Goal: Transaction & Acquisition: Purchase product/service

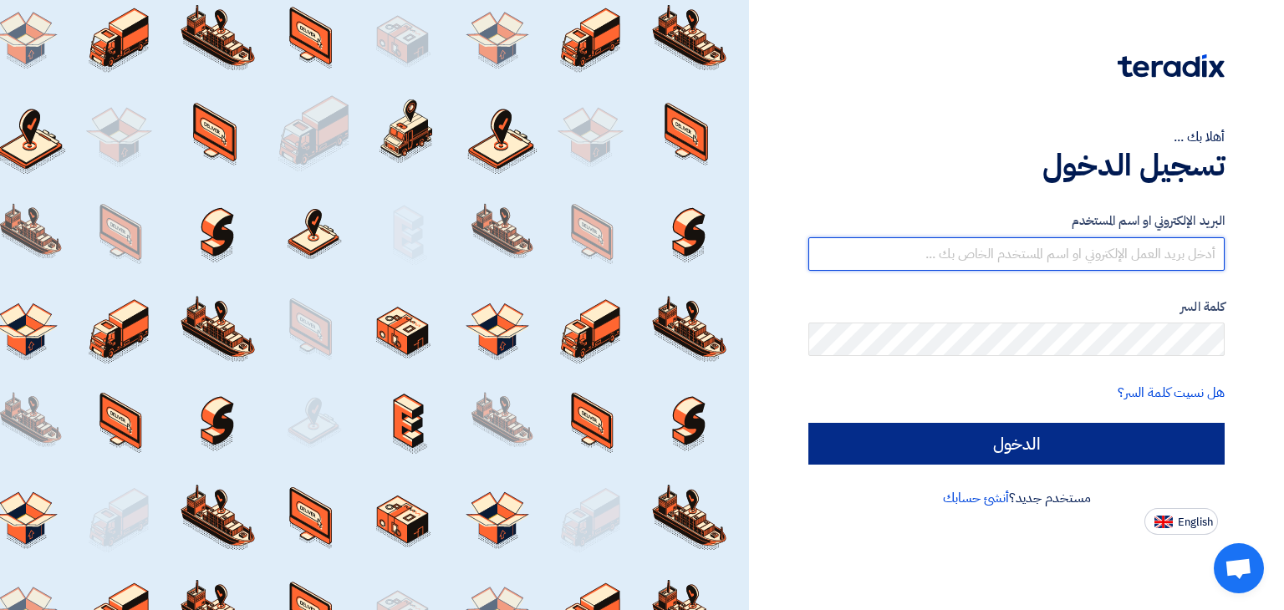
type input "[EMAIL_ADDRESS][DOMAIN_NAME]"
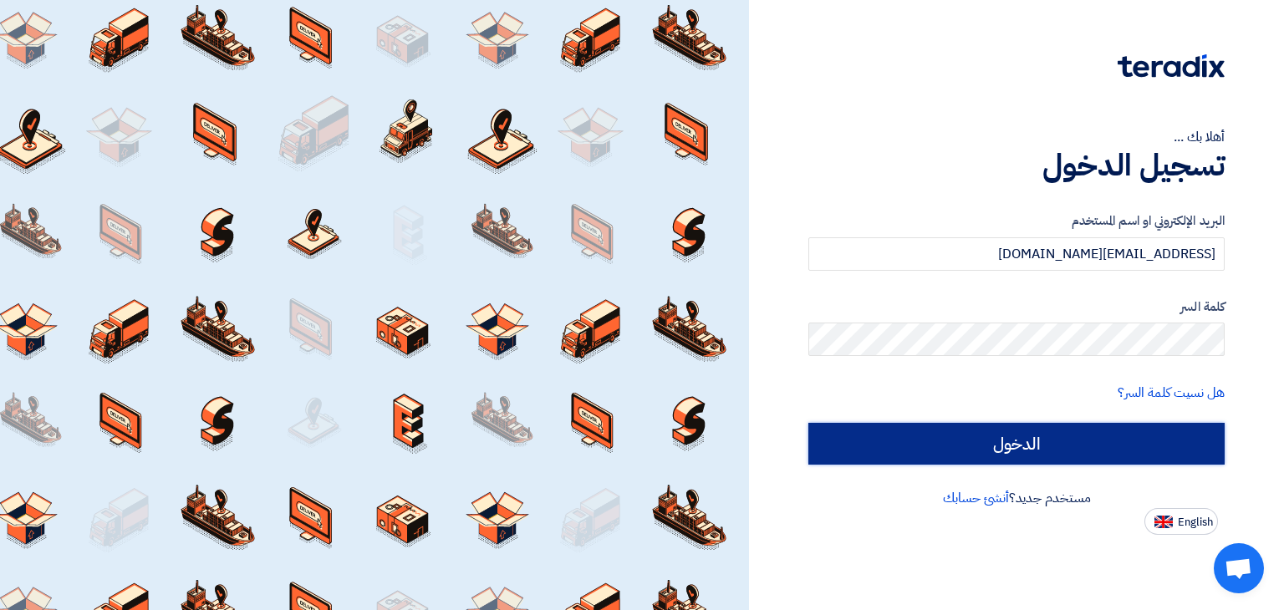
click at [1053, 432] on input "الدخول" at bounding box center [1017, 444] width 416 height 42
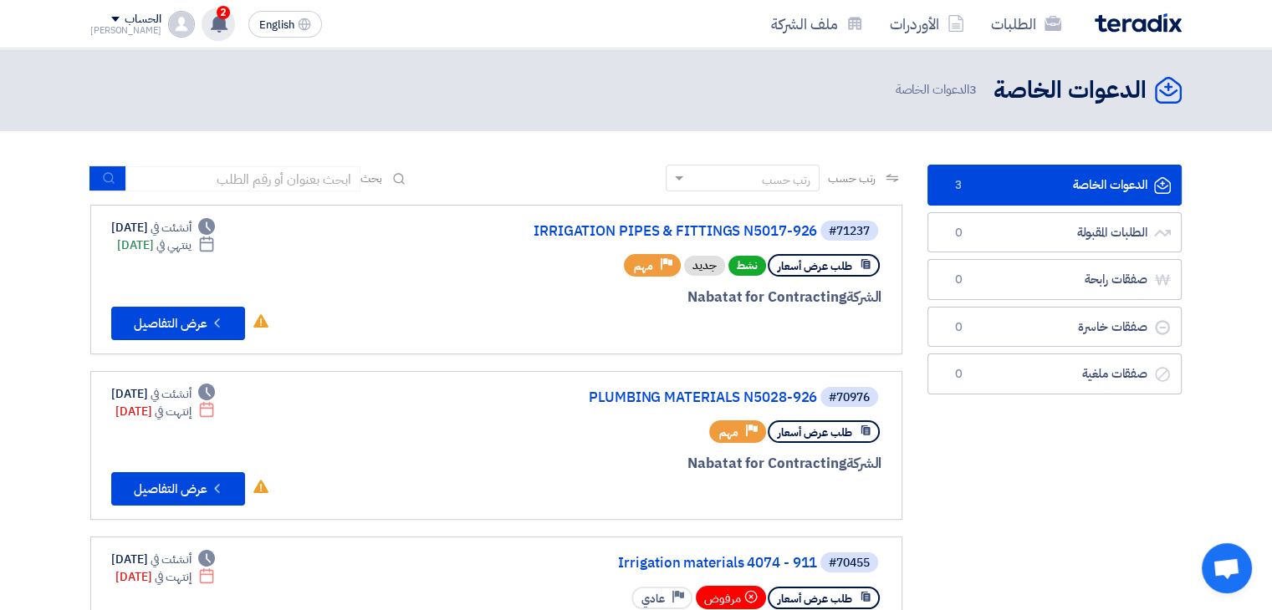
click at [211, 21] on use at bounding box center [219, 23] width 17 height 18
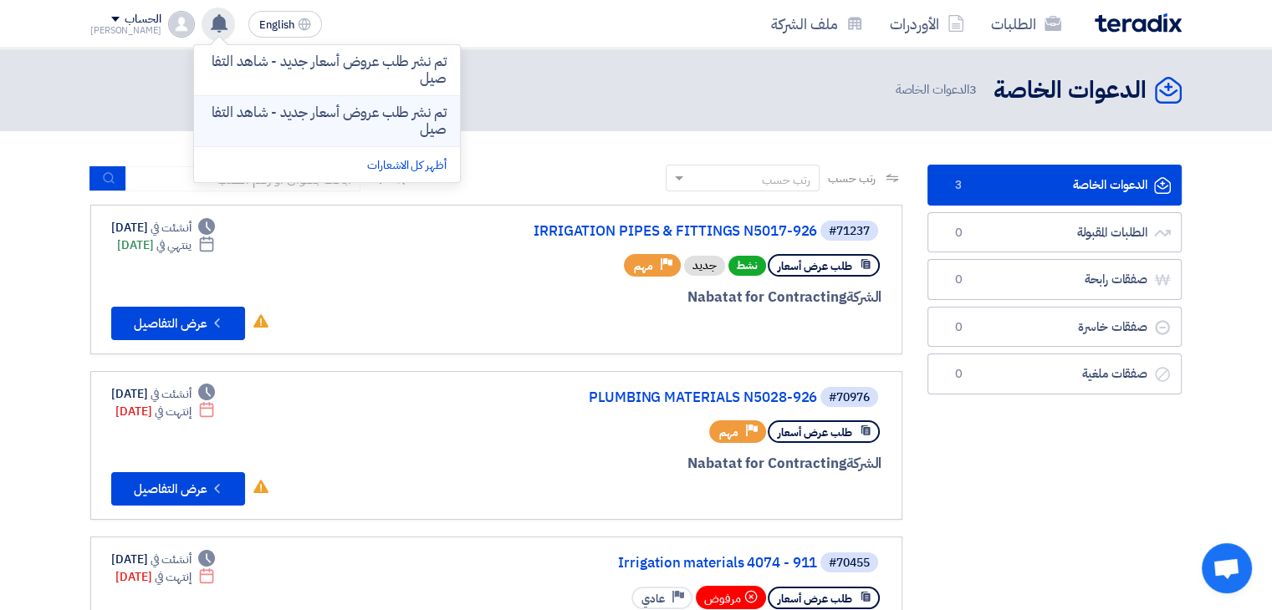
click at [255, 127] on p "تم نشر طلب عروض أسعار جديد - شاهد التفاصيل" at bounding box center [326, 121] width 239 height 33
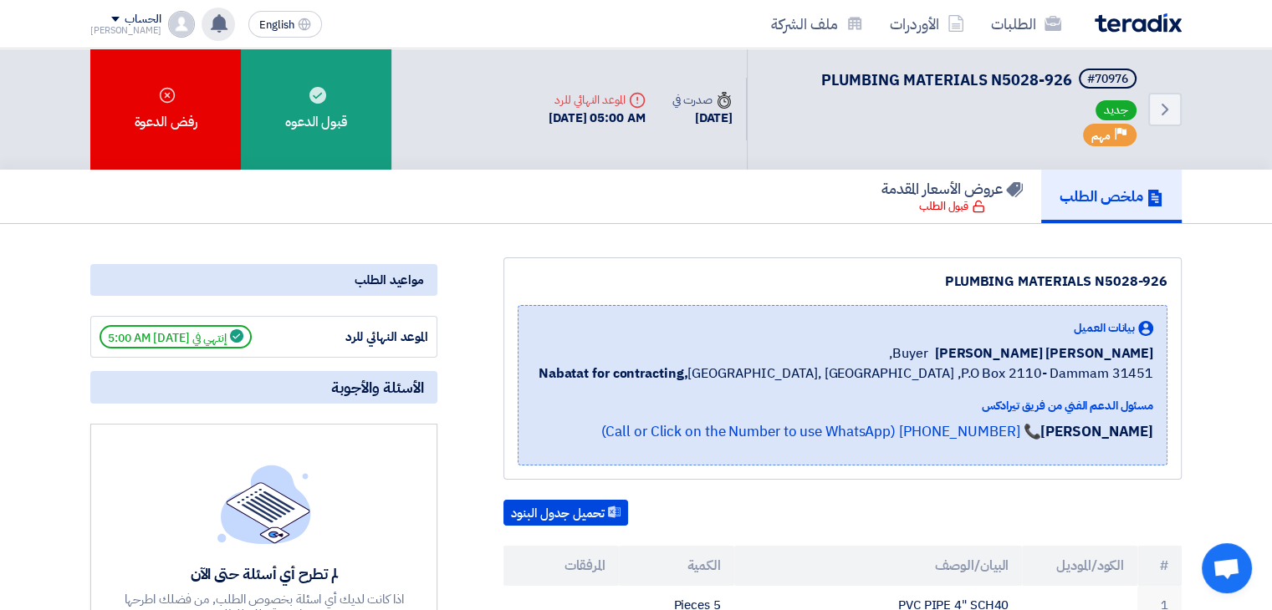
click at [211, 21] on use at bounding box center [219, 23] width 17 height 18
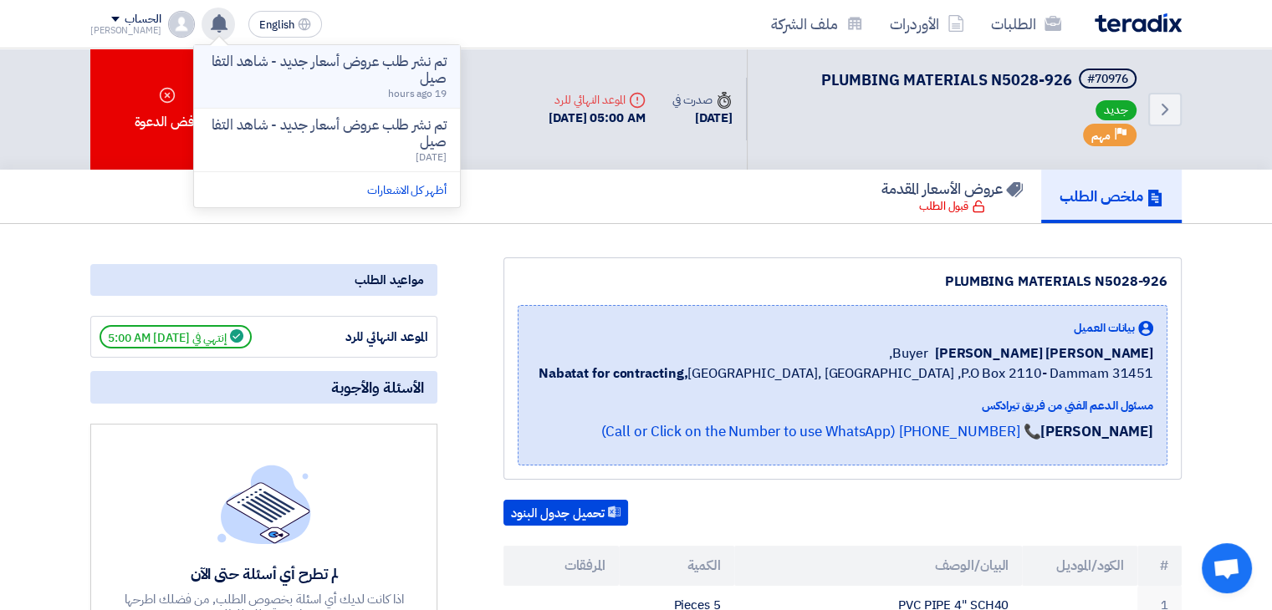
click at [298, 68] on p "تم نشر طلب عروض أسعار جديد - شاهد التفاصيل" at bounding box center [326, 70] width 239 height 33
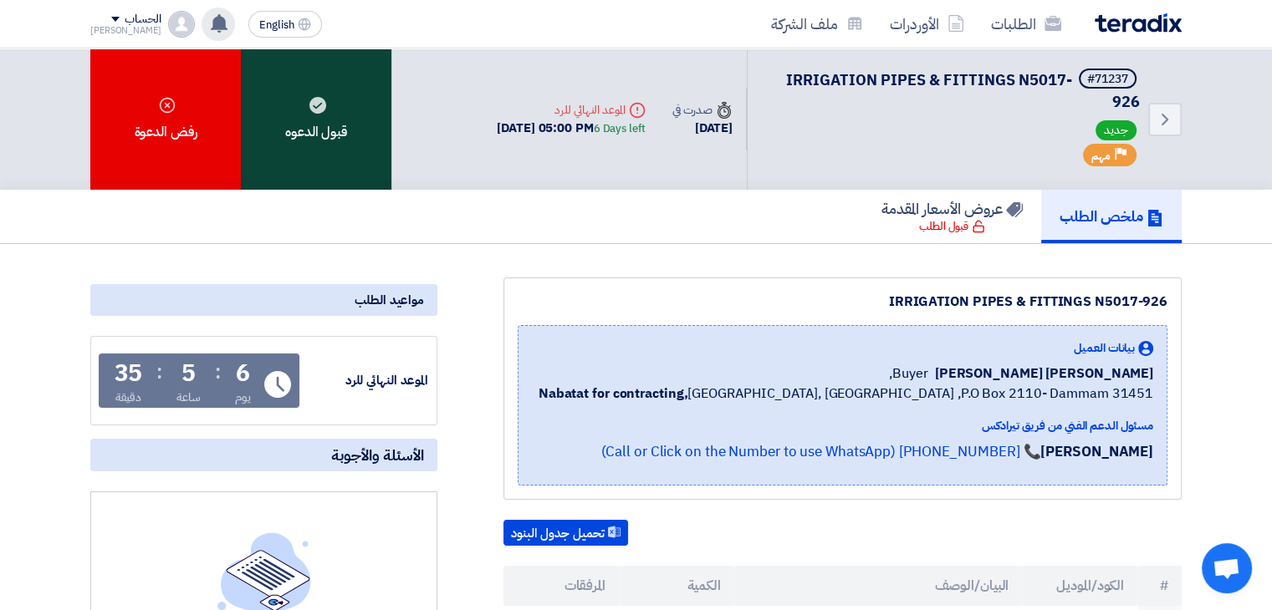
click at [351, 132] on div "قبول الدعوه" at bounding box center [316, 118] width 151 height 141
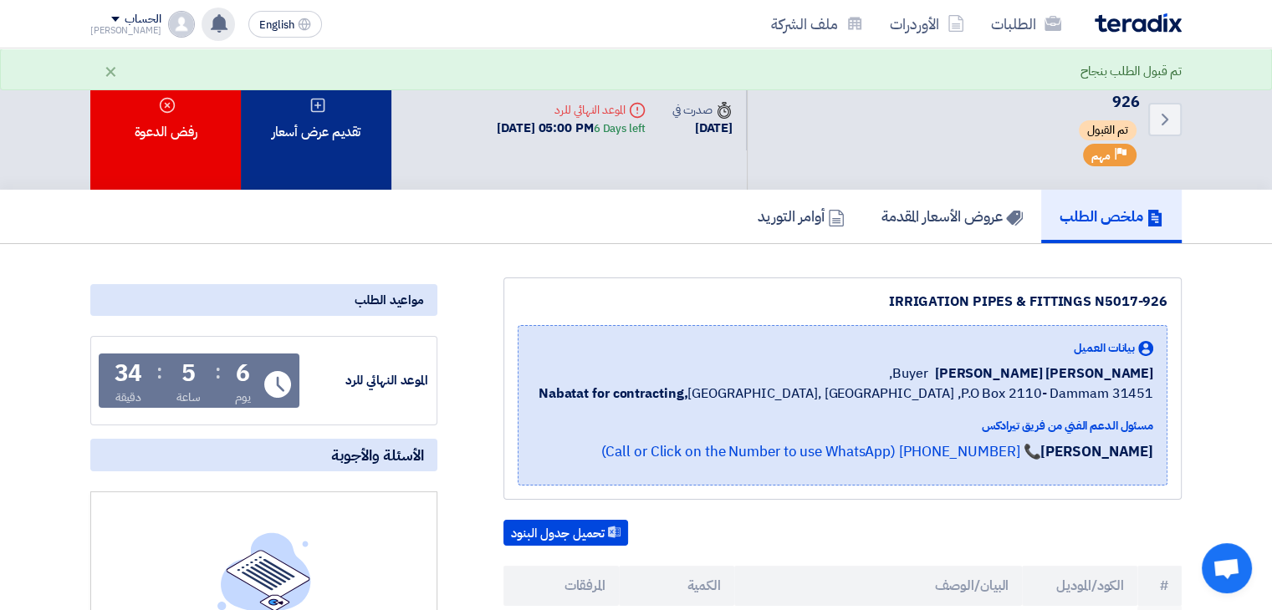
click at [361, 135] on div "تقديم عرض أسعار" at bounding box center [316, 118] width 151 height 141
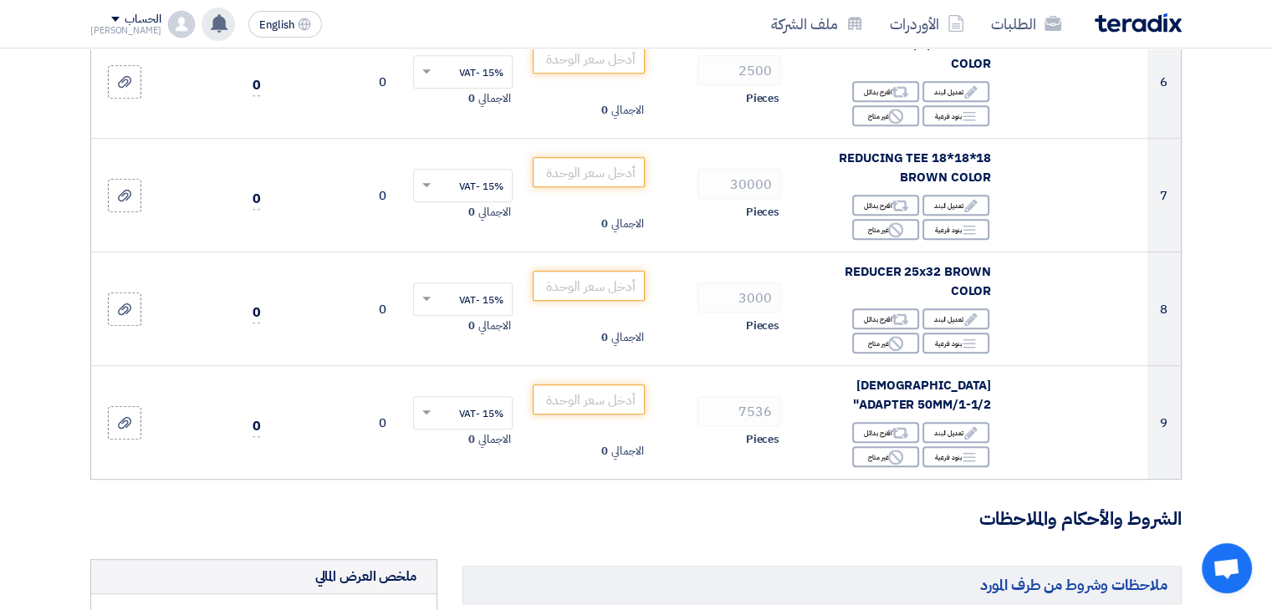
scroll to position [753, 0]
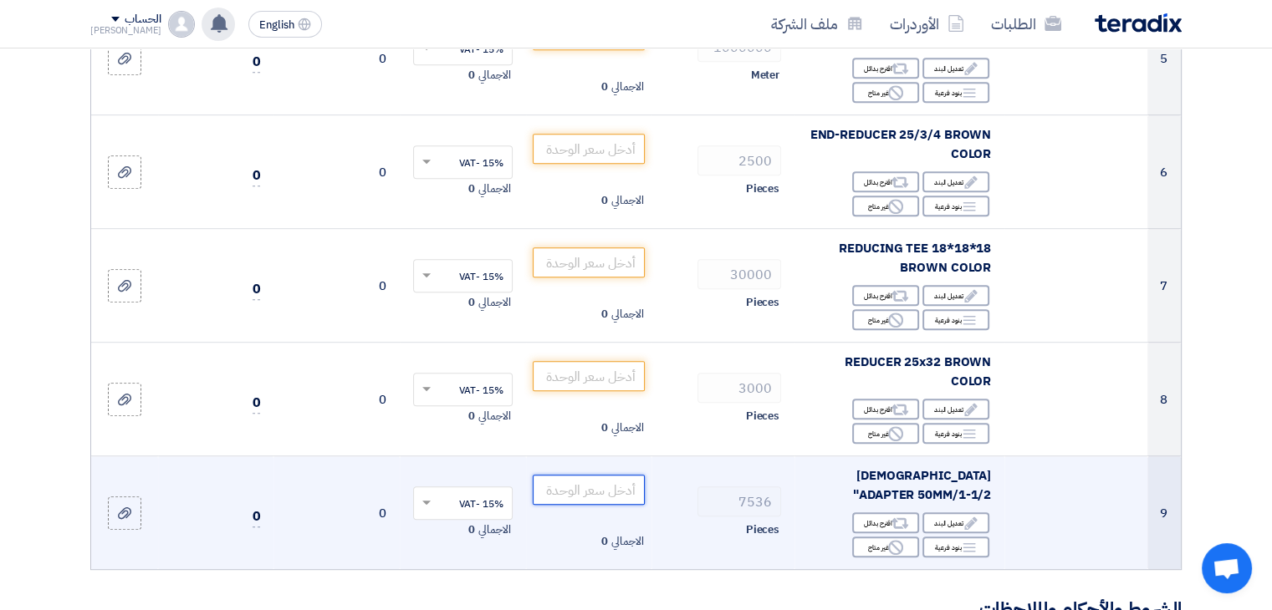
click at [589, 482] on input "number" at bounding box center [589, 490] width 113 height 30
click at [574, 476] on input "number" at bounding box center [589, 490] width 113 height 30
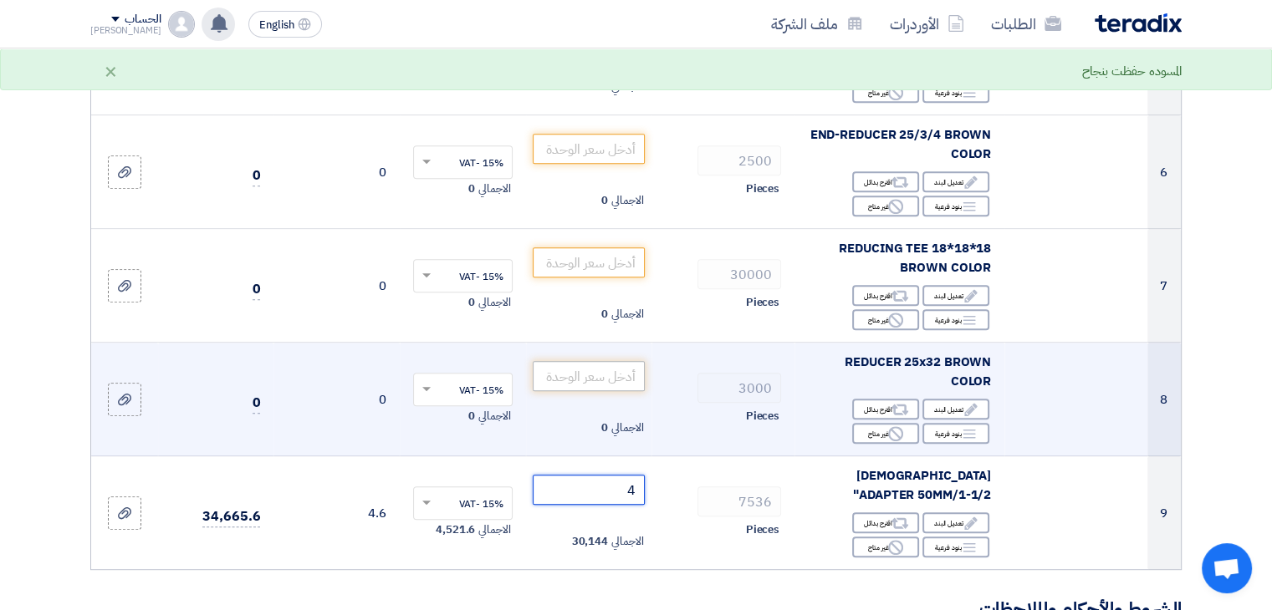
type input "4"
click at [610, 379] on input "number" at bounding box center [589, 376] width 113 height 30
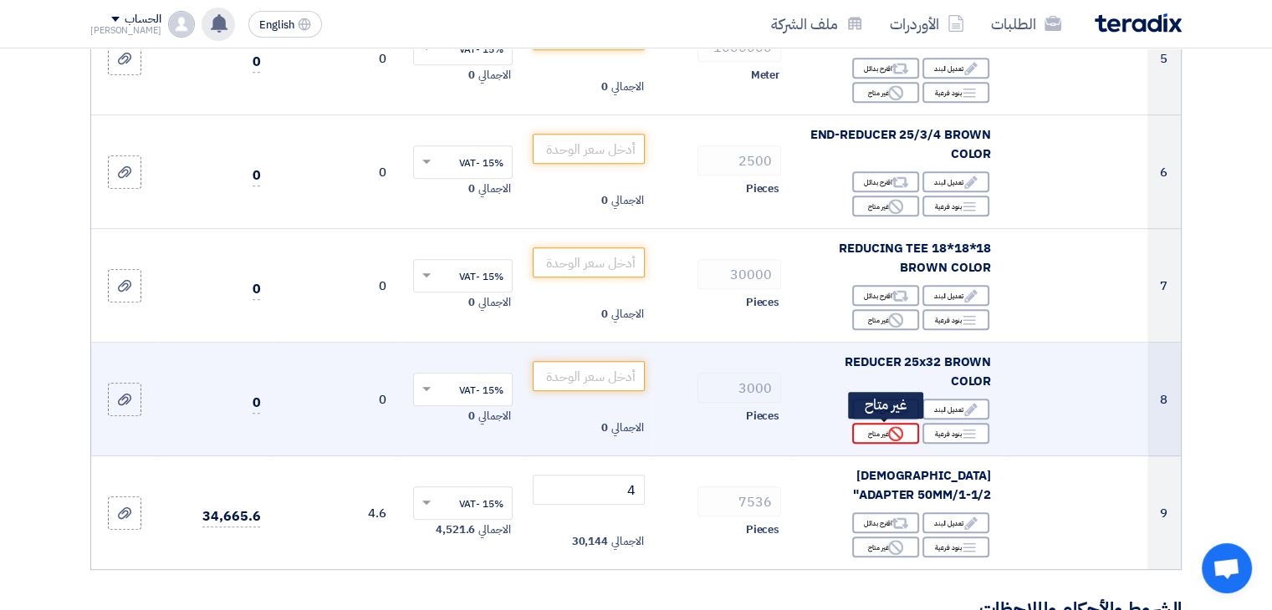
click at [875, 432] on div "Reject غير متاح" at bounding box center [885, 433] width 67 height 21
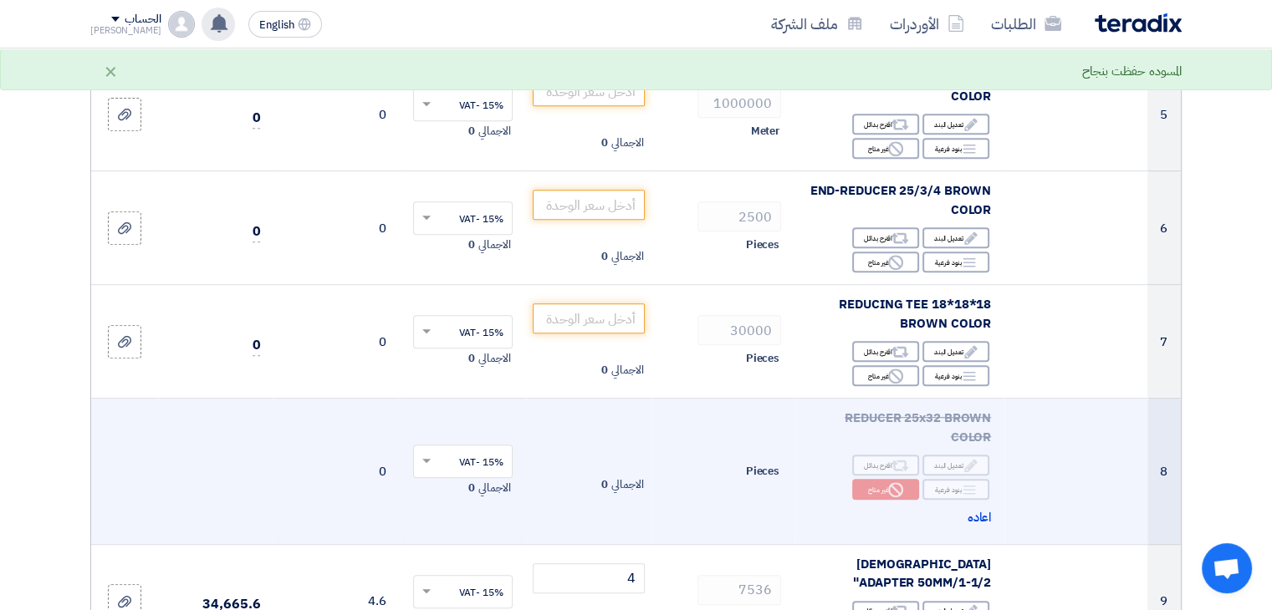
scroll to position [669, 0]
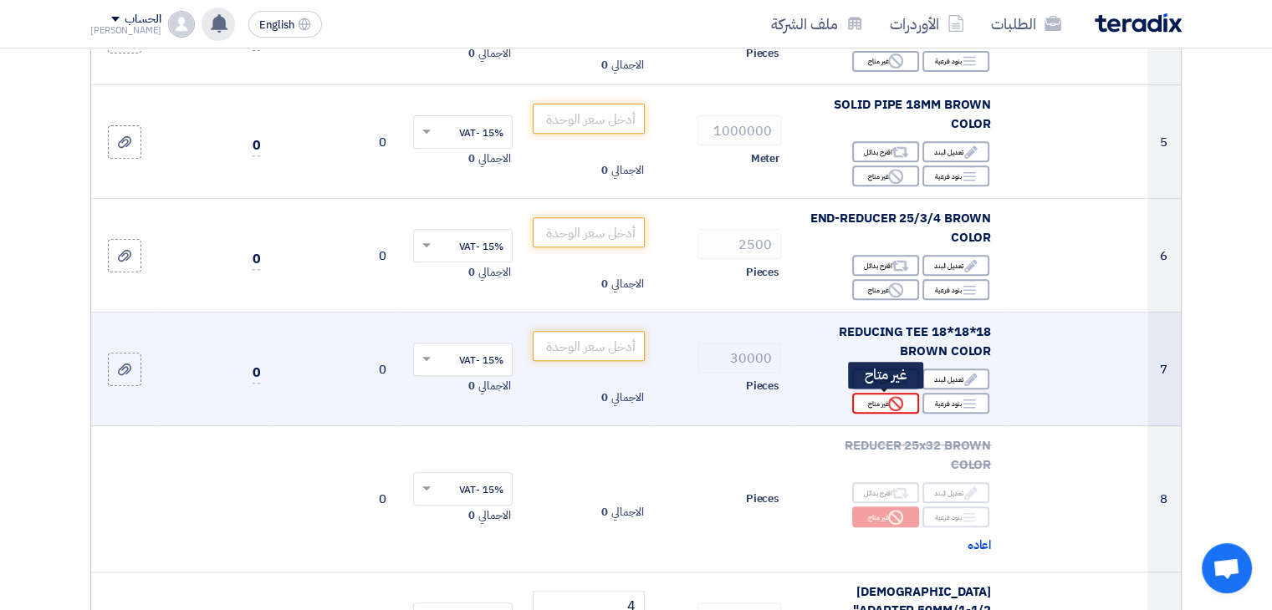
click at [899, 404] on icon "Reject" at bounding box center [895, 403] width 15 height 15
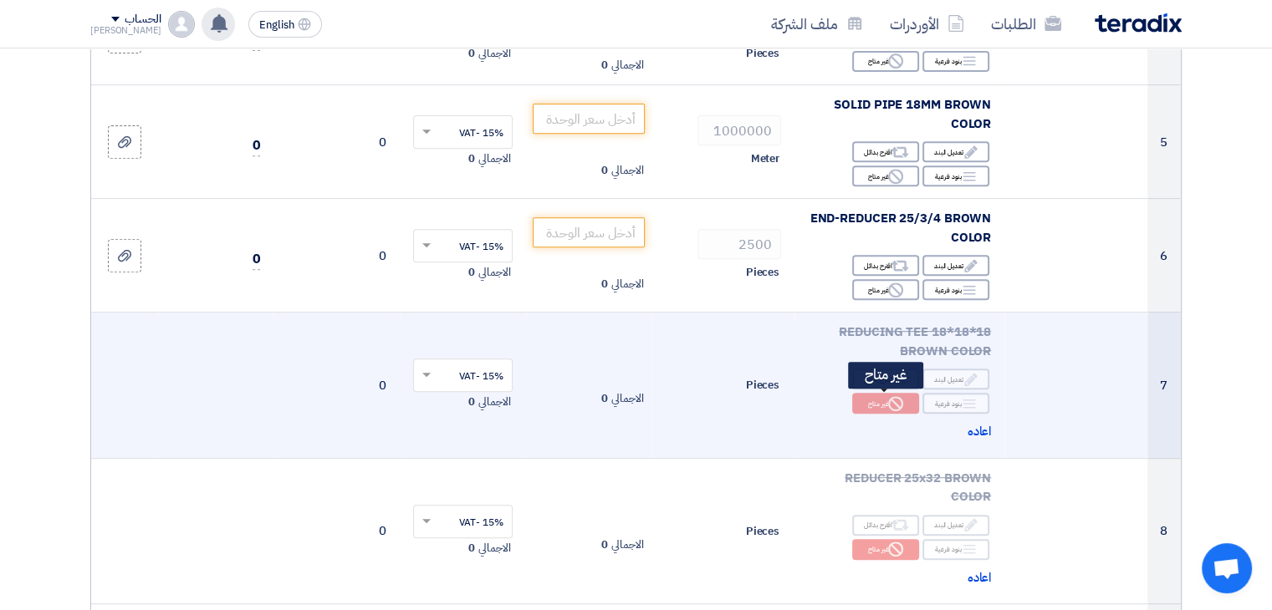
scroll to position [585, 0]
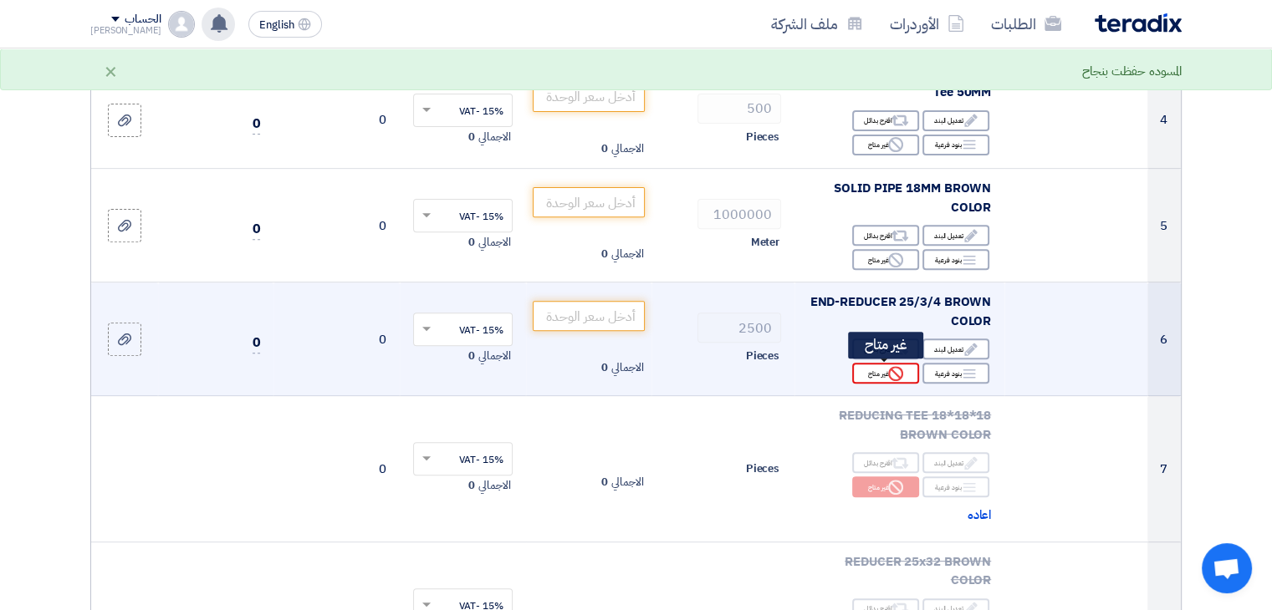
click at [875, 373] on div "Reject غير متاح" at bounding box center [885, 373] width 67 height 21
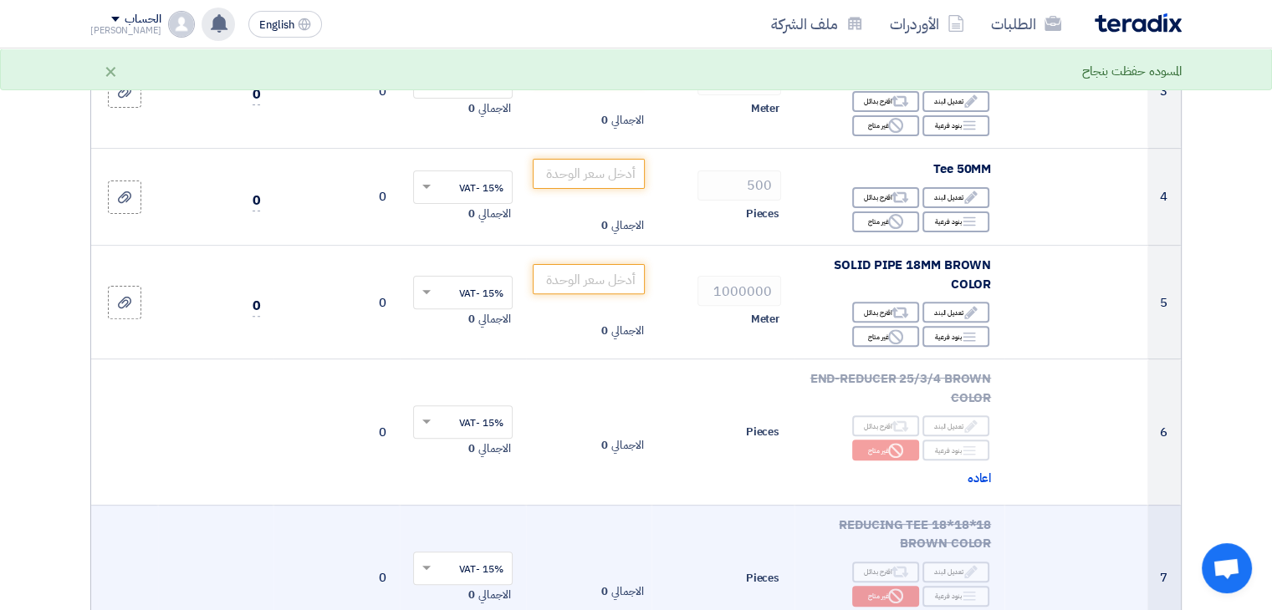
scroll to position [418, 0]
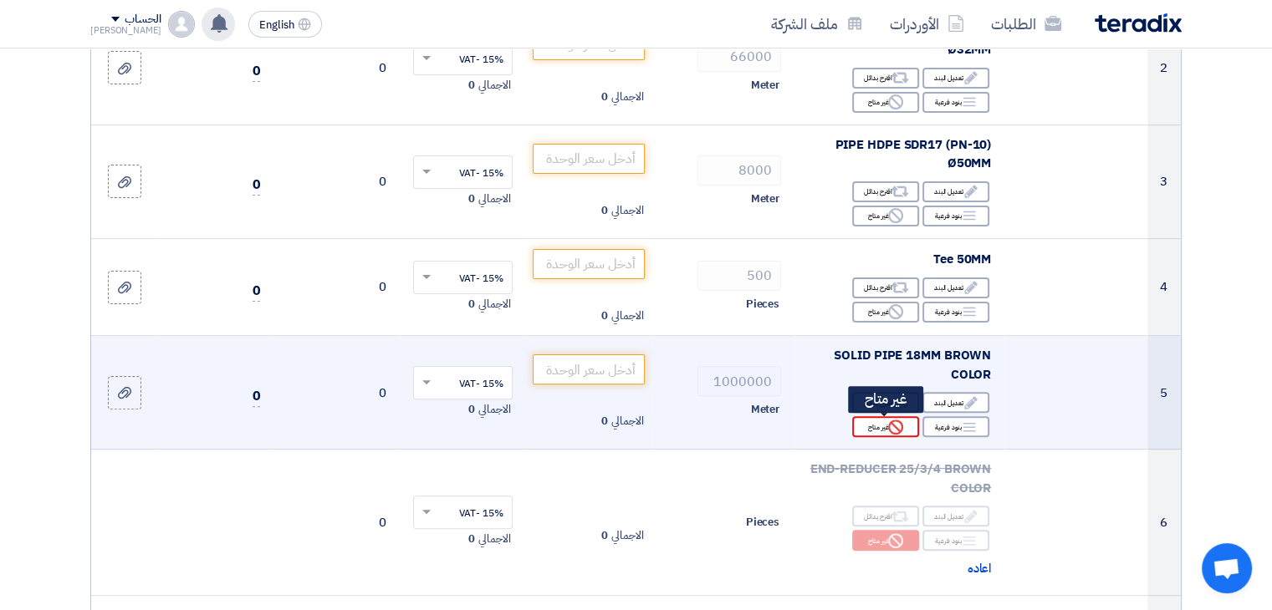
click at [873, 425] on div "Reject غير متاح" at bounding box center [885, 426] width 67 height 21
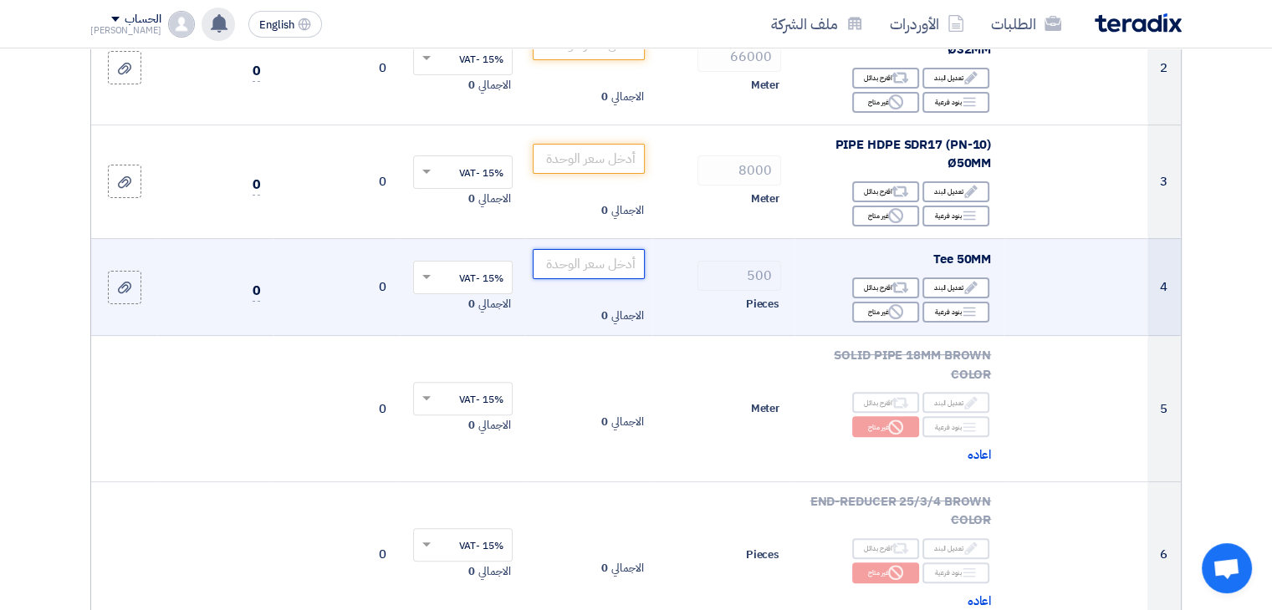
click at [609, 265] on input "number" at bounding box center [589, 264] width 113 height 30
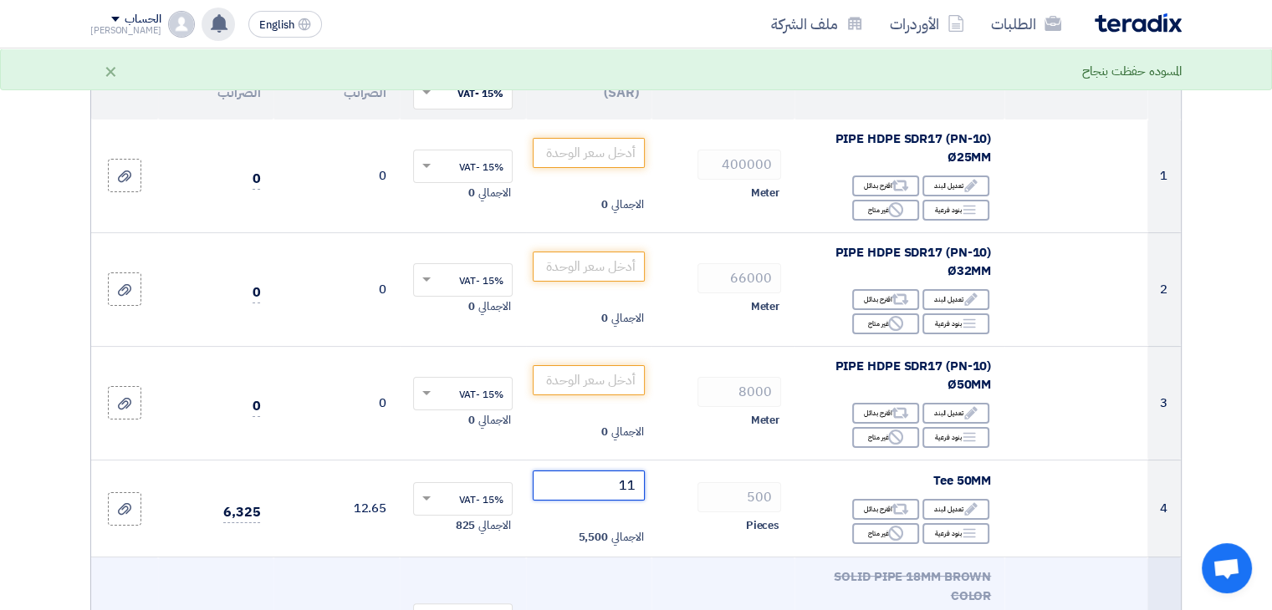
scroll to position [167, 0]
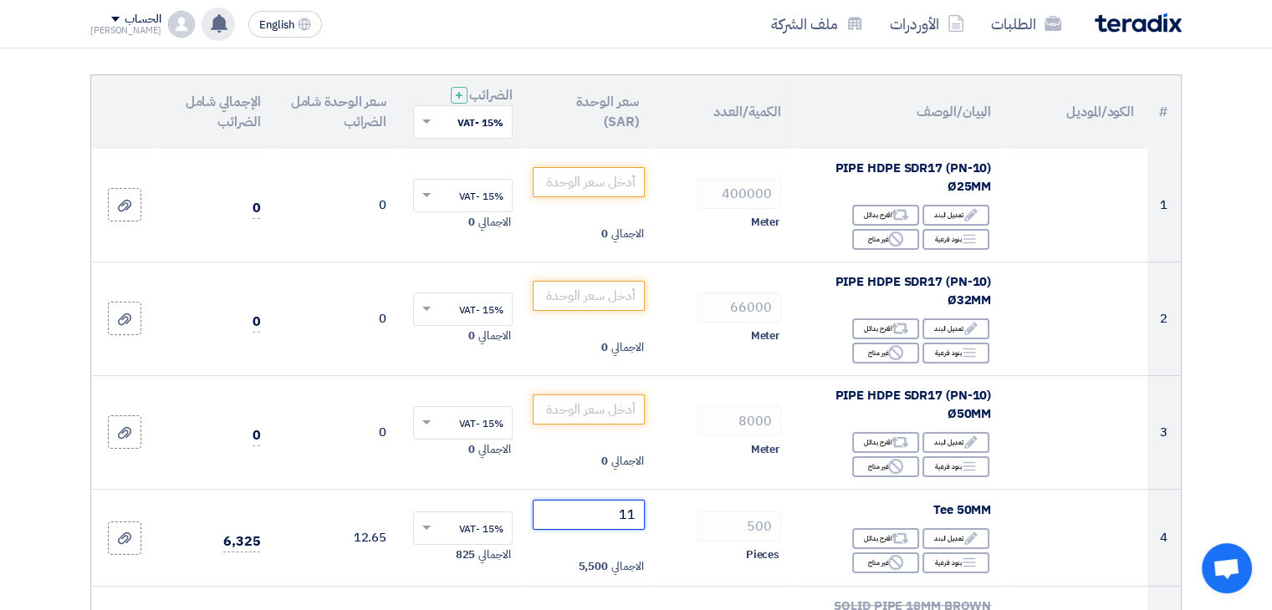
type input "11"
click at [1175, 27] on img at bounding box center [1138, 22] width 87 height 19
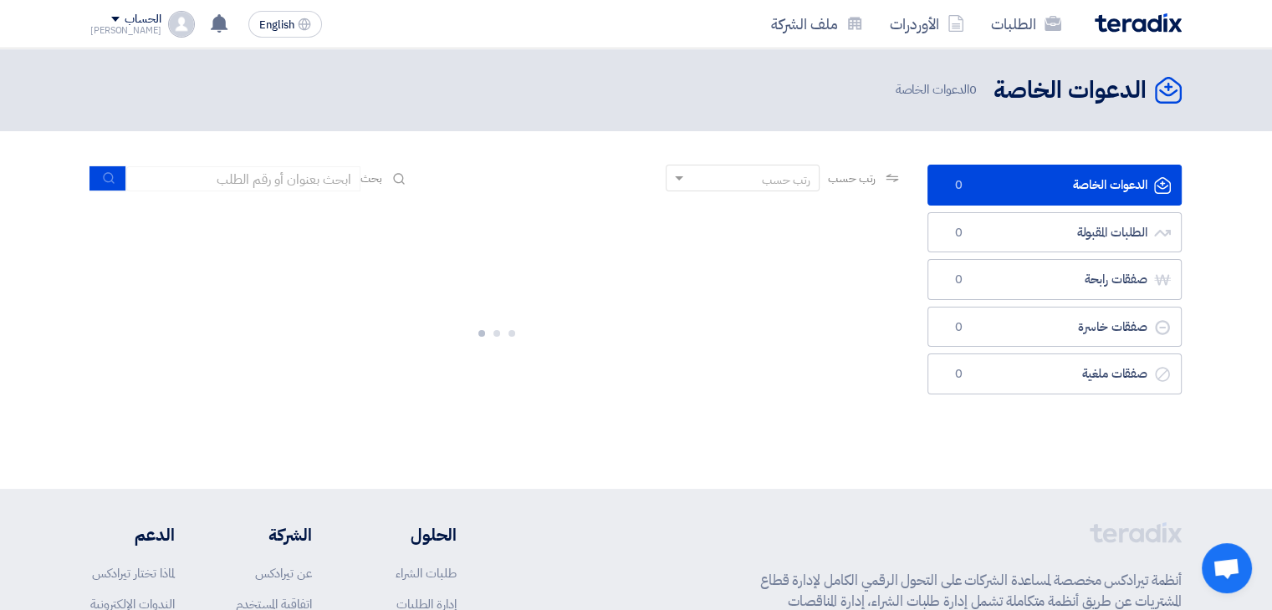
click at [94, 16] on div "الحساب" at bounding box center [125, 20] width 71 height 14
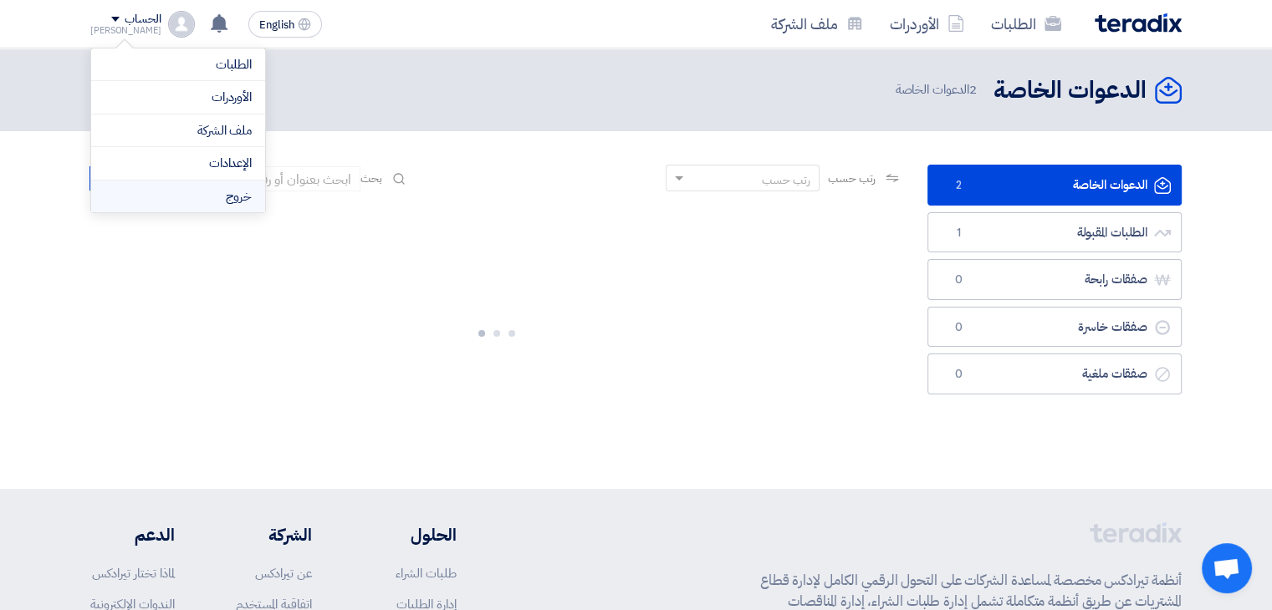
click at [207, 201] on li "خروج" at bounding box center [178, 197] width 174 height 33
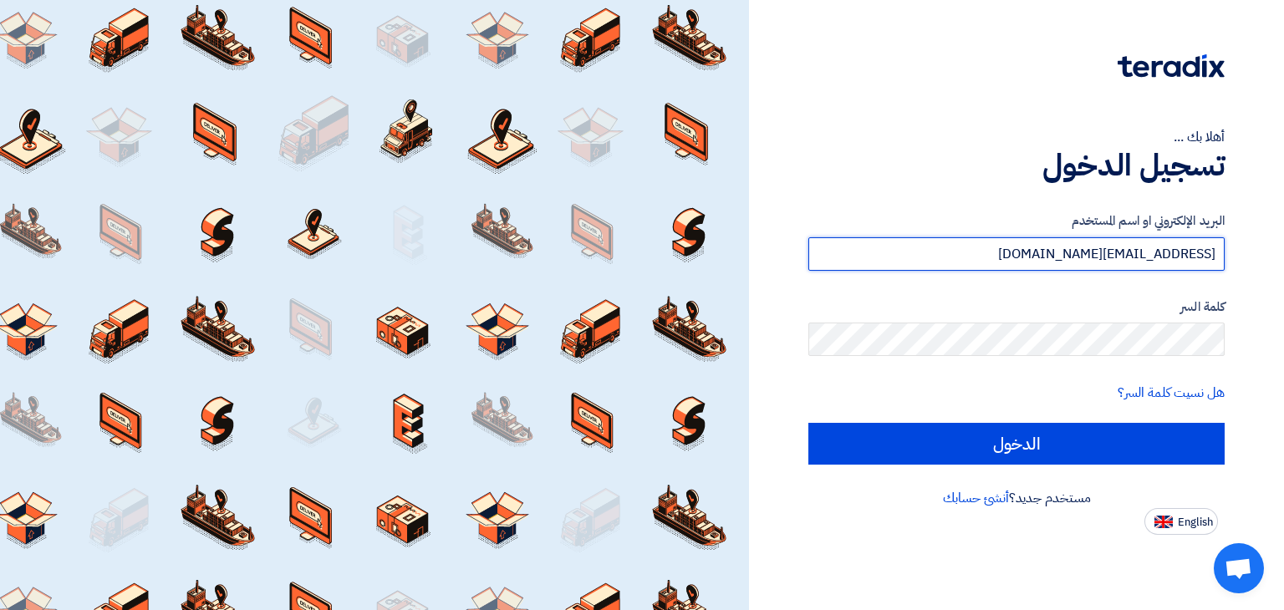
click at [1095, 255] on input "[EMAIL_ADDRESS][DOMAIN_NAME]" at bounding box center [1017, 253] width 416 height 33
click at [1095, 254] on input "[EMAIL_ADDRESS][DOMAIN_NAME]" at bounding box center [1017, 253] width 416 height 33
type input "[EMAIL_ADDRESS][DOMAIN_NAME]"
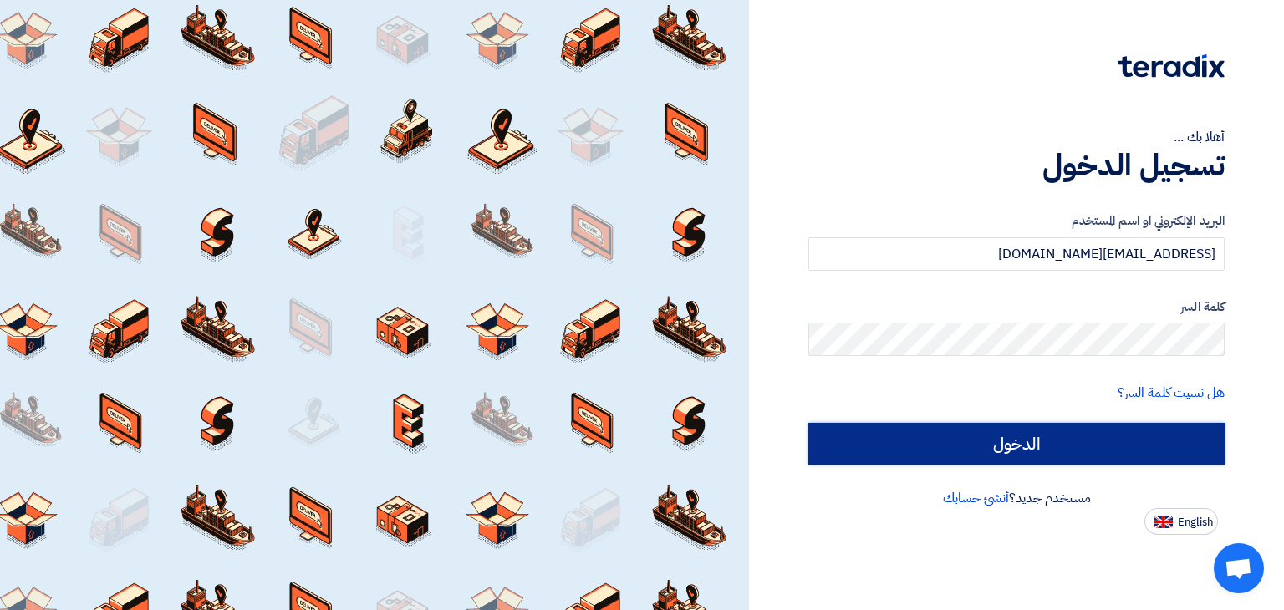
click at [1064, 447] on input "الدخول" at bounding box center [1017, 444] width 416 height 42
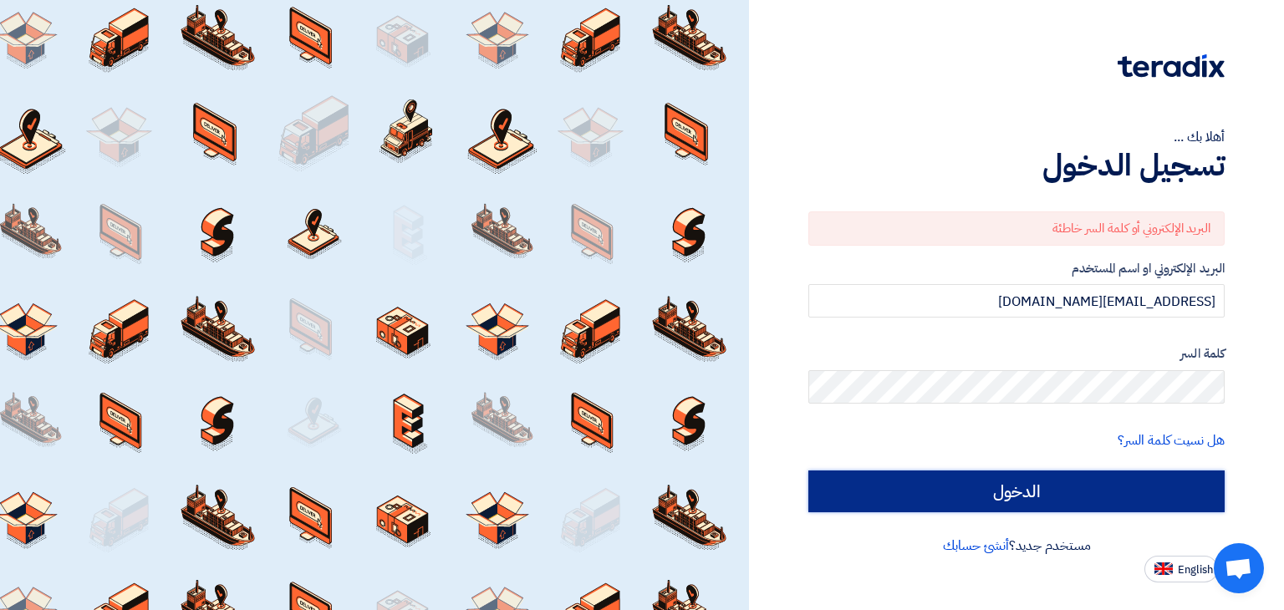
click at [1083, 492] on input "الدخول" at bounding box center [1017, 492] width 416 height 42
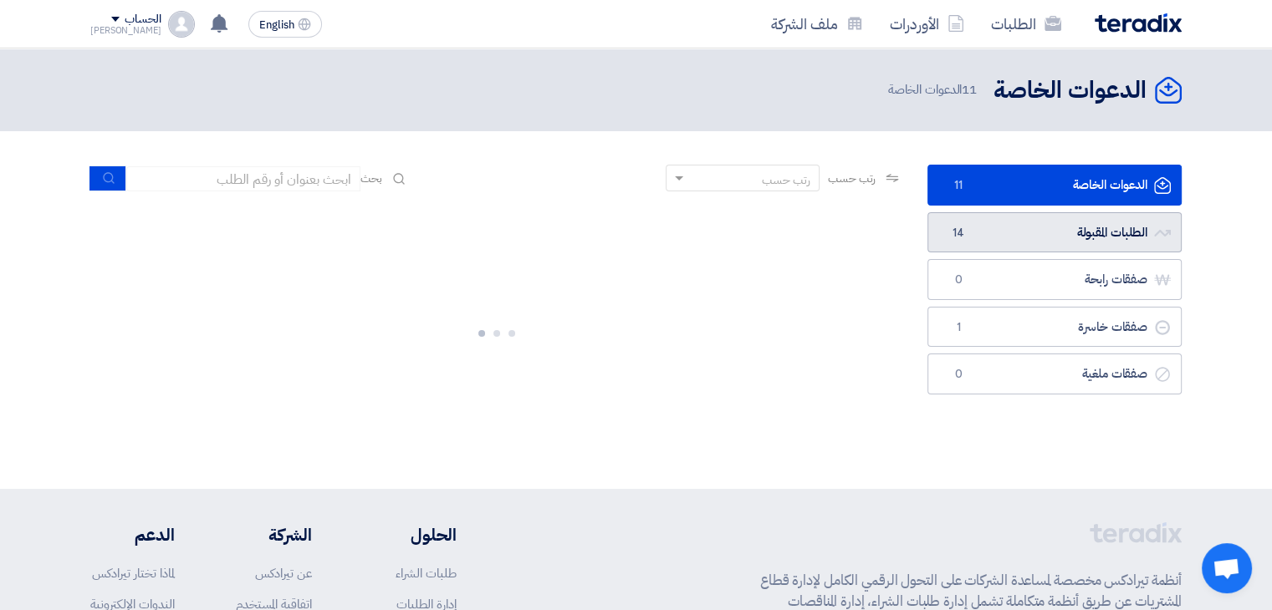
click at [1040, 221] on link "الطلبات المقبولة الطلبات المقبولة 14" at bounding box center [1054, 232] width 254 height 41
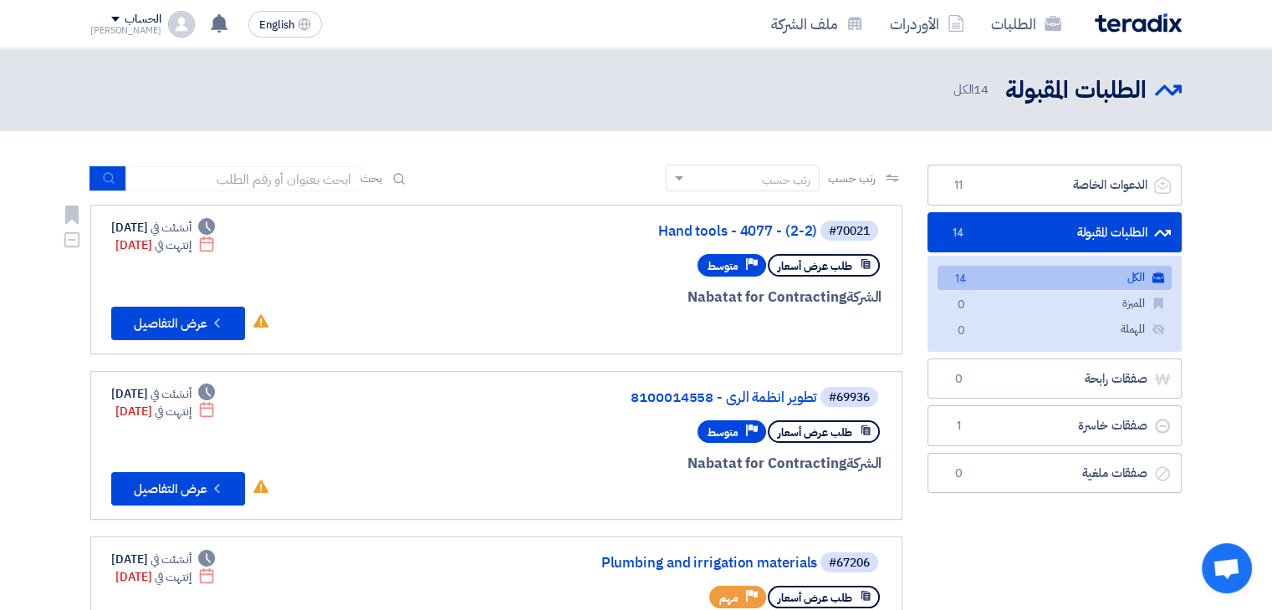
click at [488, 288] on div "الشركة Nabatat for Contracting" at bounding box center [680, 298] width 402 height 22
click at [145, 322] on button "Check details عرض التفاصيل" at bounding box center [178, 323] width 134 height 33
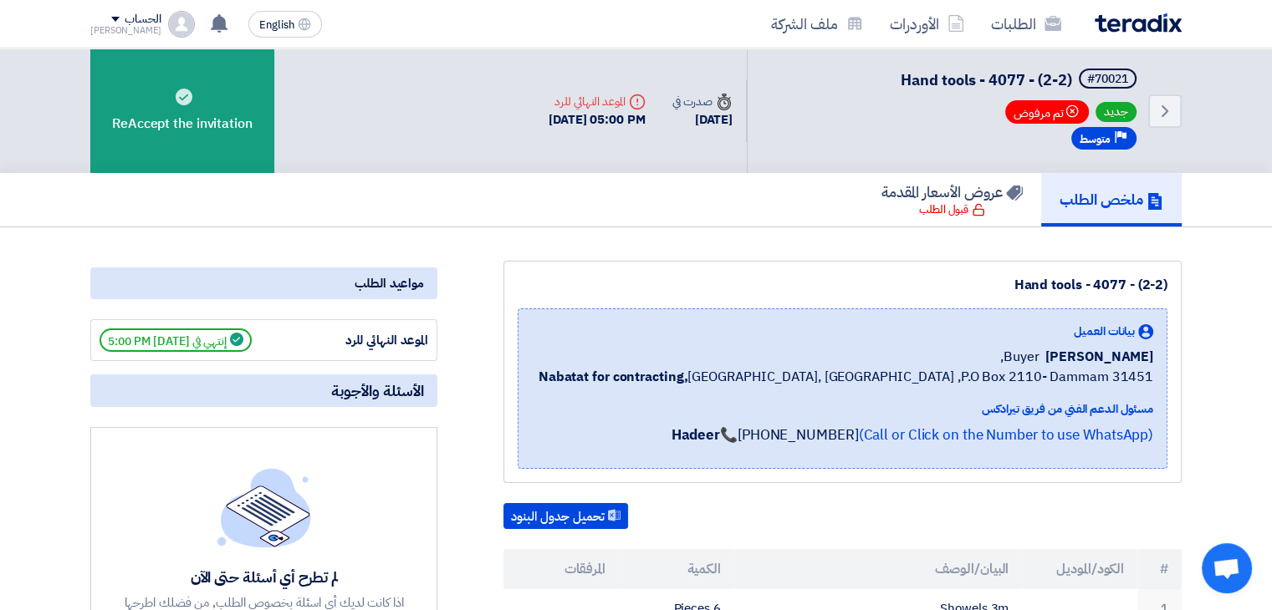
click at [1121, 30] on img at bounding box center [1138, 22] width 87 height 19
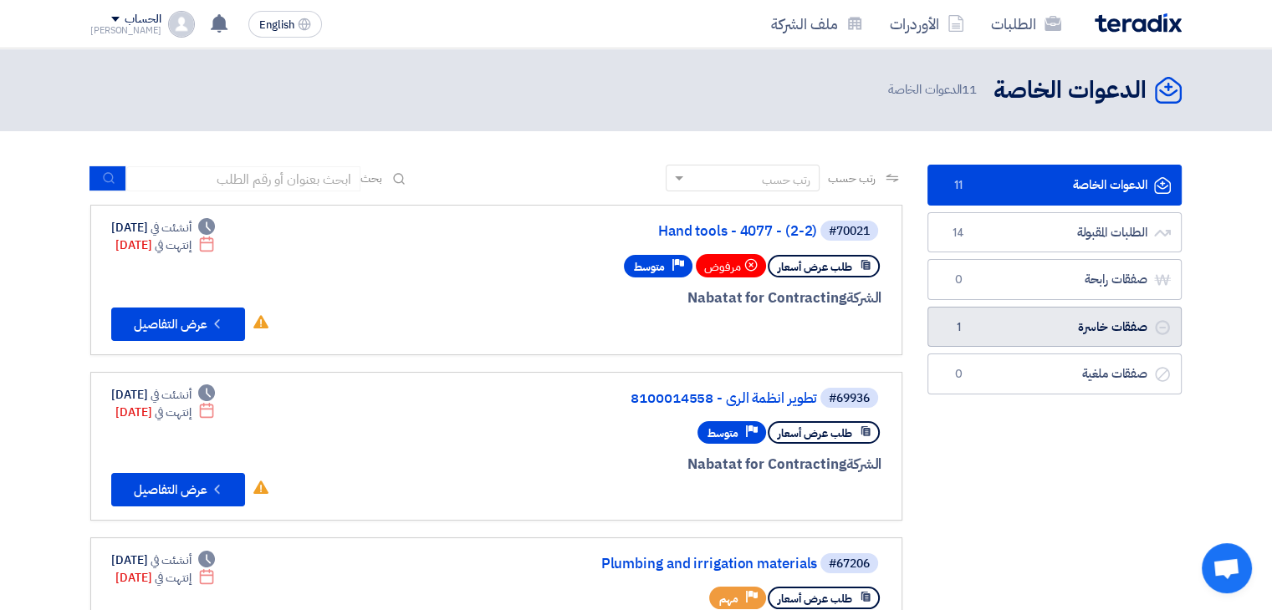
click at [1003, 328] on link "صفقات خاسرة صفقات خاسرة 1" at bounding box center [1054, 327] width 254 height 41
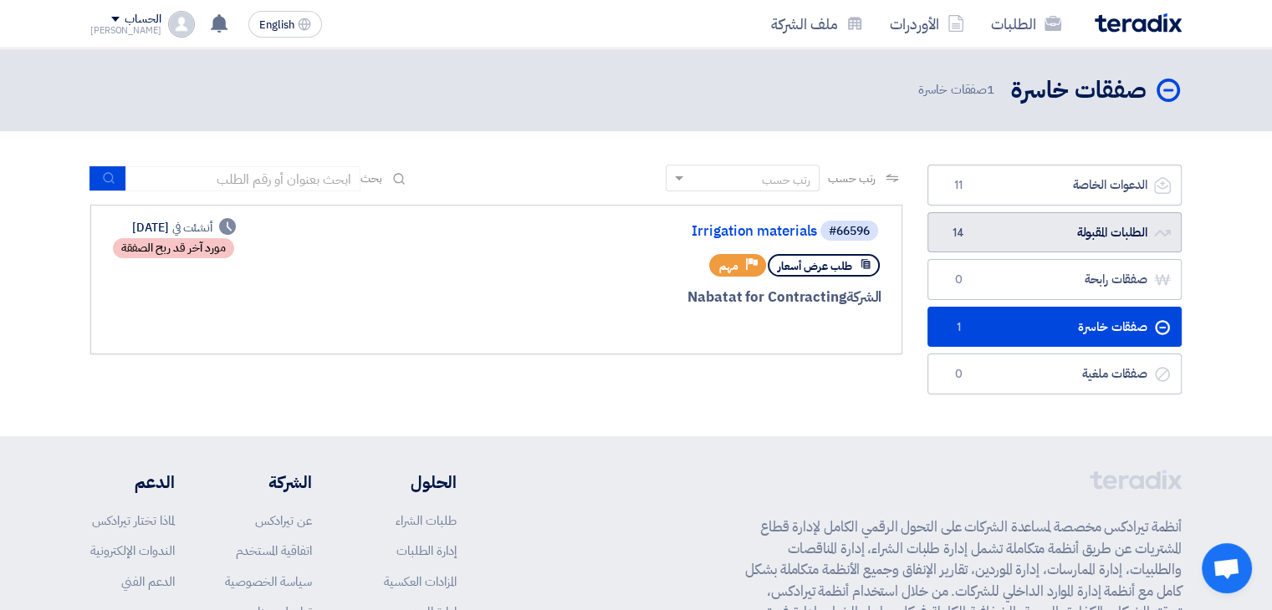
click at [1023, 227] on link "الطلبات المقبولة الطلبات المقبولة 14" at bounding box center [1054, 232] width 254 height 41
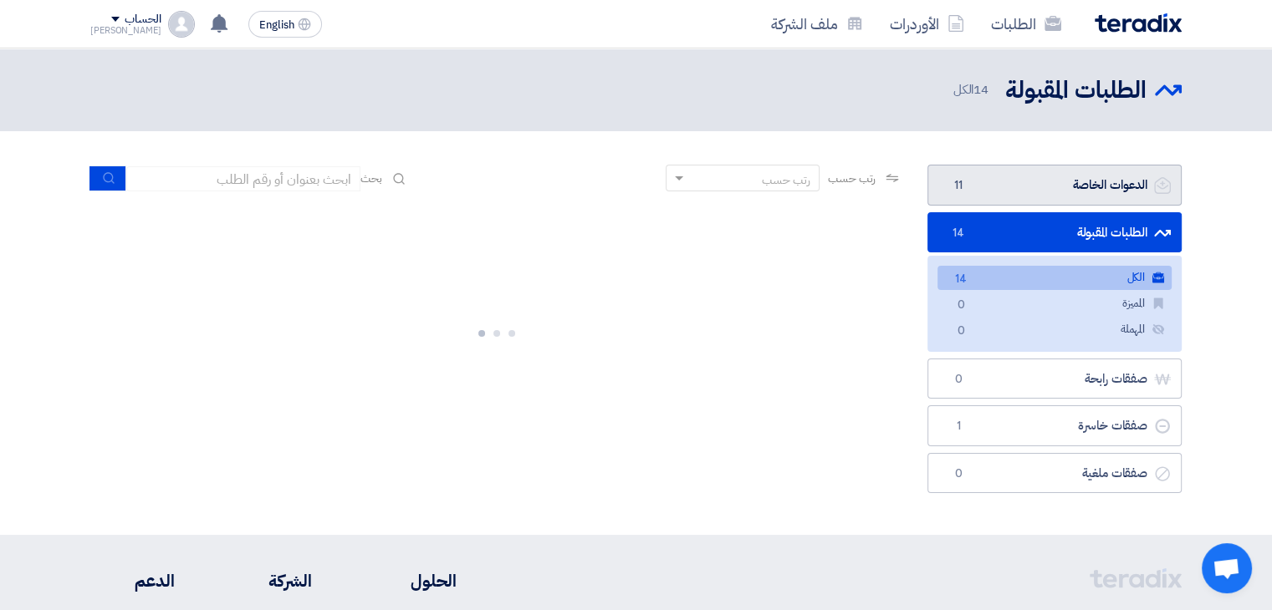
click at [993, 182] on link "الدعوات الخاصة الدعوات الخاصة 11" at bounding box center [1054, 185] width 254 height 41
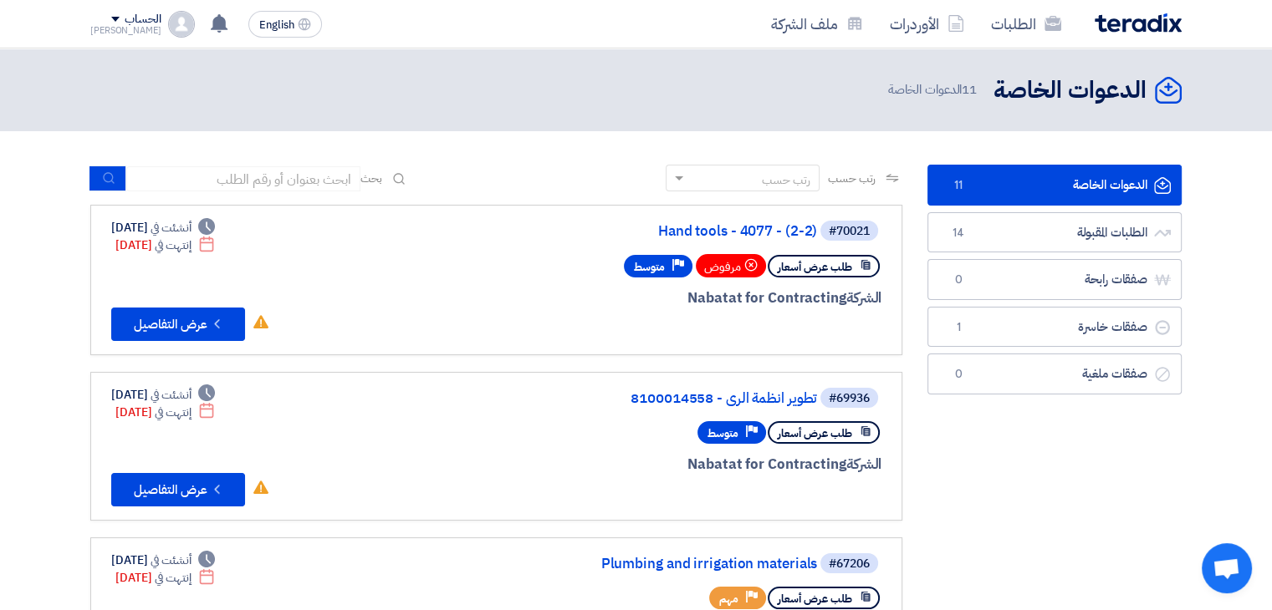
click at [455, 287] on div "#70021 Hand tools - 4077 - (2-2) طلب عرض أسعار مرفوض Priority متوسط الشركة Naba…" at bounding box center [496, 280] width 770 height 122
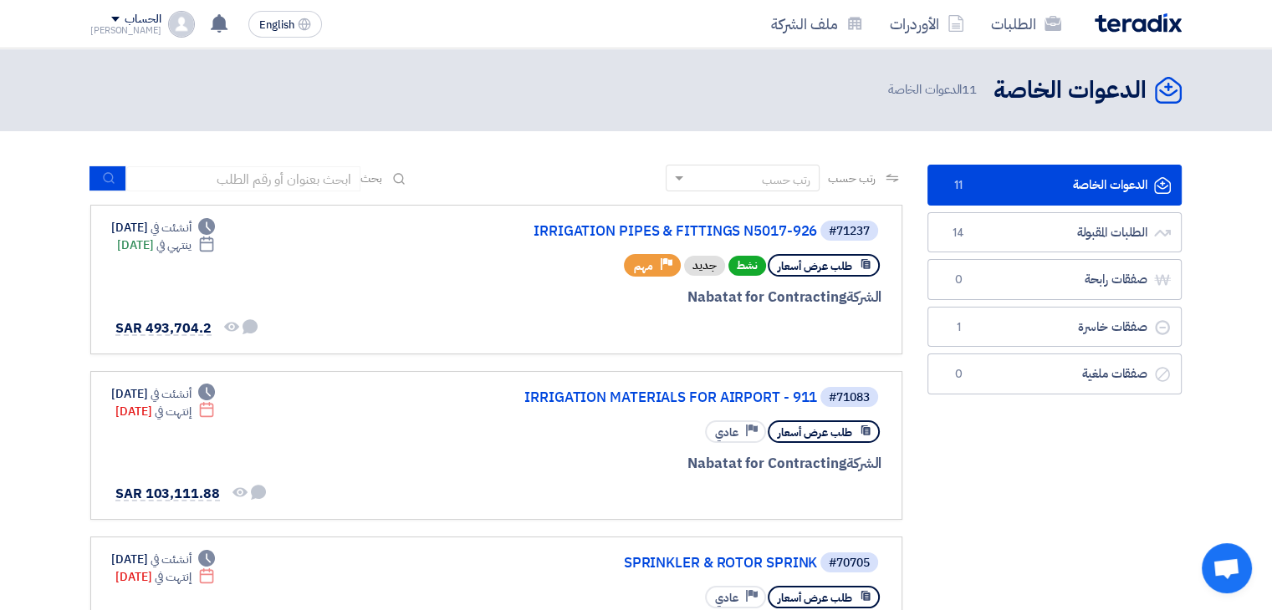
click at [373, 279] on div "#71237 IRRIGATION PIPES & FITTINGS N5017-926 طلب عرض أسعار نشط جديد Priority مه…" at bounding box center [496, 279] width 770 height 121
click at [163, 279] on div "Deadline أنشئت في [DATE] Deadline ينتهي في [DATE] لم تتم أي محادثة بينك وبين ال…" at bounding box center [185, 279] width 148 height 121
click at [783, 229] on link "IRRIGATION PIPES & FITTINGS N5017-926" at bounding box center [649, 231] width 334 height 15
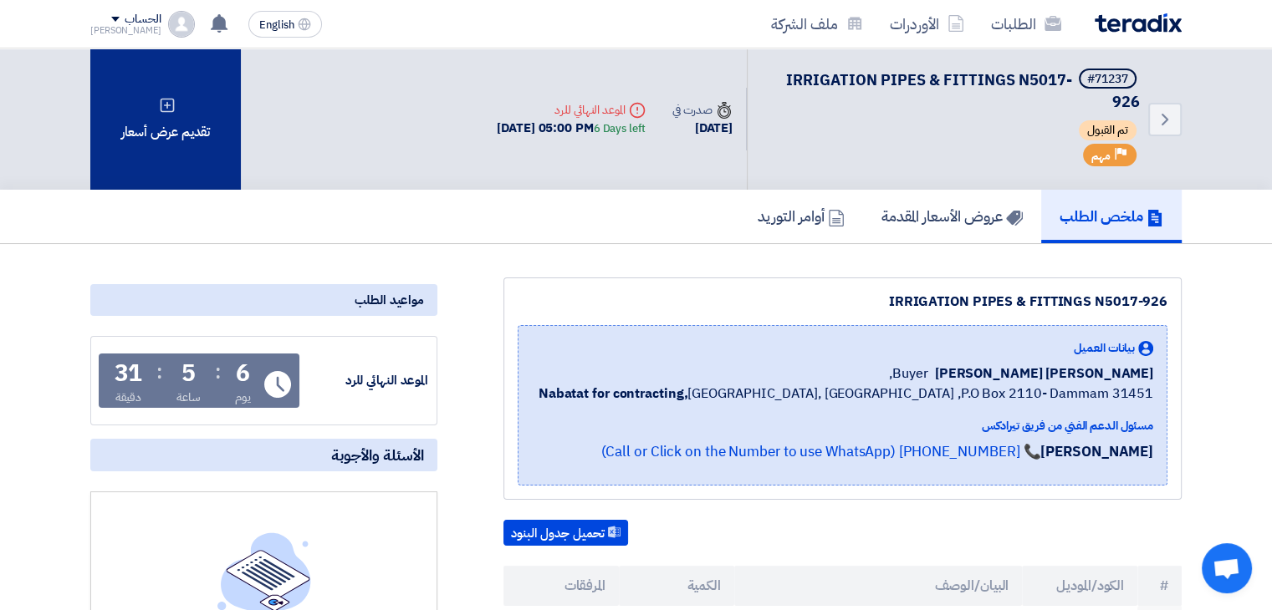
click at [161, 115] on div "تقديم عرض أسعار" at bounding box center [165, 118] width 151 height 141
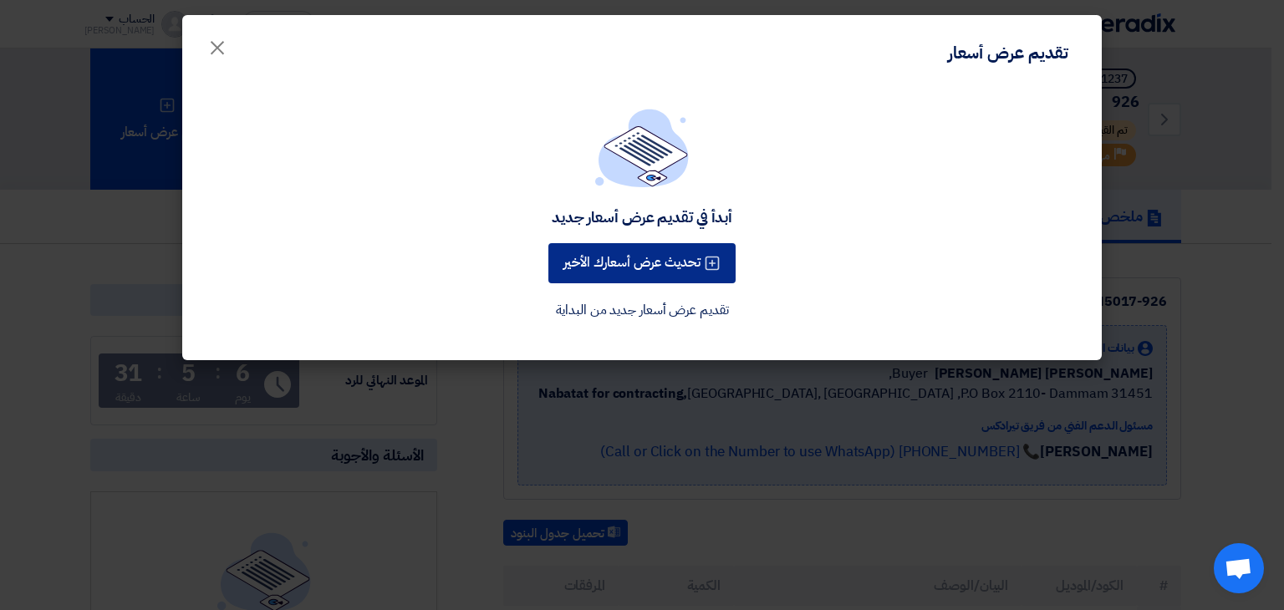
click at [645, 255] on button "تحديث عرض أسعارك الأخير" at bounding box center [642, 263] width 187 height 40
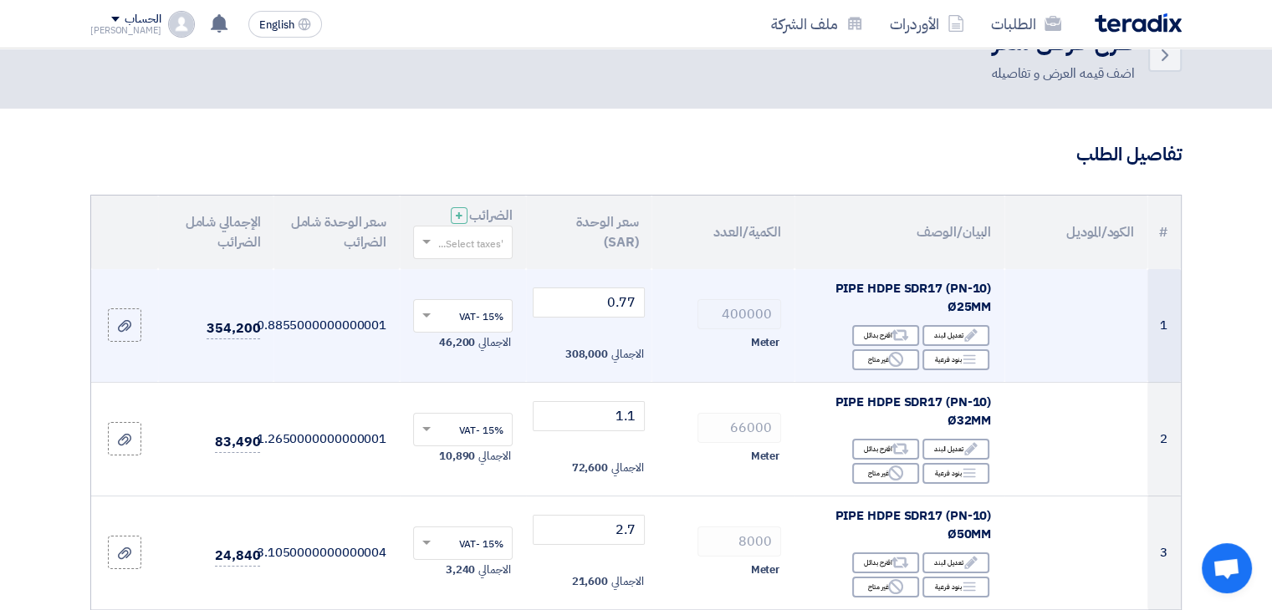
scroll to position [84, 0]
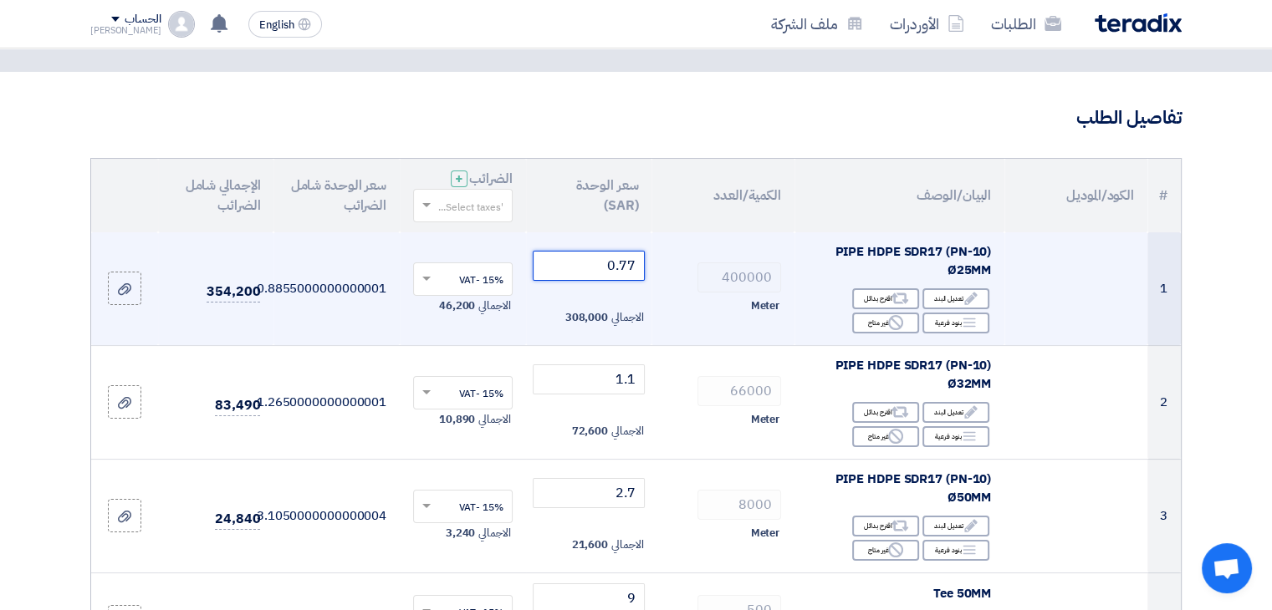
drag, startPoint x: 629, startPoint y: 264, endPoint x: 638, endPoint y: 261, distance: 9.8
click at [638, 261] on input "0.77" at bounding box center [589, 266] width 113 height 30
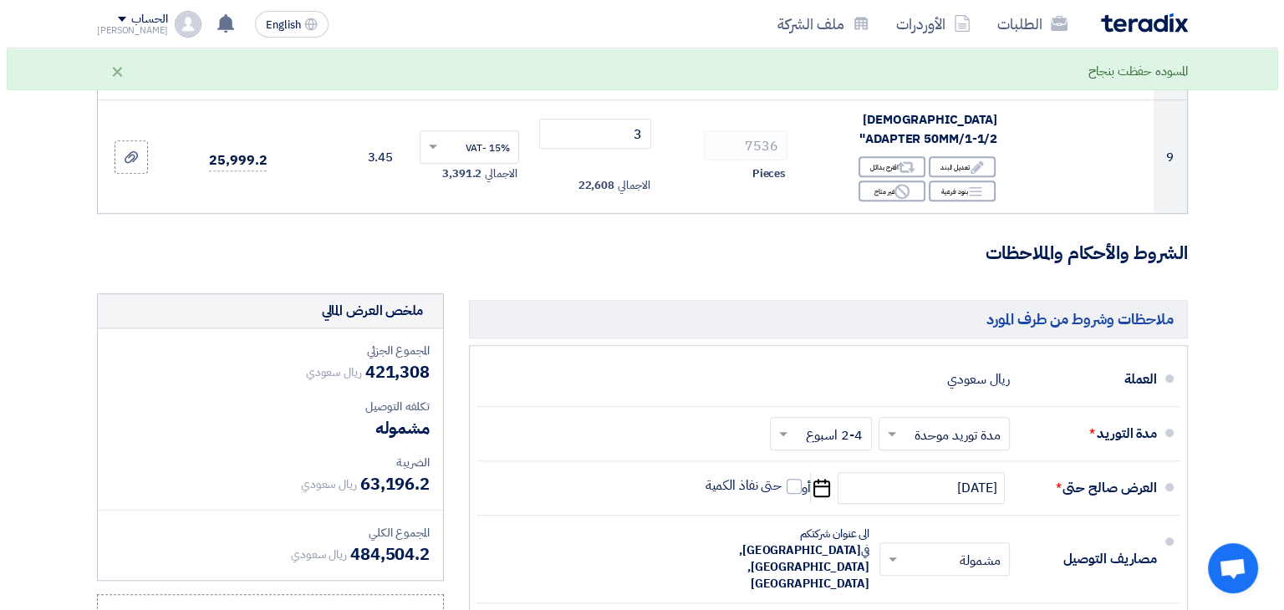
scroll to position [1421, 0]
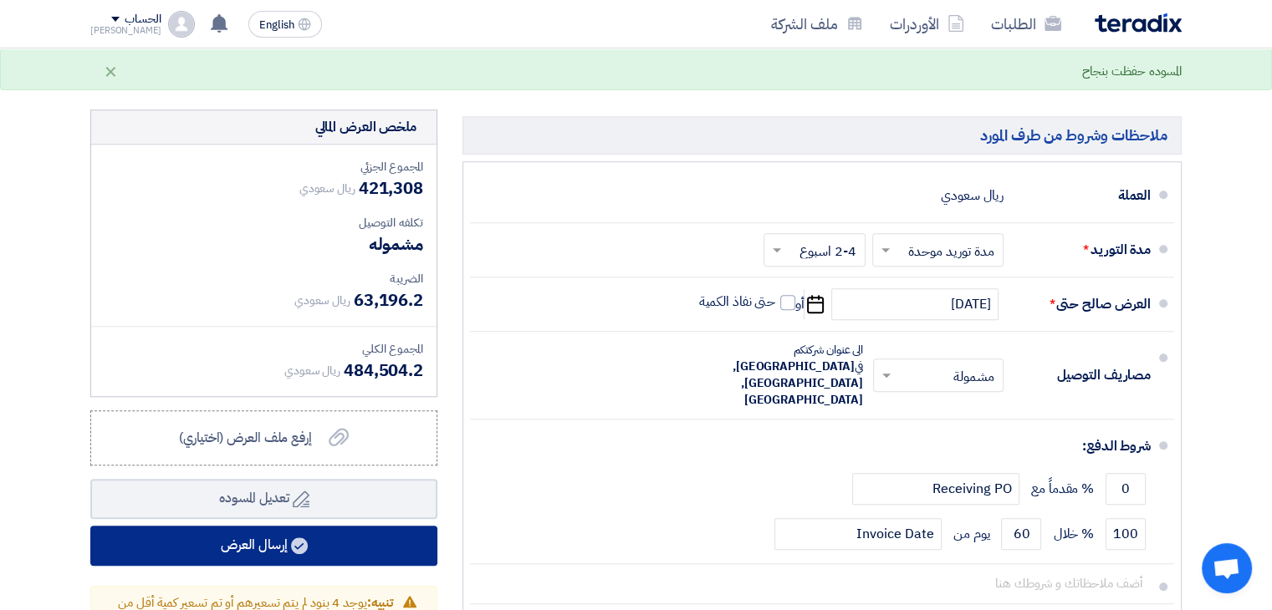
type input "0.75"
click at [297, 526] on button "إرسال العرض" at bounding box center [263, 546] width 347 height 40
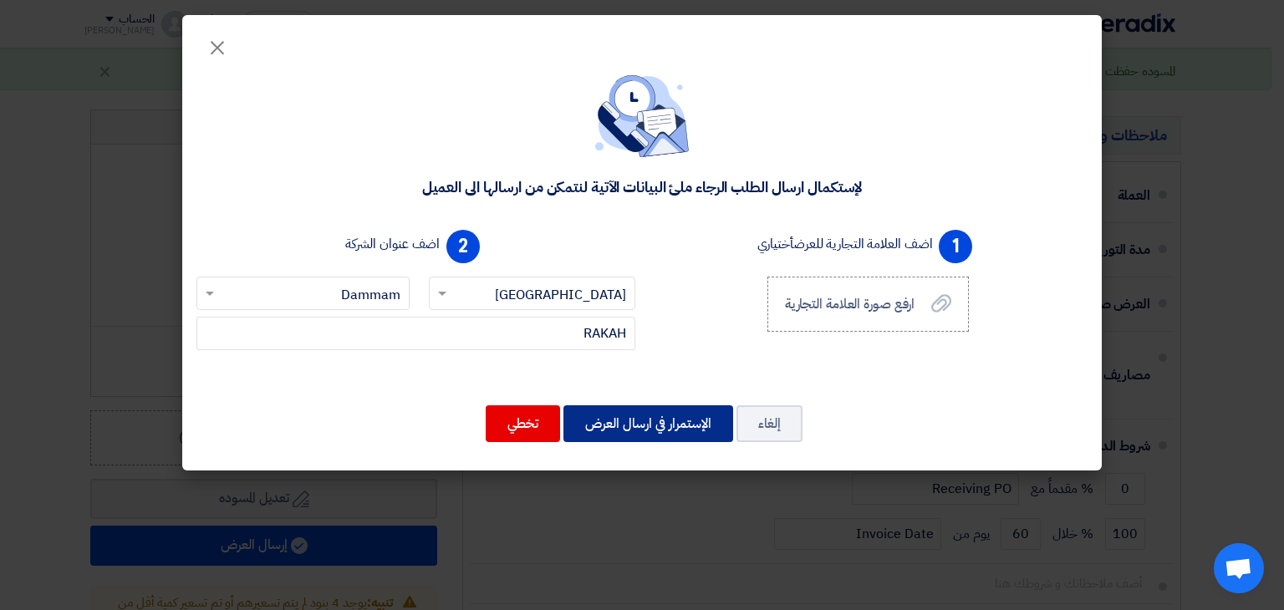
click at [649, 420] on button "الإستمرار في ارسال العرض" at bounding box center [649, 424] width 170 height 37
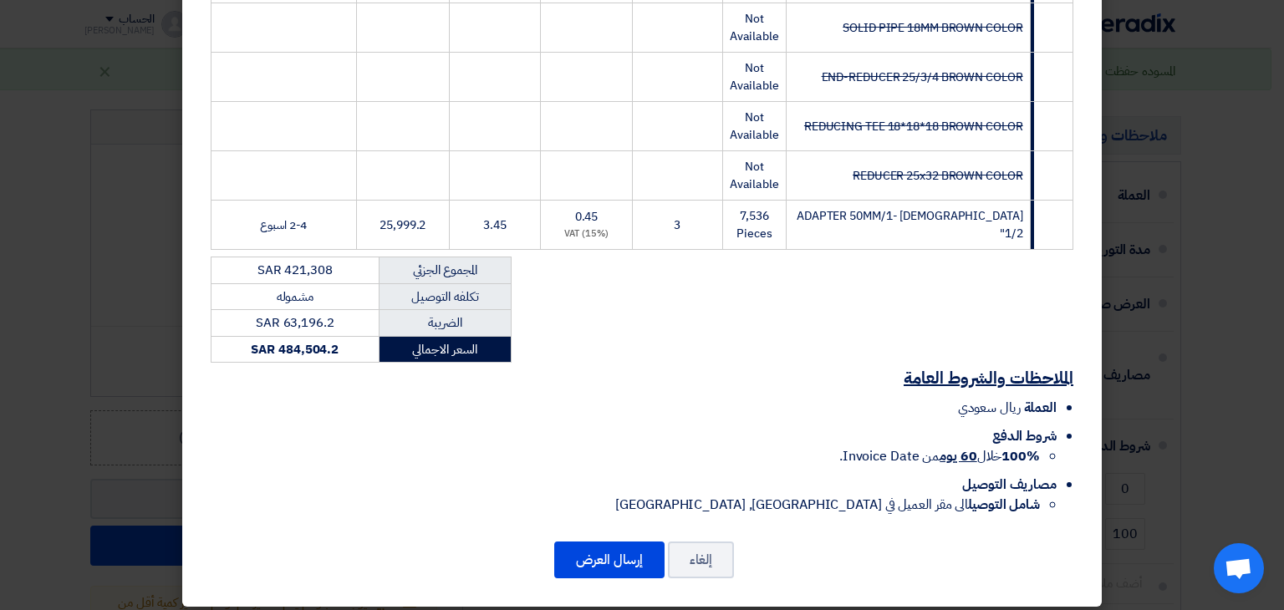
scroll to position [519, 0]
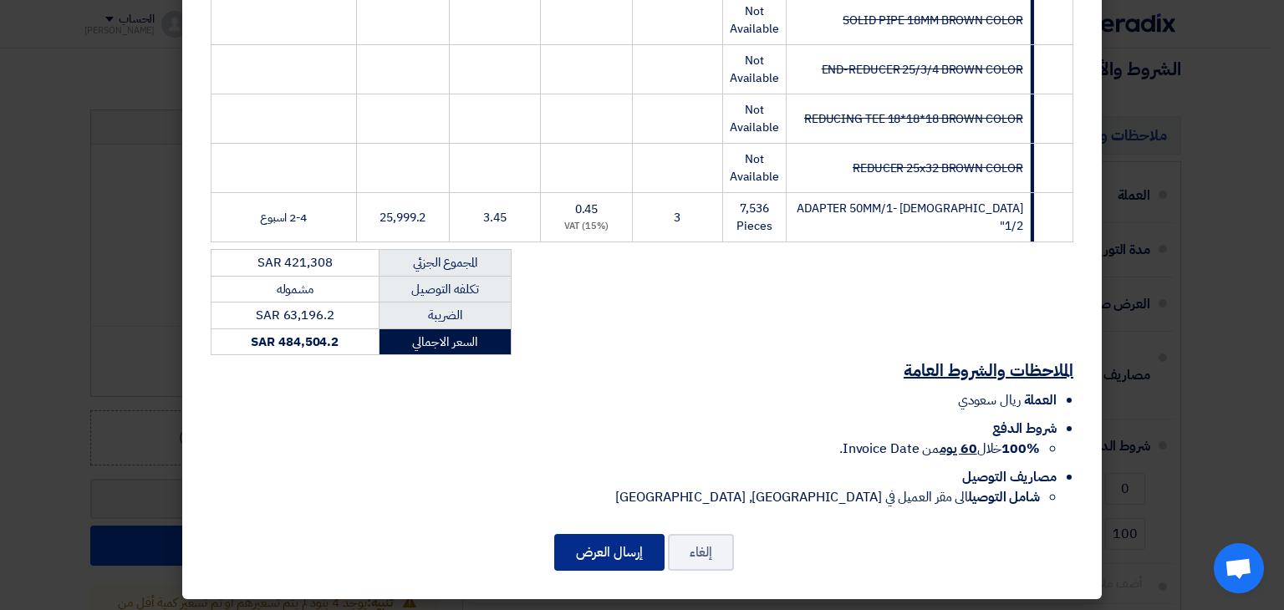
click at [625, 553] on button "إرسال العرض" at bounding box center [609, 552] width 110 height 37
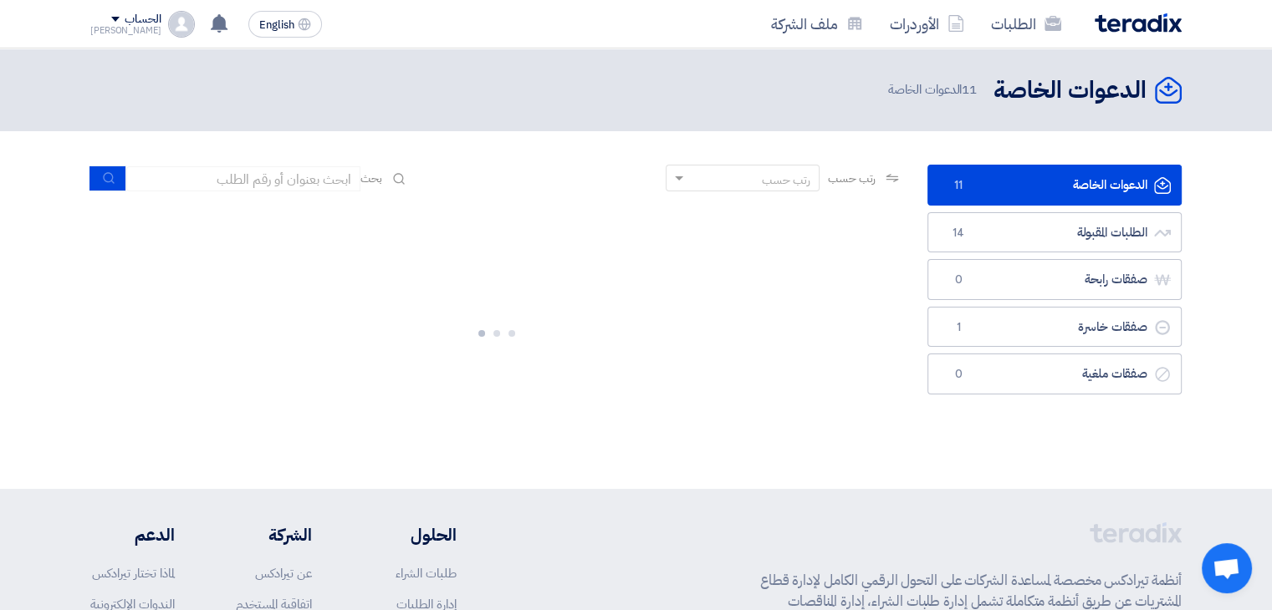
click at [125, 14] on div "الحساب" at bounding box center [143, 20] width 36 height 14
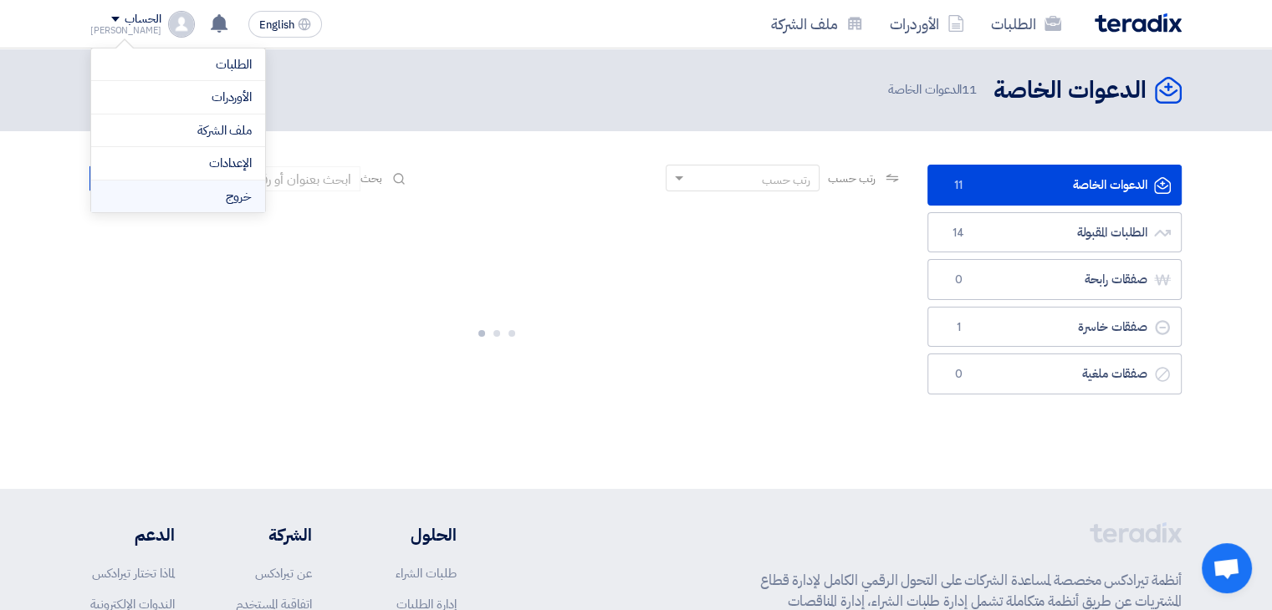
click at [189, 193] on li "خروج" at bounding box center [178, 197] width 174 height 33
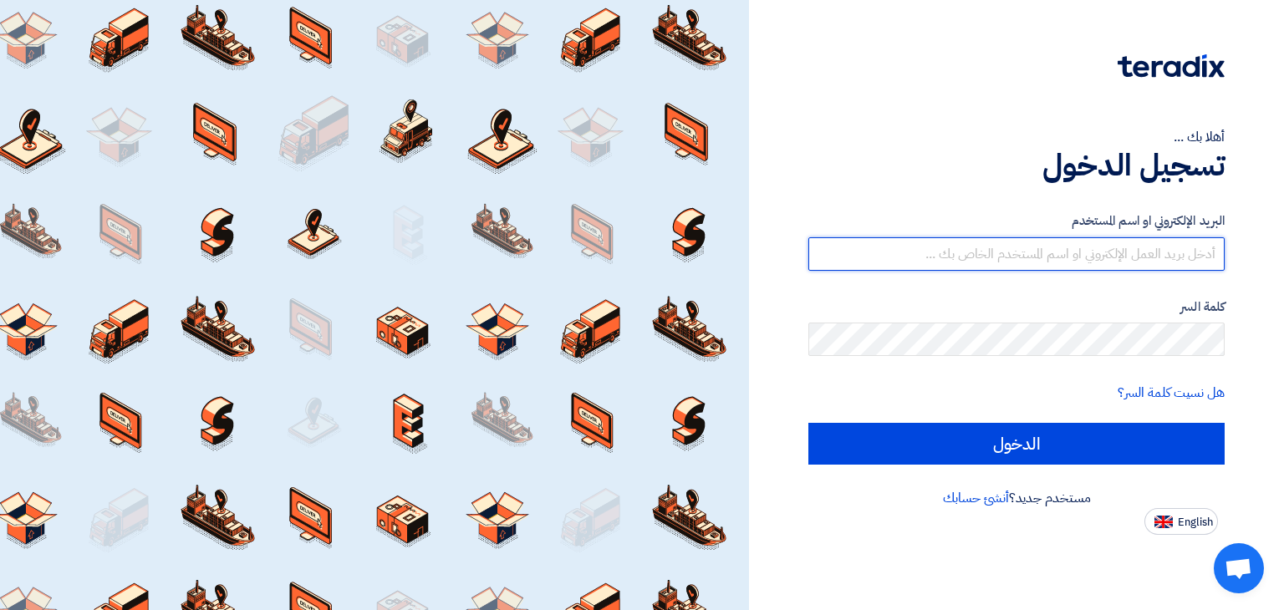
type input "[EMAIL_ADDRESS][DOMAIN_NAME]"
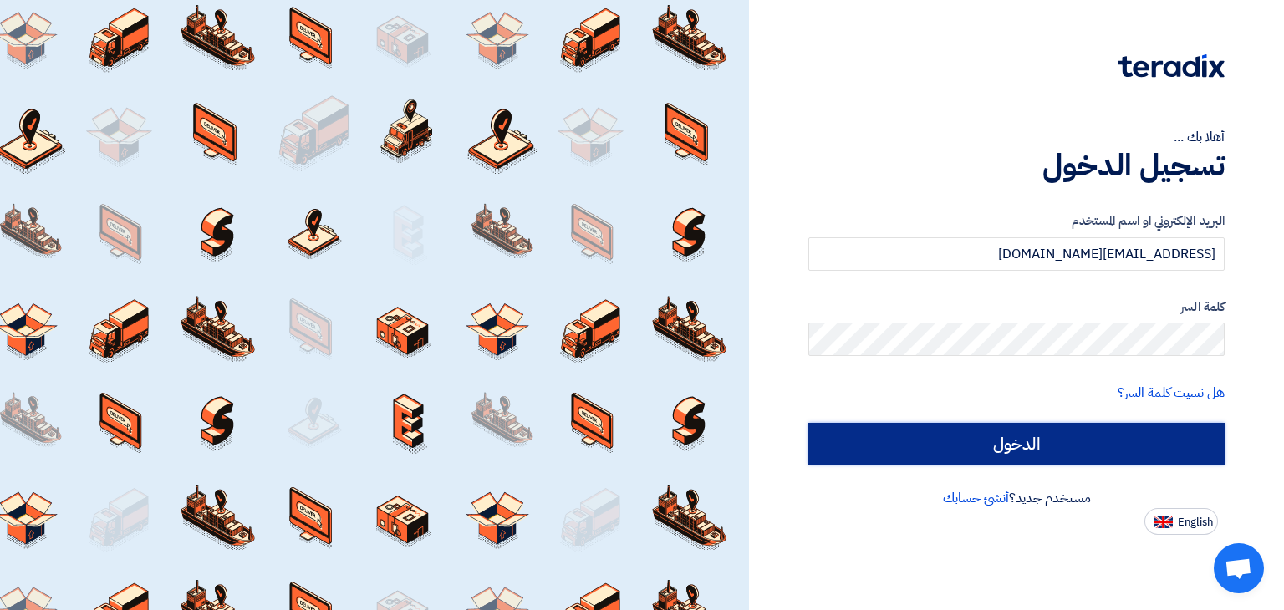
click at [1057, 455] on input "الدخول" at bounding box center [1017, 444] width 416 height 42
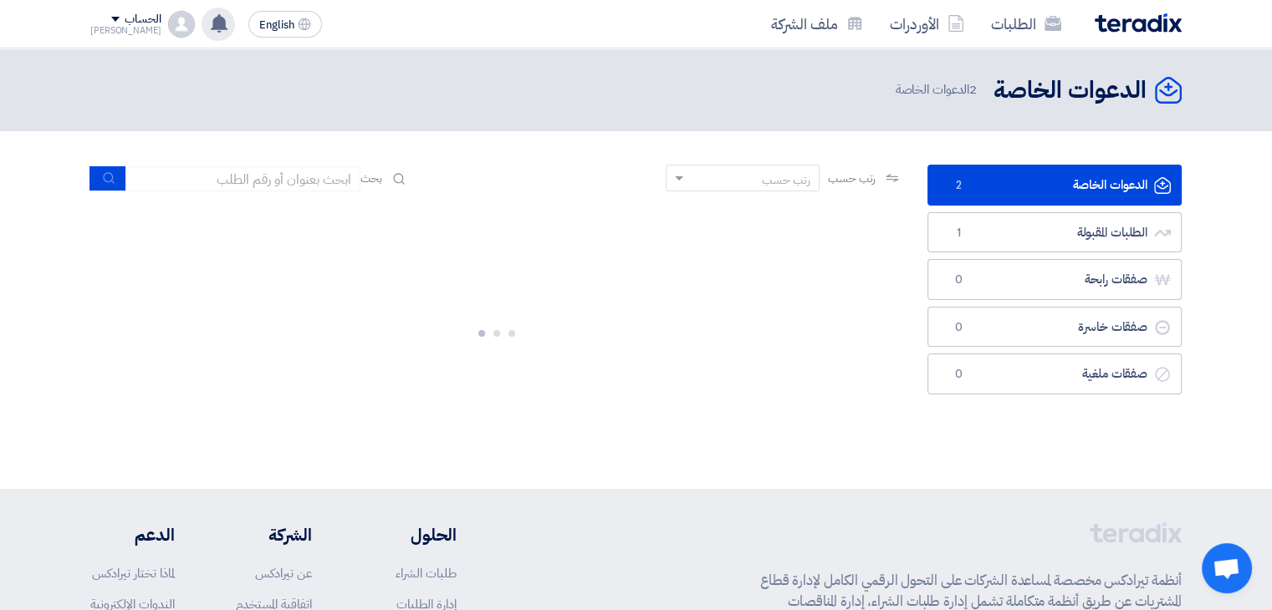
click at [211, 21] on use at bounding box center [219, 23] width 17 height 18
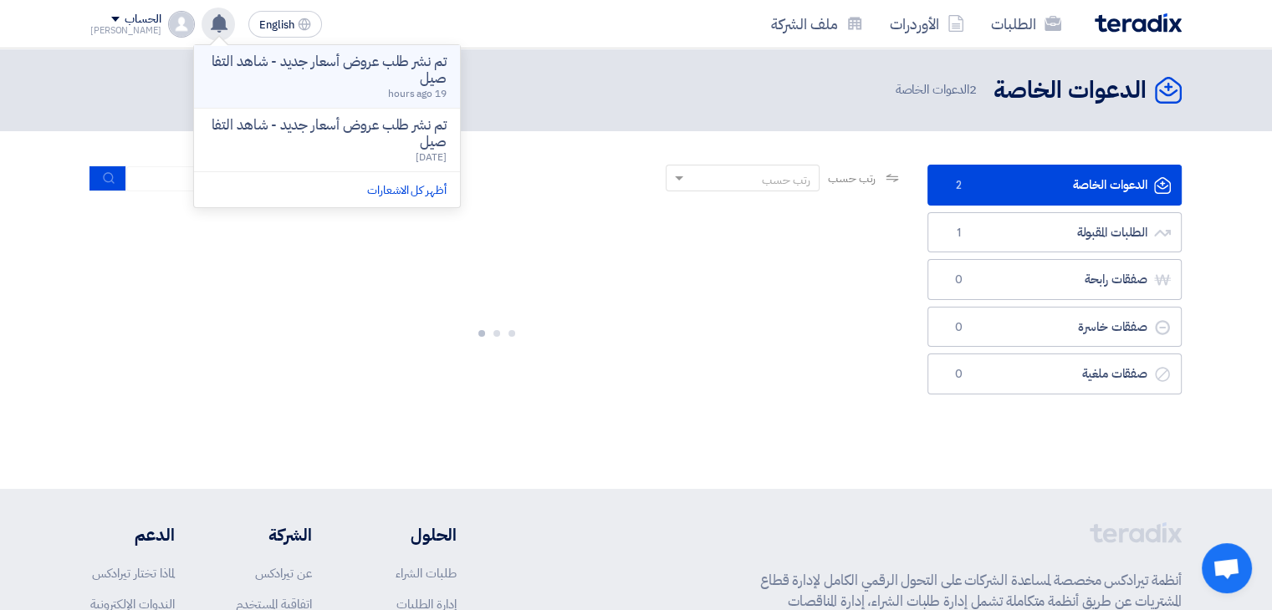
click at [302, 73] on p "تم نشر طلب عروض أسعار جديد - شاهد التفاصيل" at bounding box center [326, 70] width 239 height 33
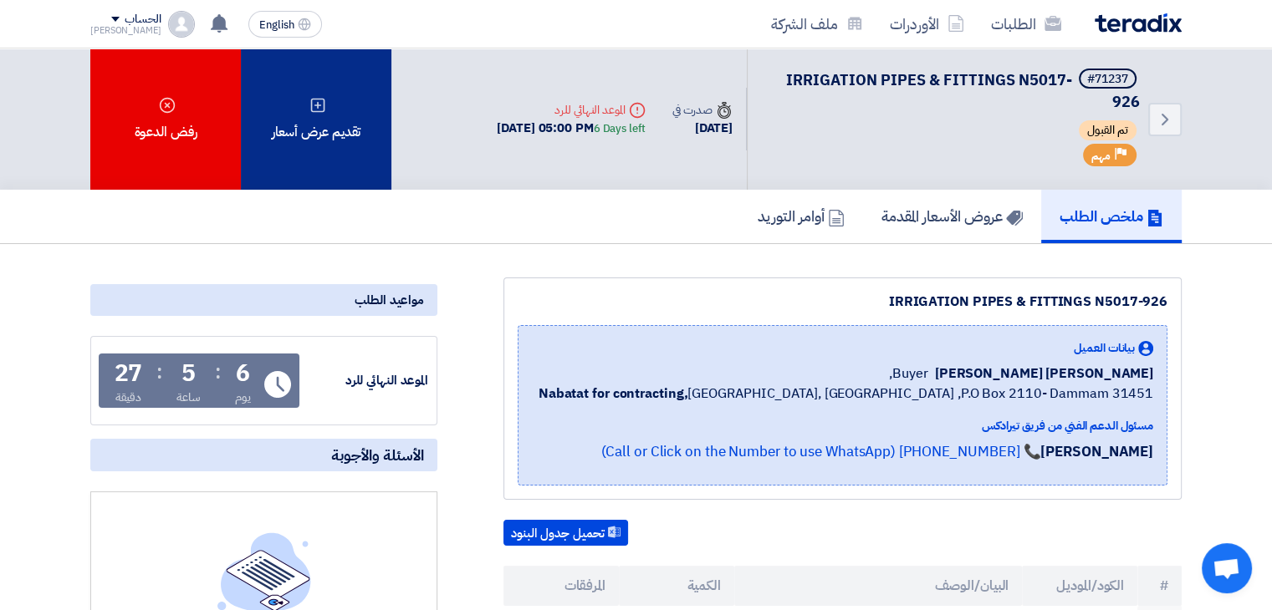
click at [296, 126] on div "تقديم عرض أسعار" at bounding box center [316, 118] width 151 height 141
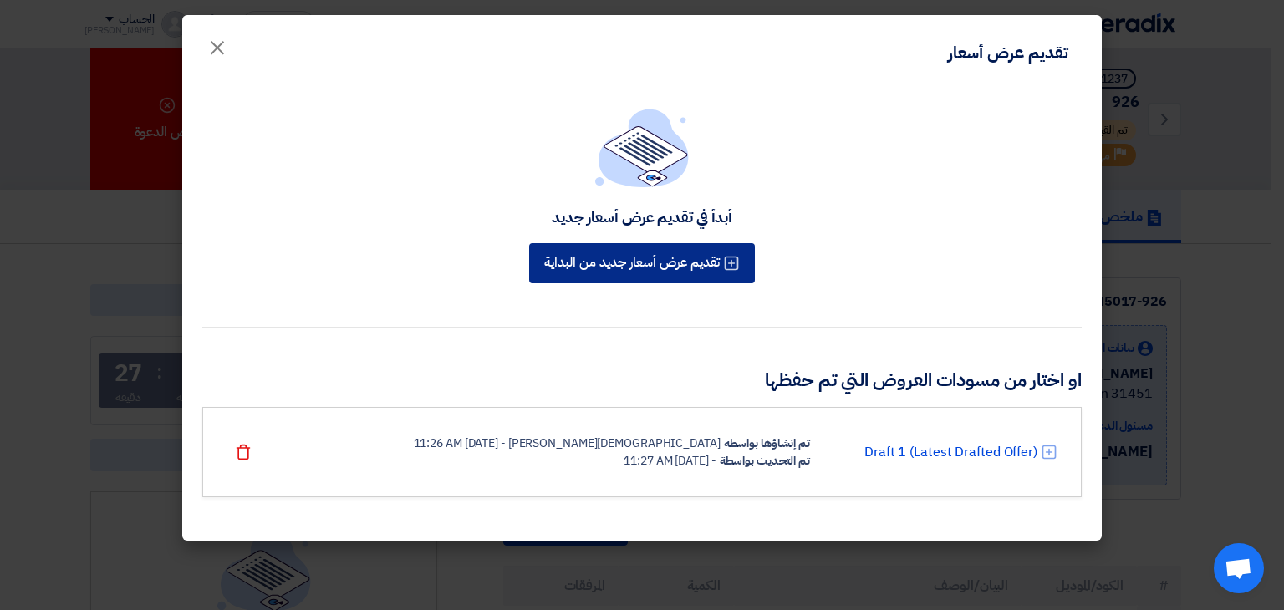
click at [694, 249] on button "تقديم عرض أسعار جديد من البداية" at bounding box center [642, 263] width 226 height 40
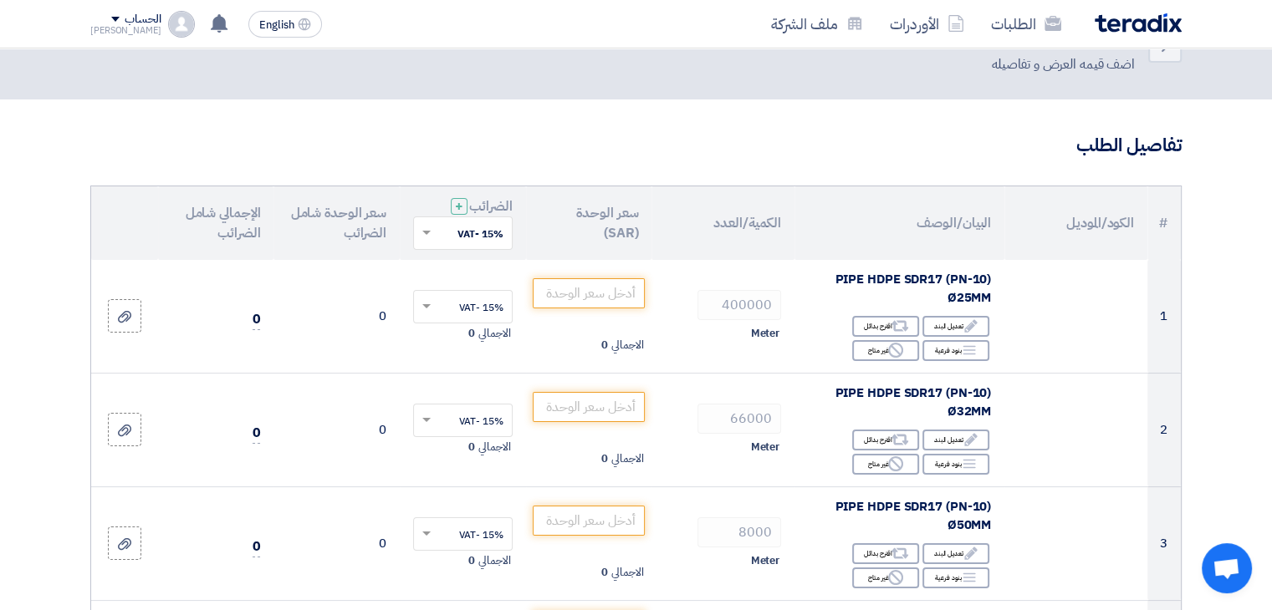
scroll to position [84, 0]
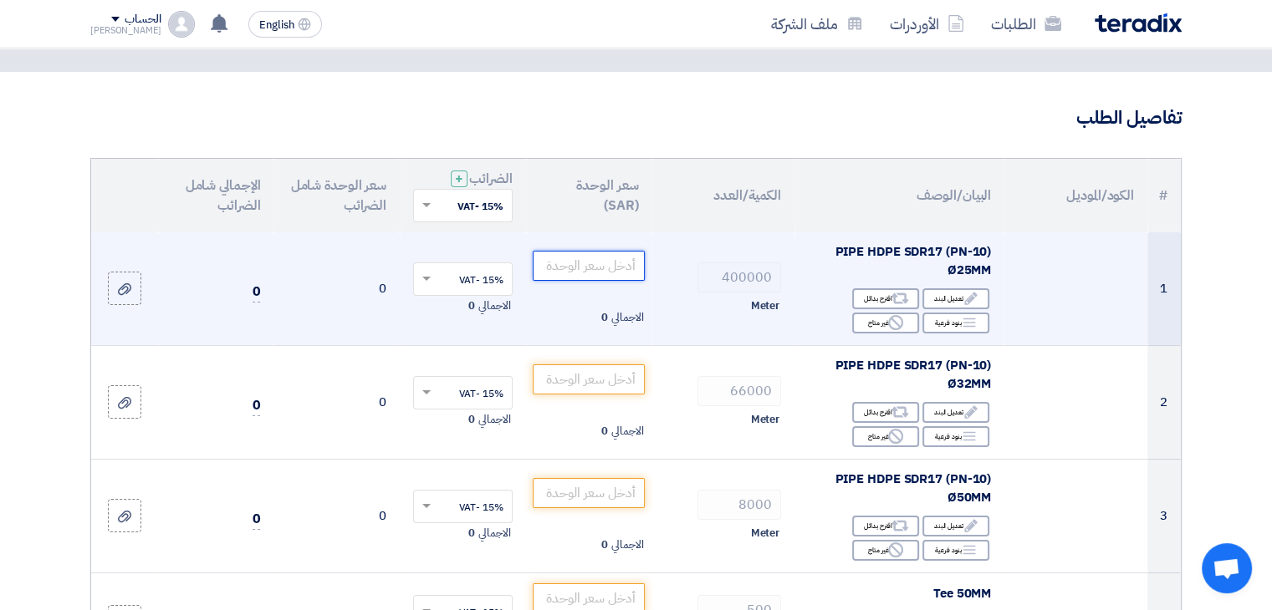
click at [622, 266] on input "number" at bounding box center [589, 266] width 113 height 30
type input ".7"
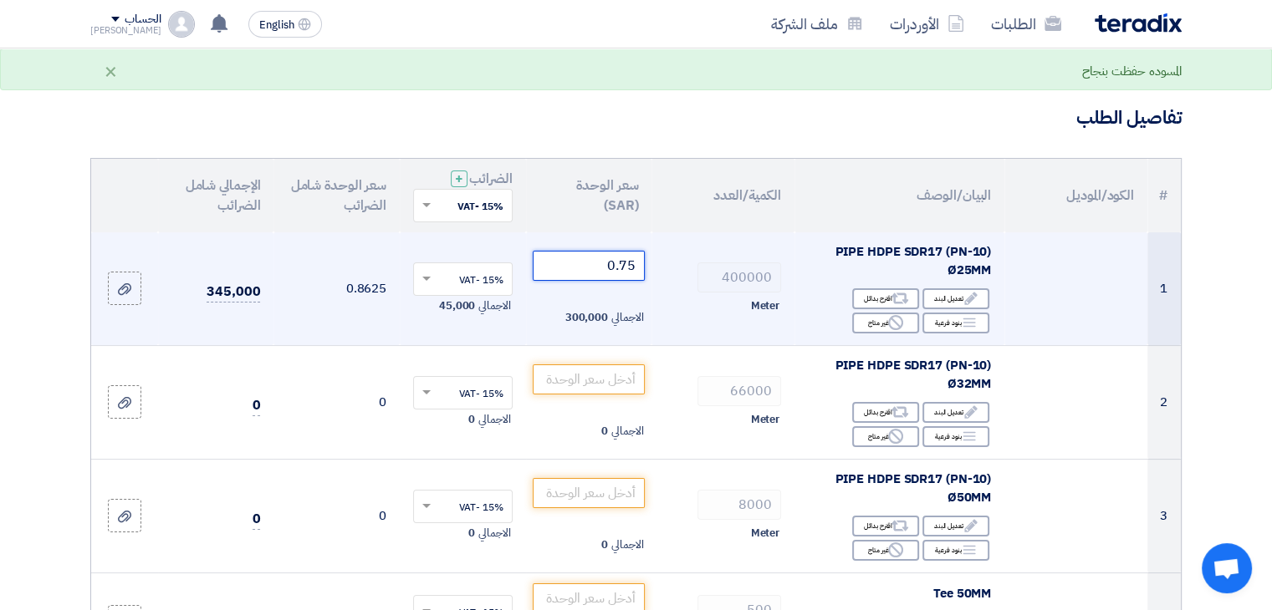
type input "0.75"
click at [321, 328] on td "0.8625" at bounding box center [336, 289] width 126 height 114
click at [635, 270] on input "0.75" at bounding box center [589, 266] width 113 height 30
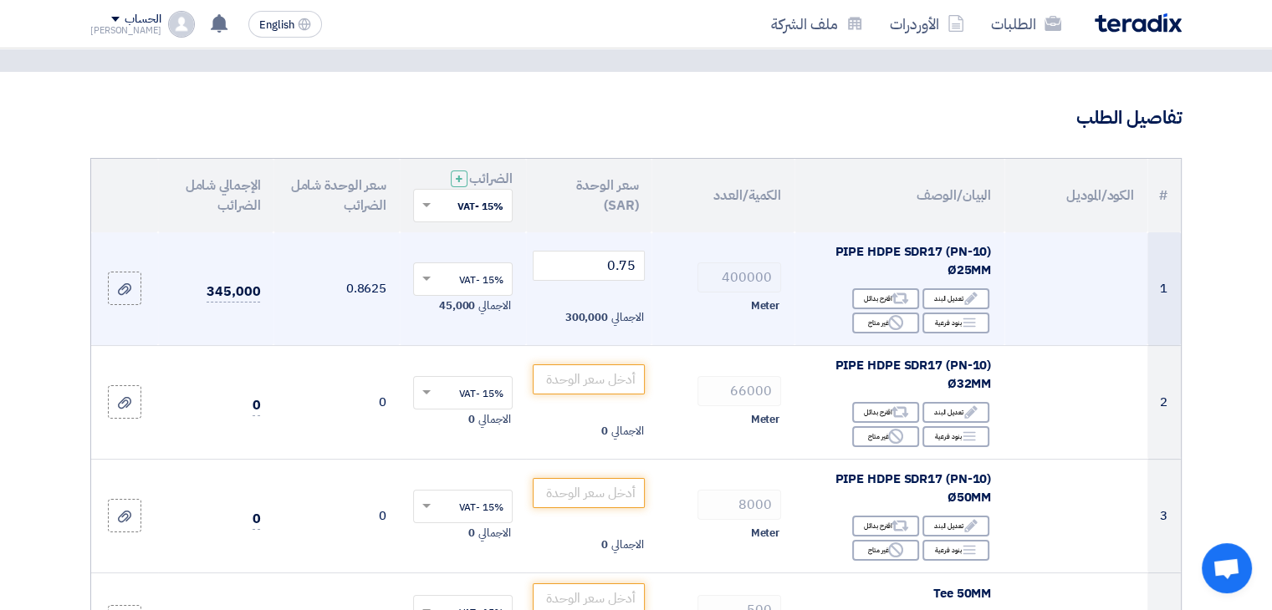
click at [666, 320] on td "400000 Meter" at bounding box center [722, 289] width 143 height 114
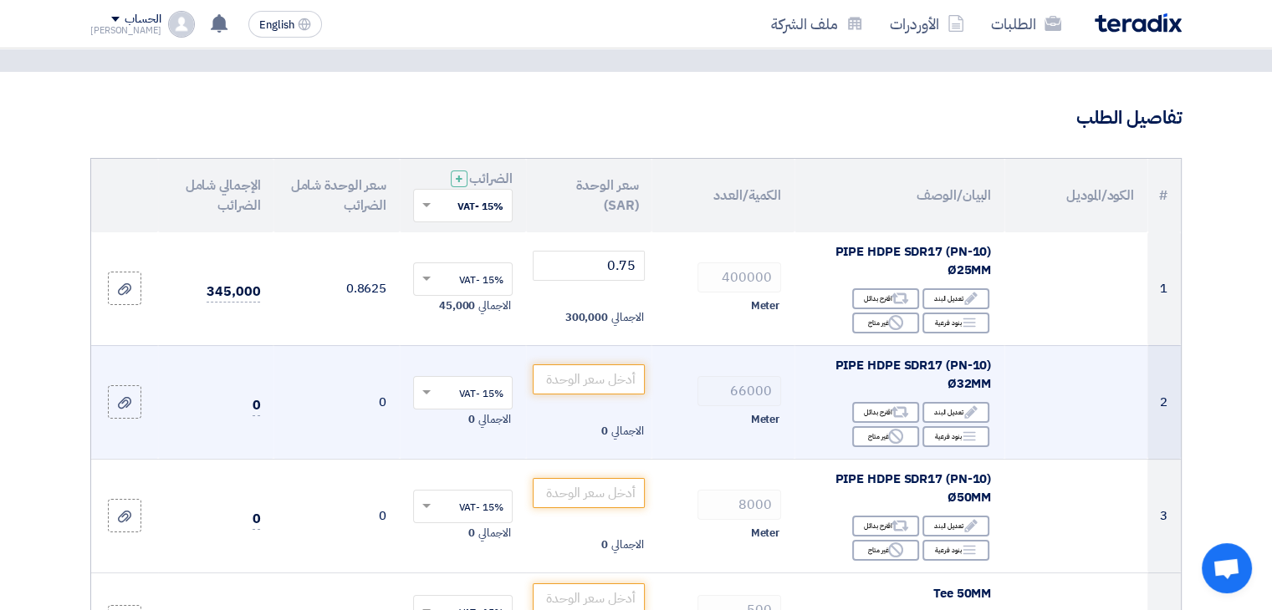
scroll to position [167, 0]
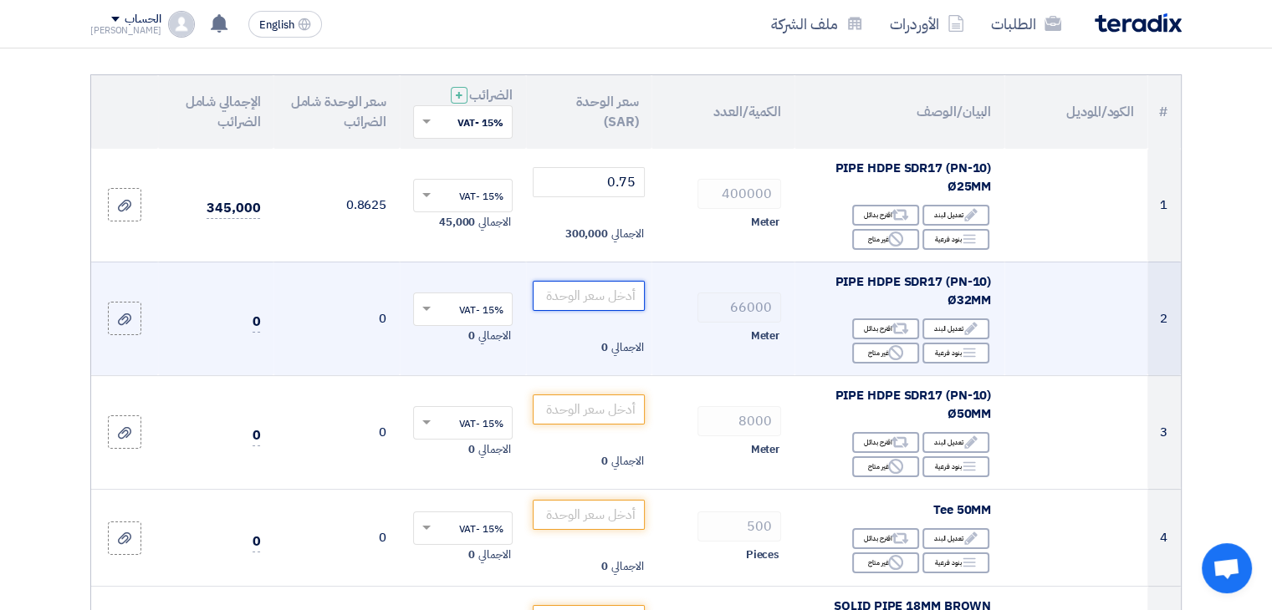
click at [615, 309] on input "number" at bounding box center [589, 296] width 113 height 30
click at [606, 297] on input "number" at bounding box center [589, 296] width 113 height 30
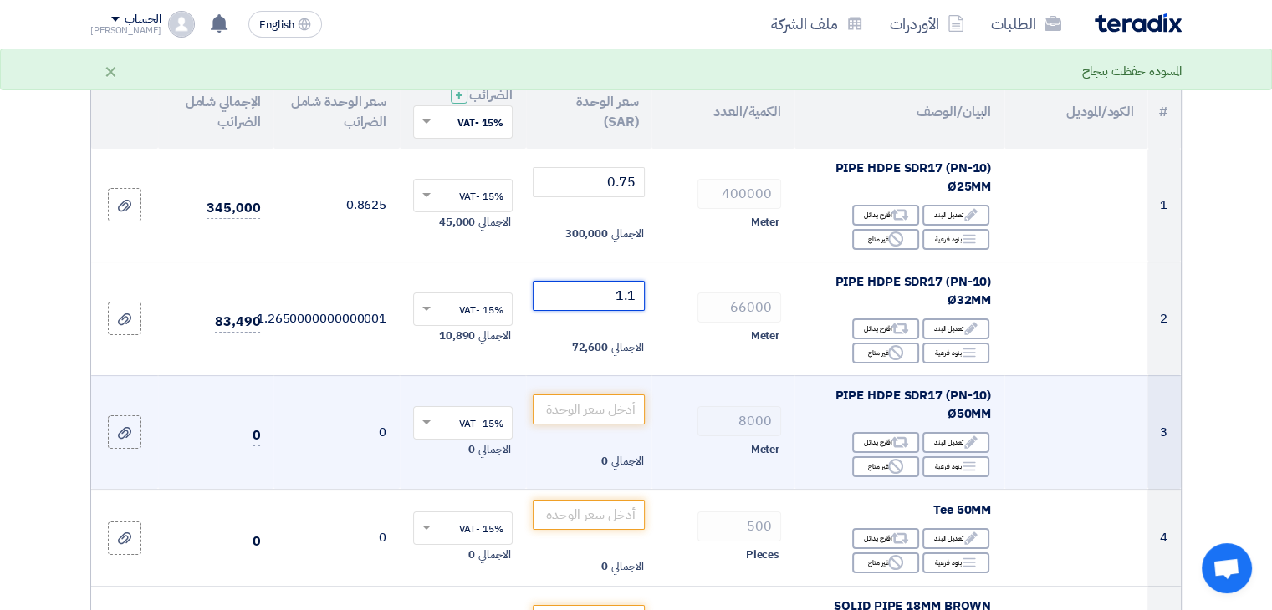
scroll to position [251, 0]
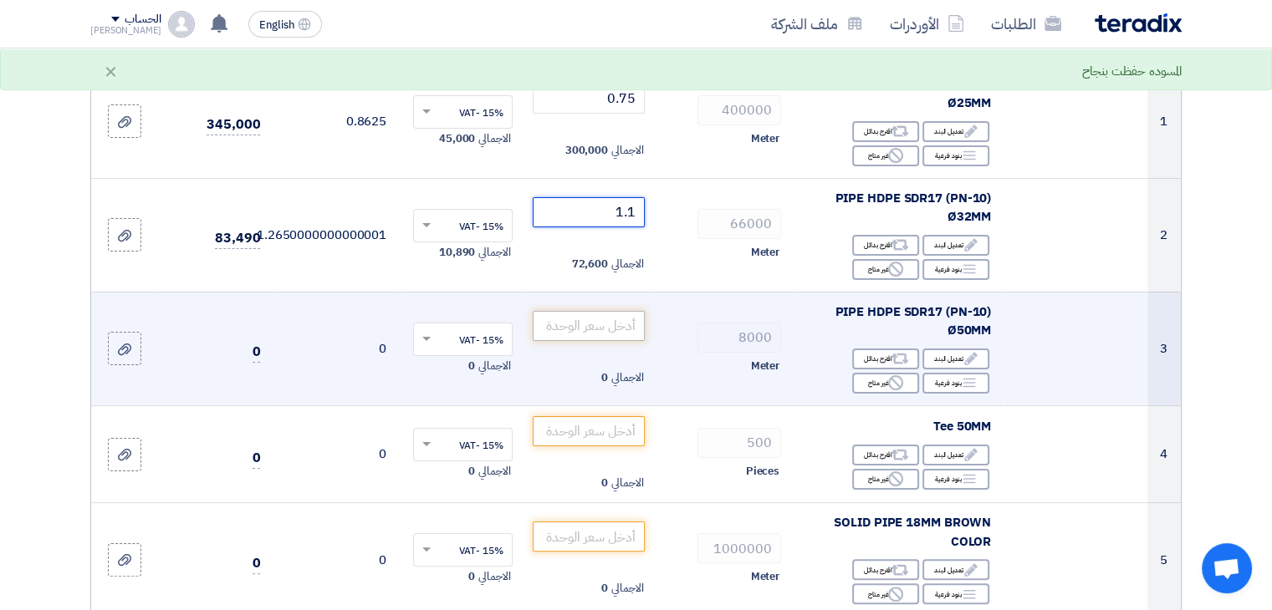
type input "1.1"
click at [626, 319] on input "number" at bounding box center [589, 326] width 113 height 30
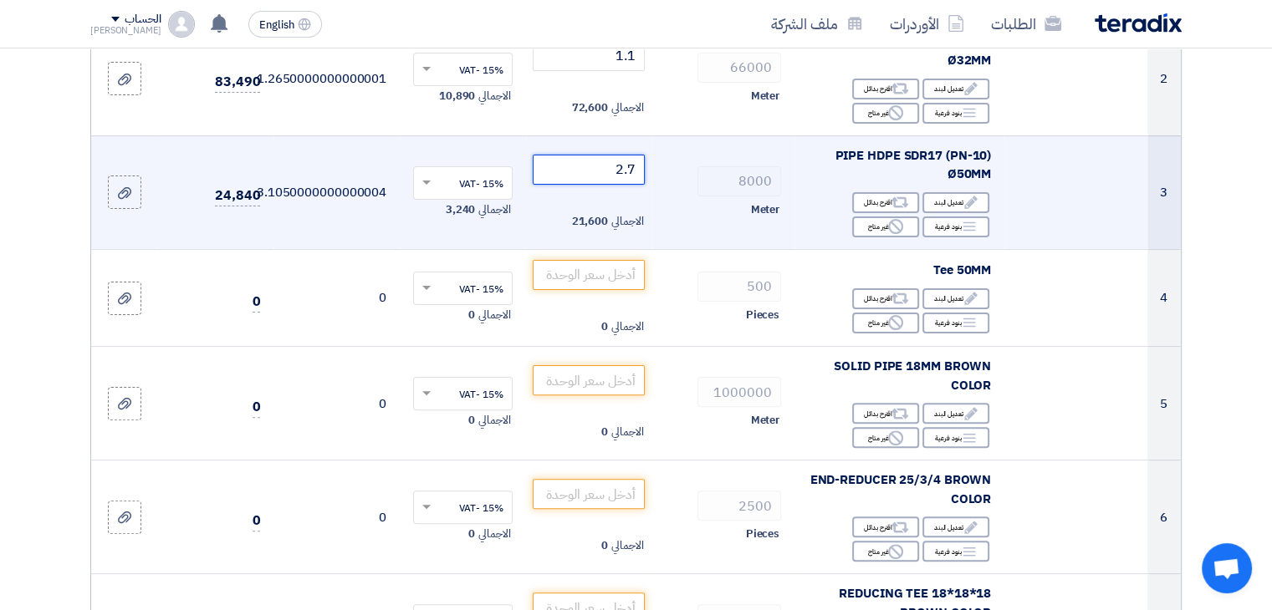
scroll to position [418, 0]
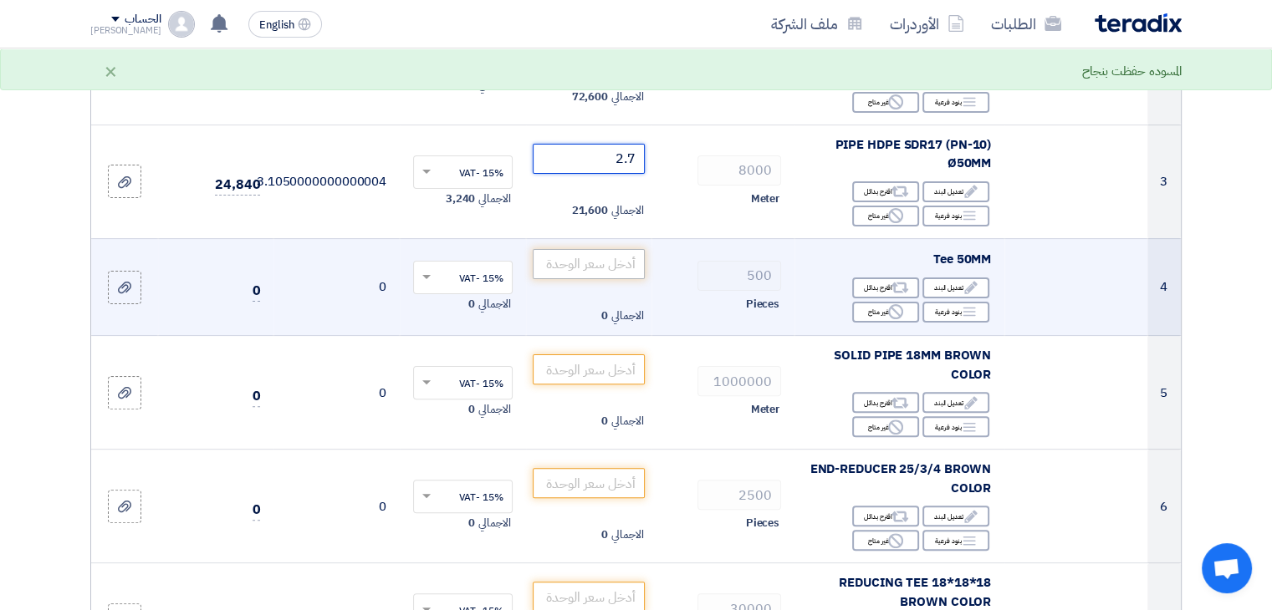
type input "2.7"
click at [615, 266] on input "number" at bounding box center [589, 264] width 113 height 30
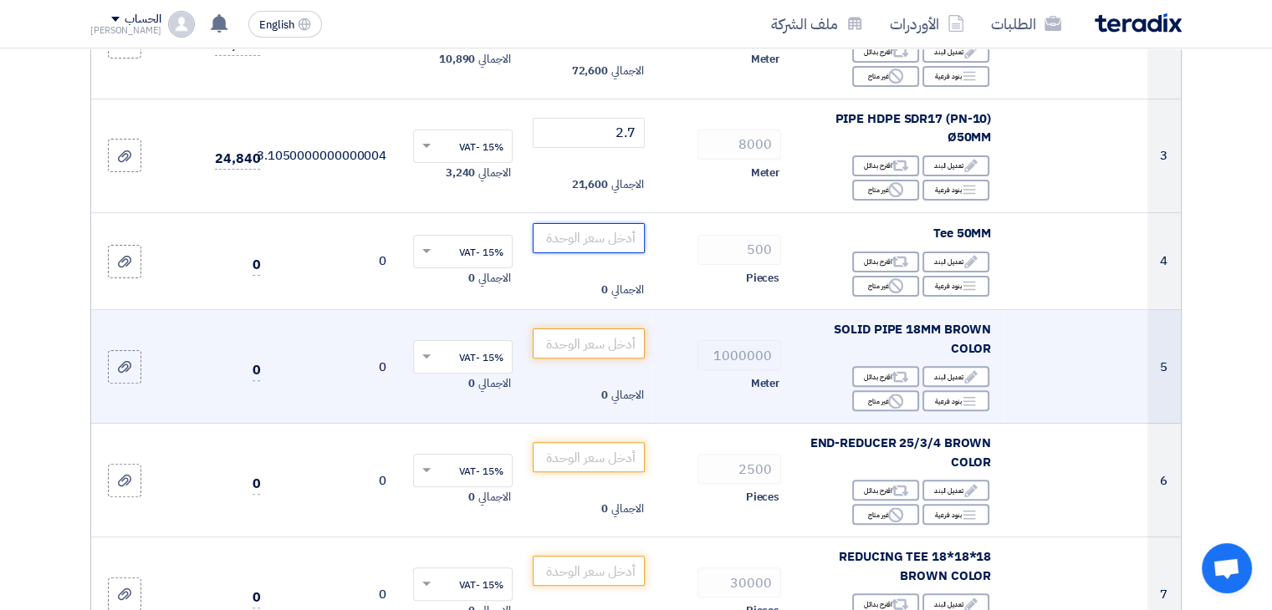
scroll to position [334, 0]
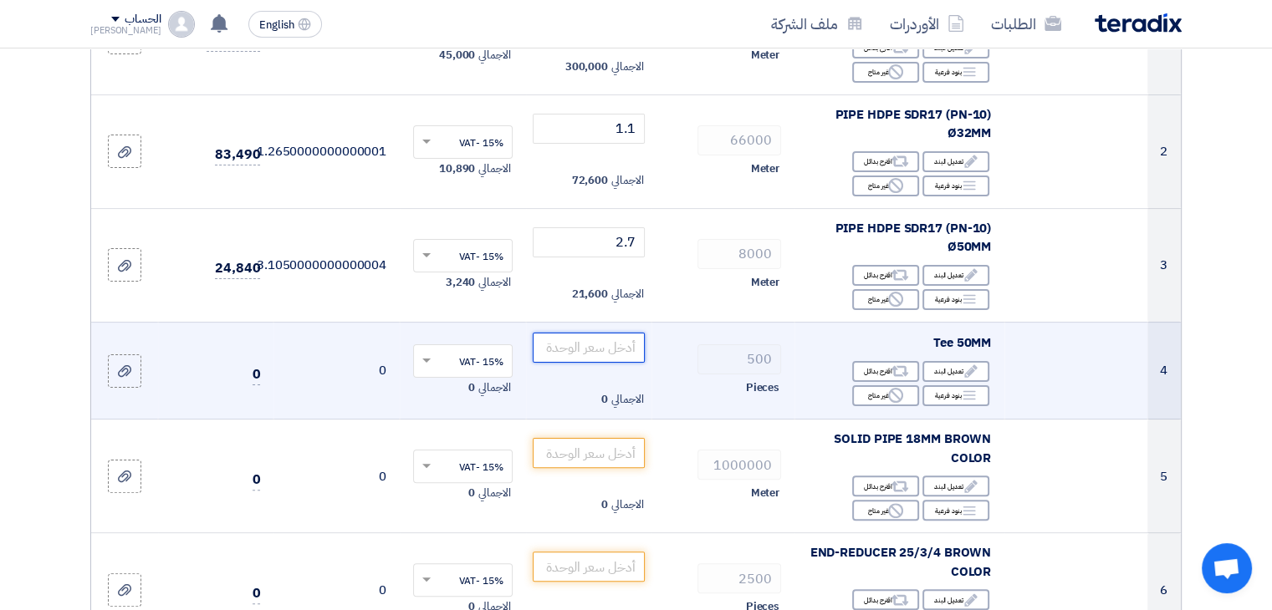
click at [609, 342] on input "number" at bounding box center [589, 348] width 113 height 30
click at [613, 344] on input "number" at bounding box center [589, 348] width 113 height 30
type input "8.8"
click at [700, 378] on div "Pieces" at bounding box center [723, 388] width 116 height 20
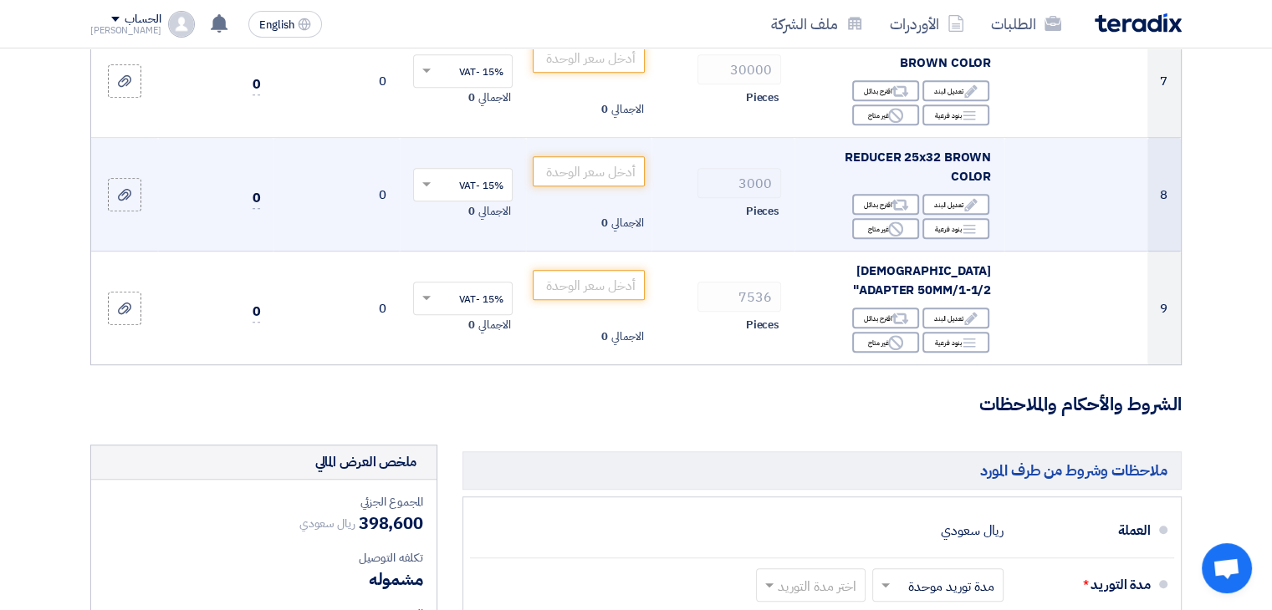
scroll to position [920, 0]
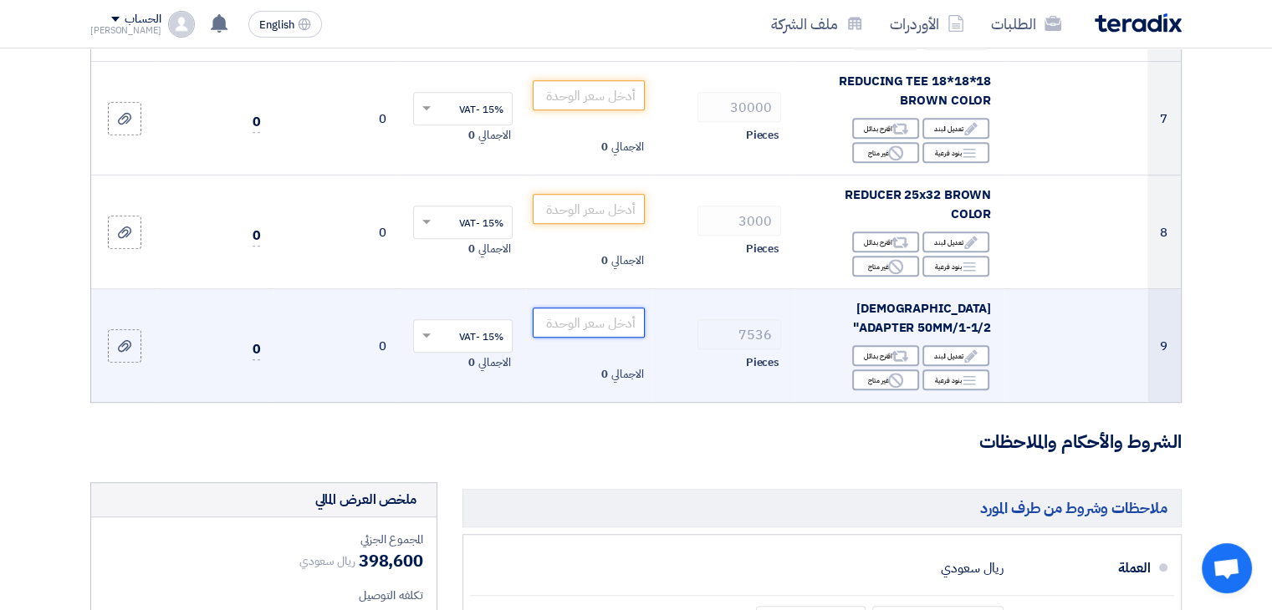
click at [605, 321] on input "number" at bounding box center [589, 323] width 113 height 30
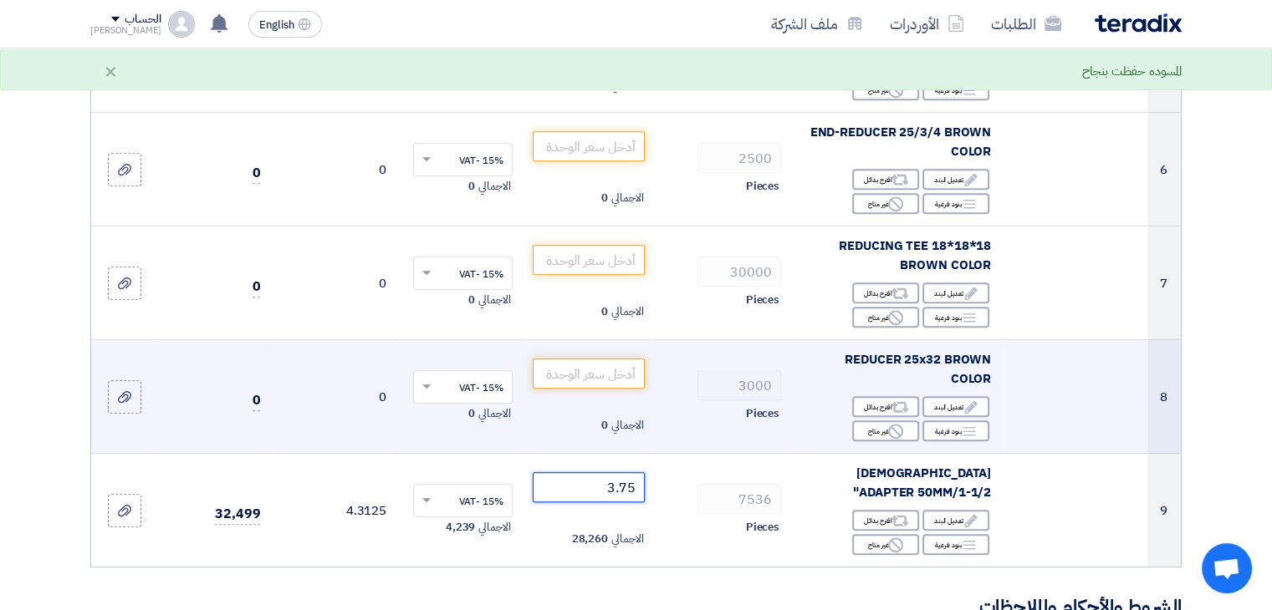
scroll to position [753, 0]
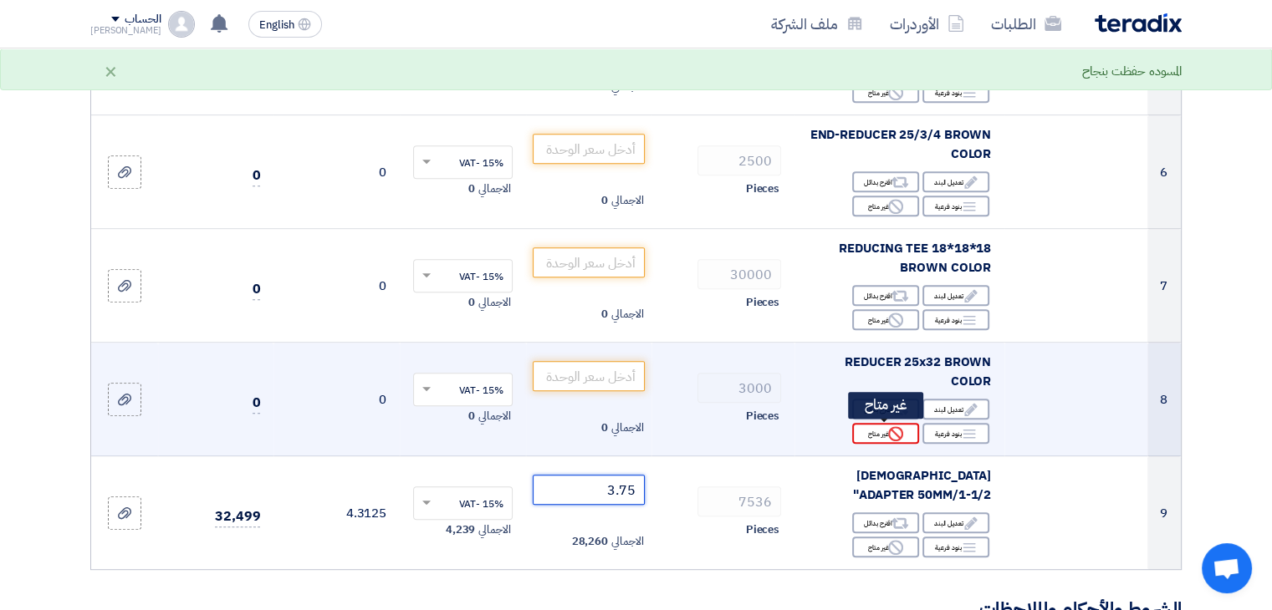
type input "3.75"
click at [872, 432] on div "Reject غير متاح" at bounding box center [885, 433] width 67 height 21
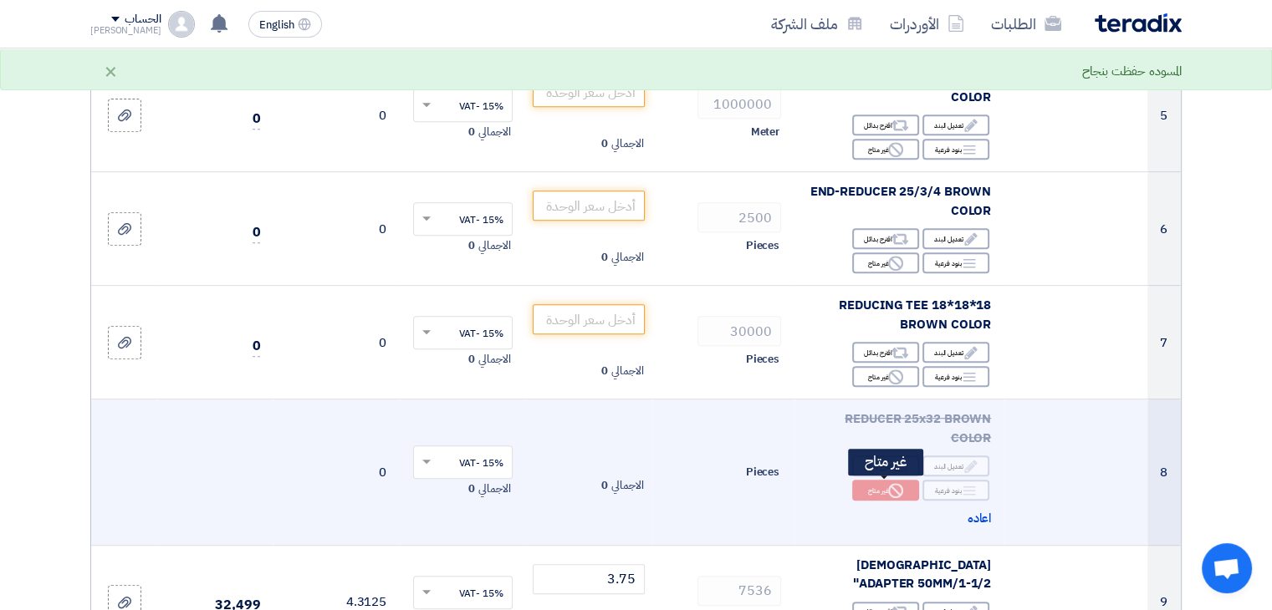
scroll to position [585, 0]
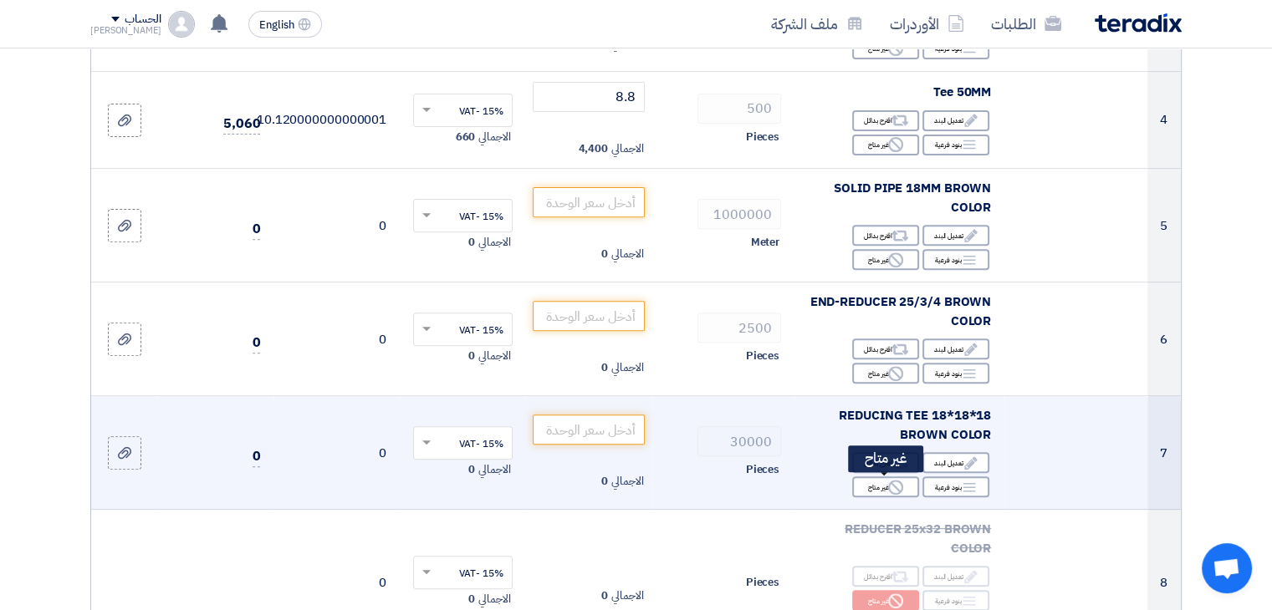
drag, startPoint x: 880, startPoint y: 487, endPoint x: 895, endPoint y: 426, distance: 63.5
click at [880, 485] on div "Reject غير متاح" at bounding box center [885, 487] width 67 height 21
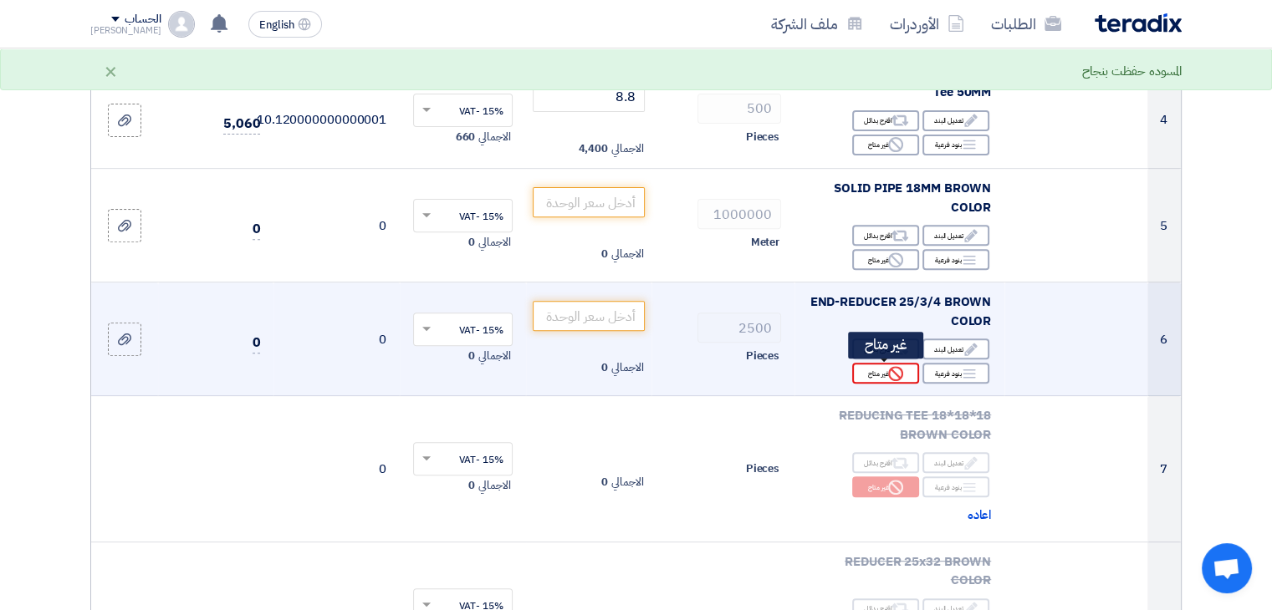
click at [888, 372] on icon "Reject" at bounding box center [895, 373] width 15 height 15
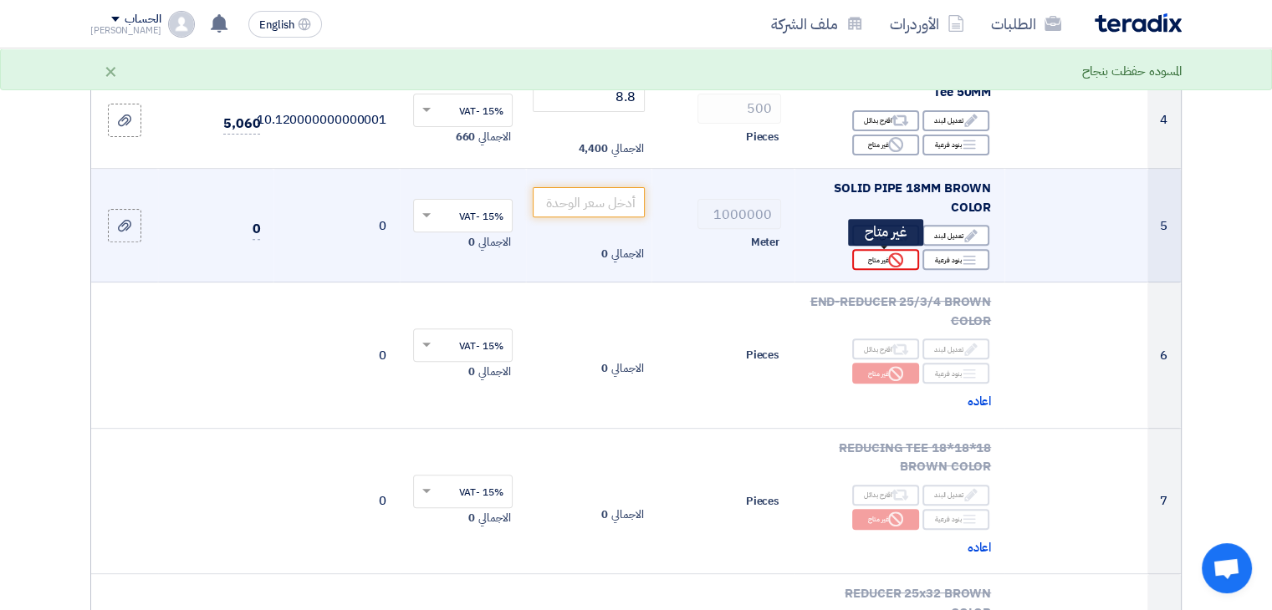
click at [876, 255] on div "Reject غير متاح" at bounding box center [885, 259] width 67 height 21
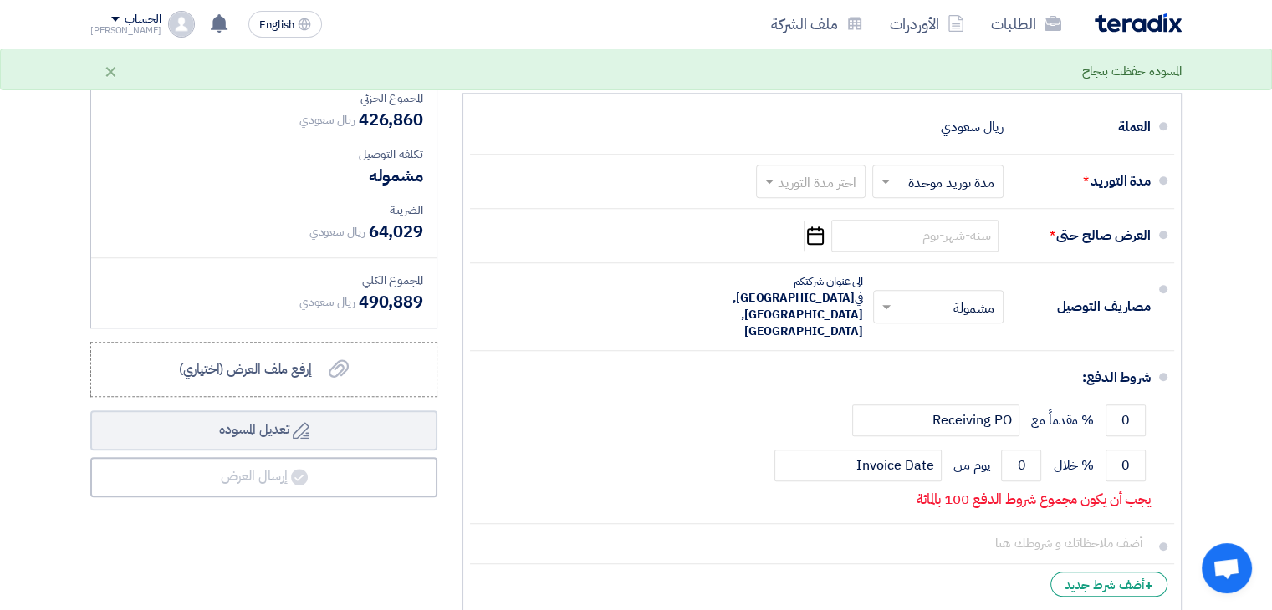
scroll to position [1505, 0]
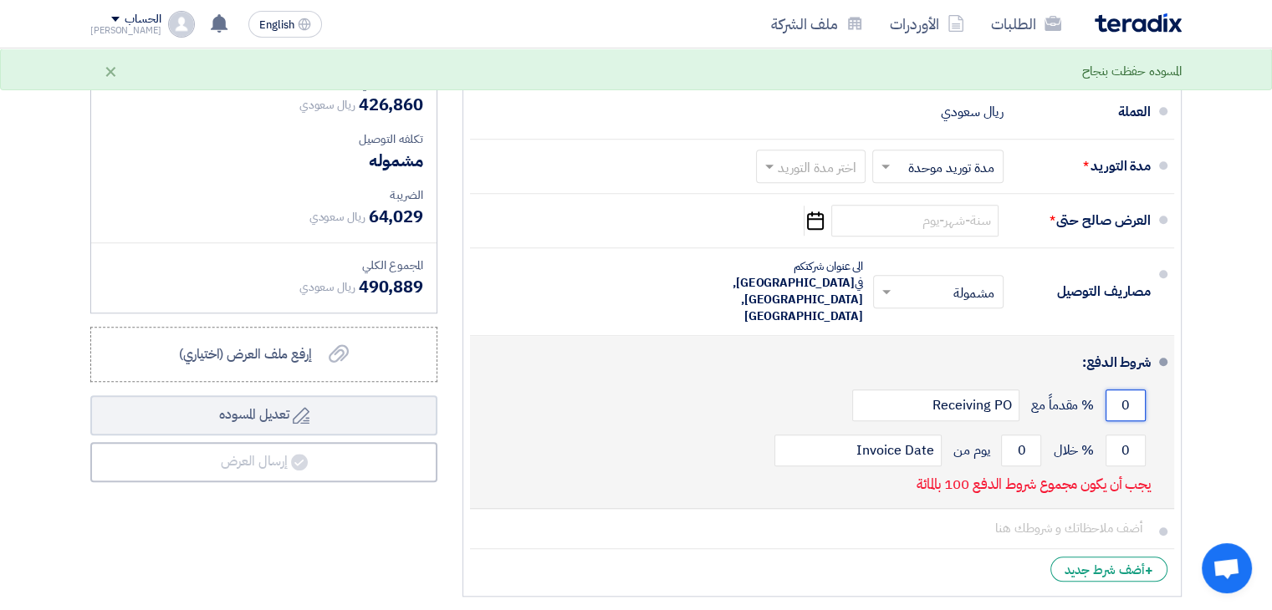
click at [1122, 390] on input "0" at bounding box center [1125, 406] width 40 height 32
drag, startPoint x: 1122, startPoint y: 349, endPoint x: 1140, endPoint y: 359, distance: 20.2
click at [1140, 390] on input "0" at bounding box center [1125, 406] width 40 height 32
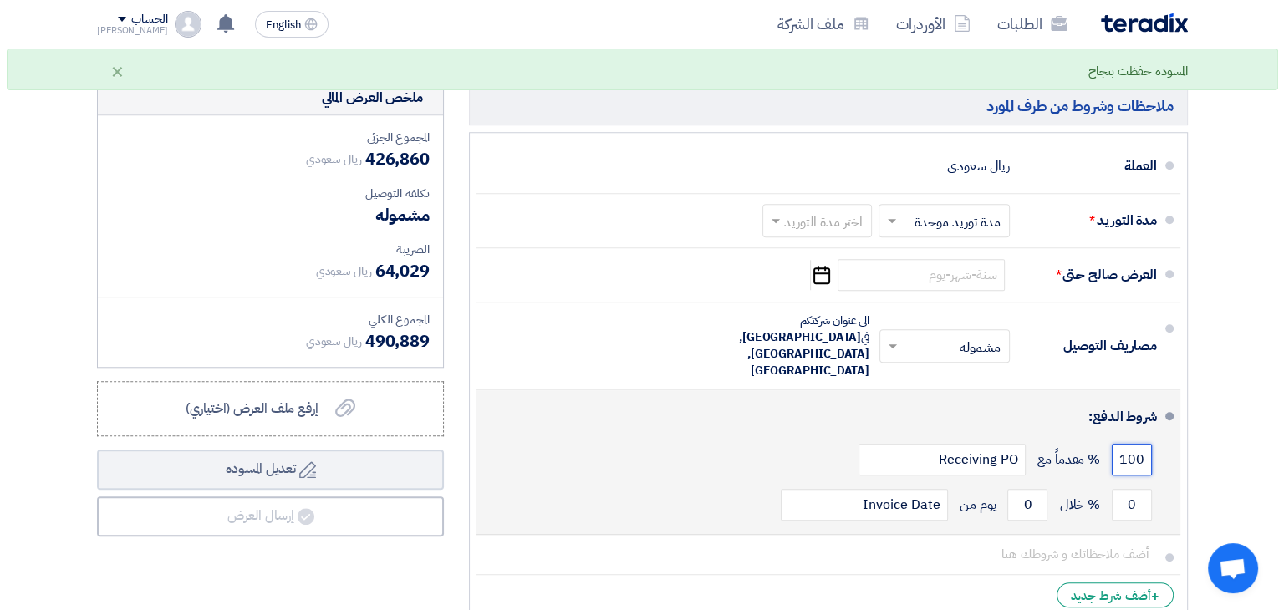
scroll to position [1421, 0]
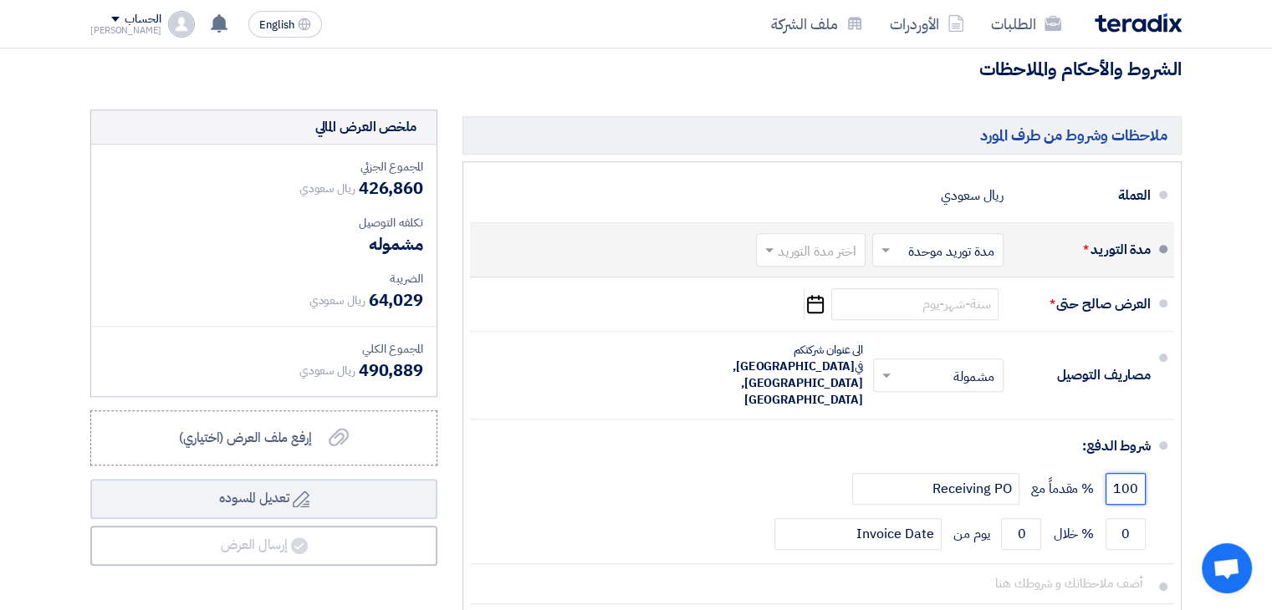
type input "100"
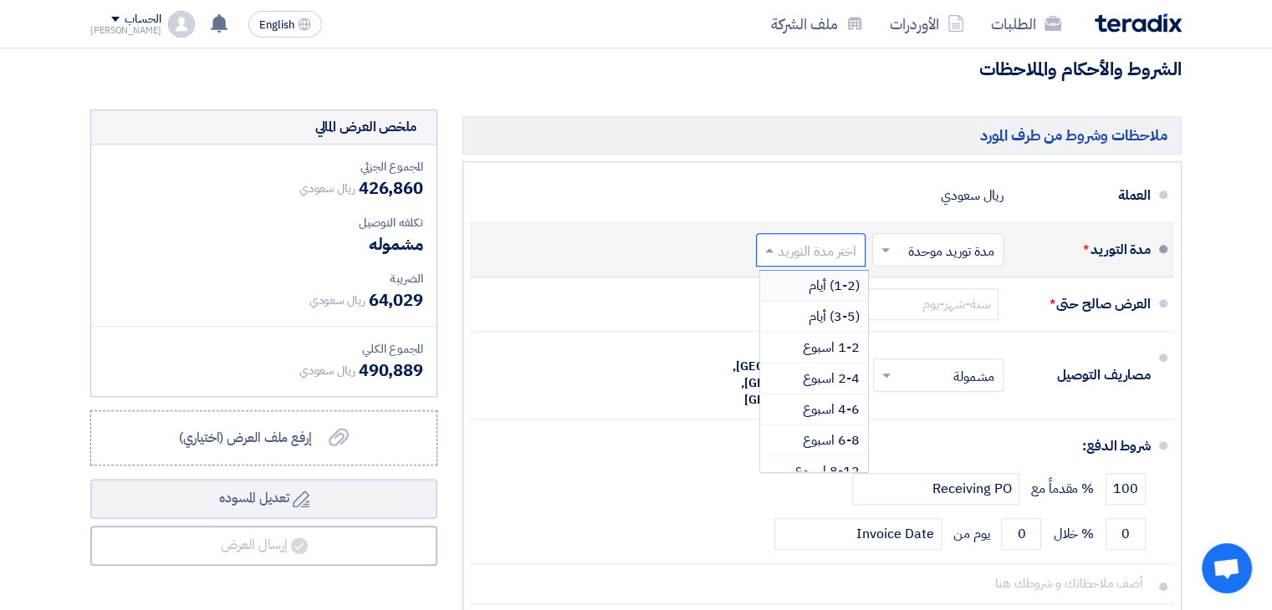
click at [819, 242] on input "text" at bounding box center [807, 251] width 101 height 24
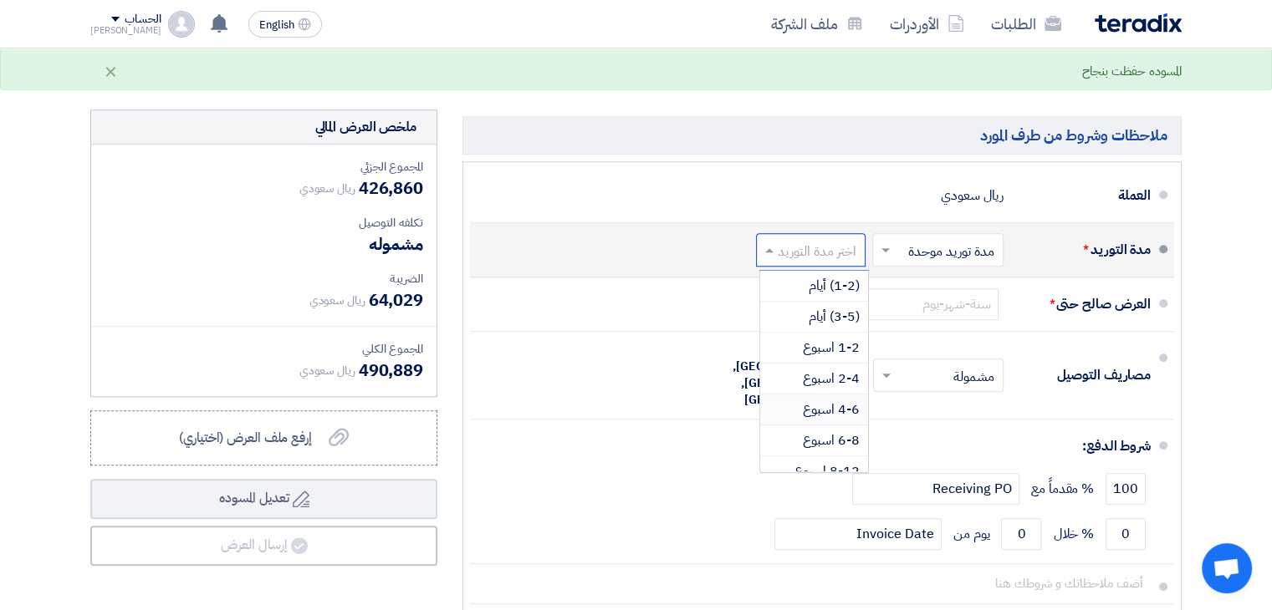
click at [829, 400] on span "4-6 اسبوع" at bounding box center [831, 410] width 57 height 20
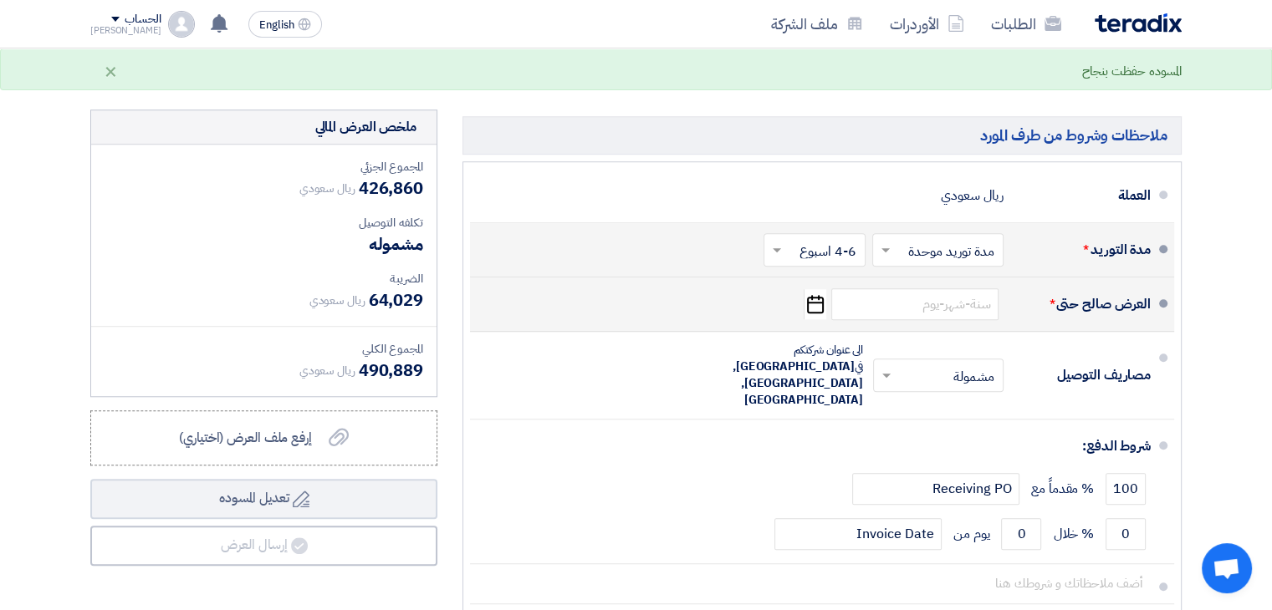
click at [816, 289] on icon "Pick a date" at bounding box center [815, 304] width 23 height 30
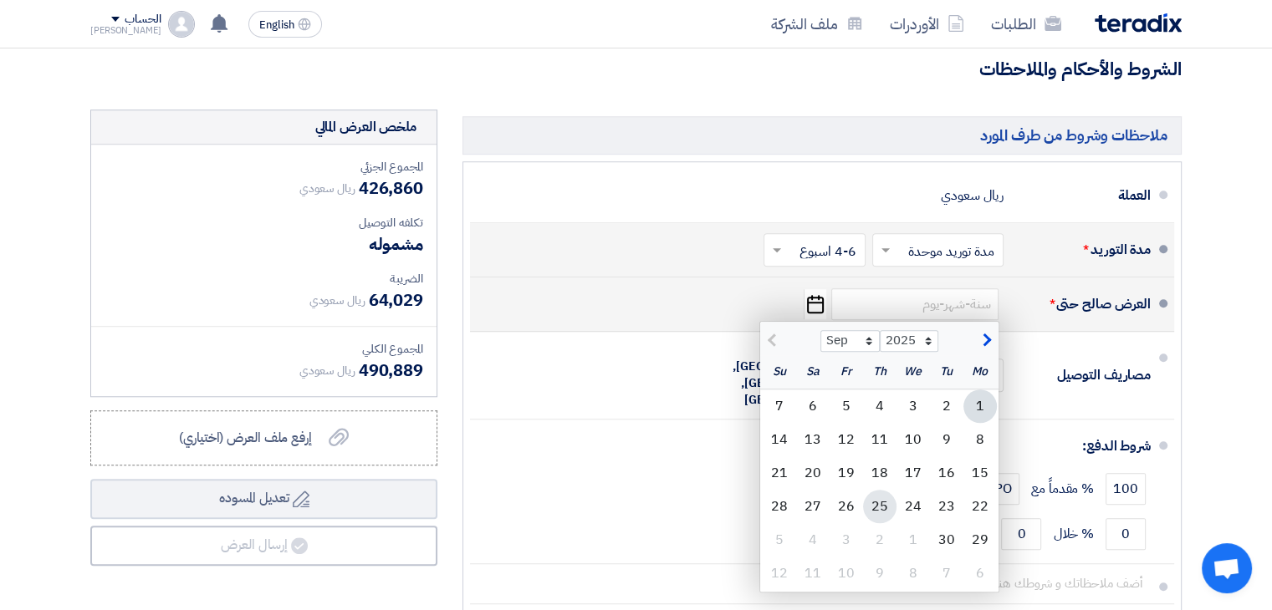
click at [889, 493] on div "25" at bounding box center [879, 506] width 33 height 33
type input "9/25/2025"
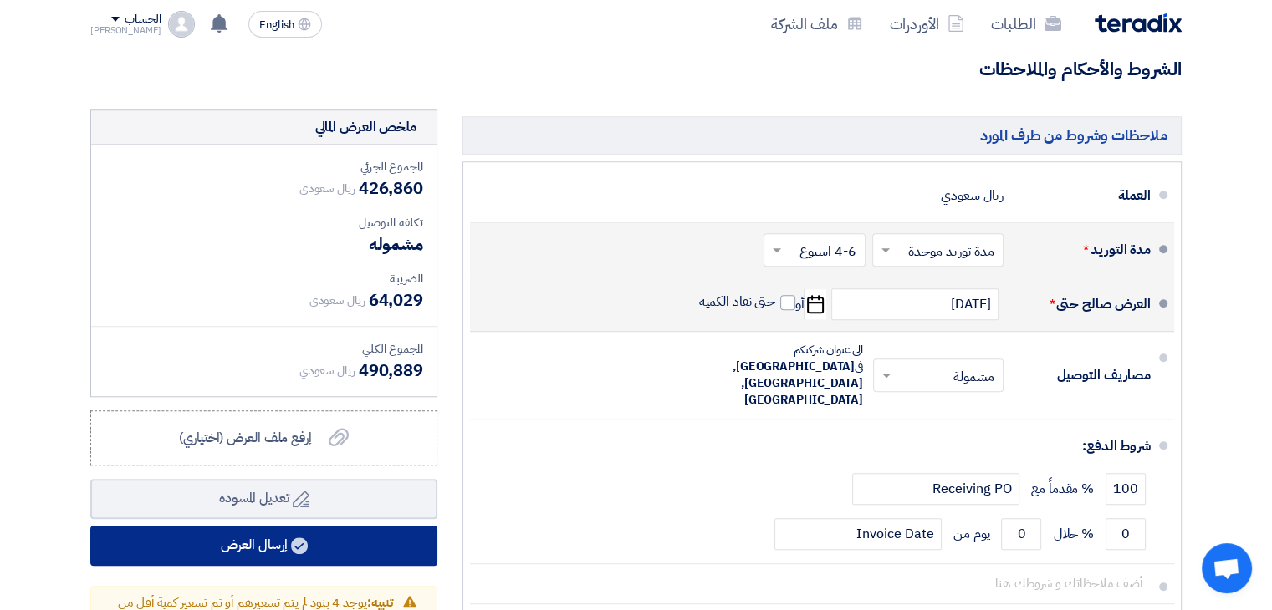
click at [214, 531] on button "إرسال العرض" at bounding box center [263, 546] width 347 height 40
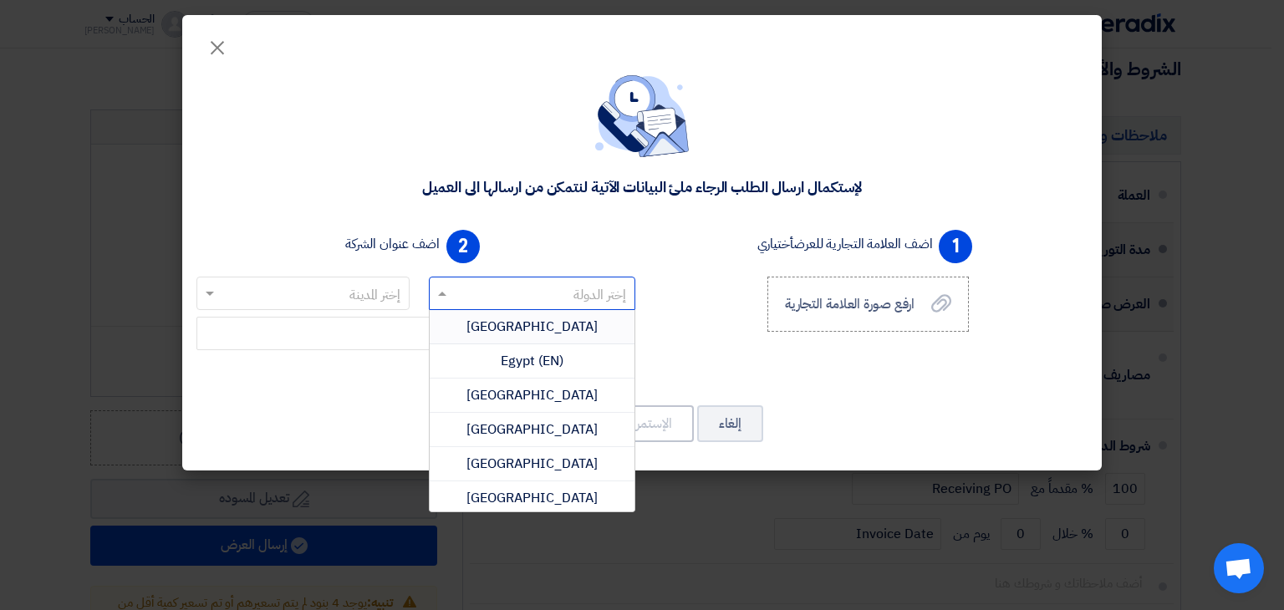
click at [458, 293] on input "text" at bounding box center [542, 295] width 174 height 28
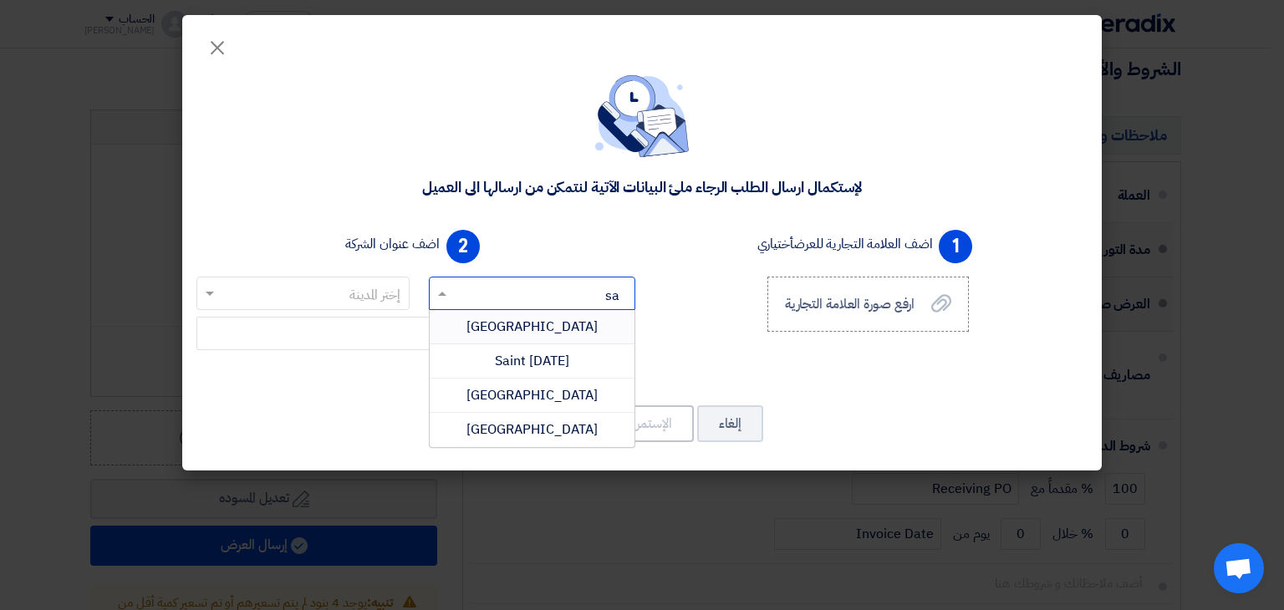
type input "sau"
click at [491, 327] on span "[GEOGRAPHIC_DATA]" at bounding box center [532, 327] width 131 height 20
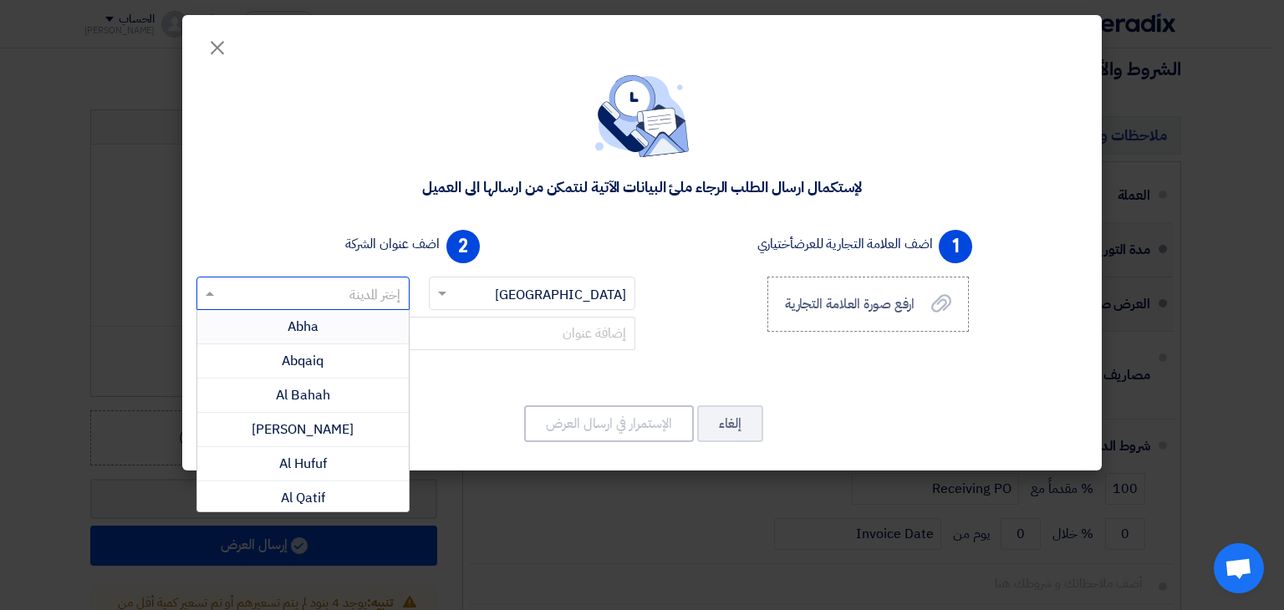
click at [338, 290] on input "text" at bounding box center [312, 295] width 180 height 28
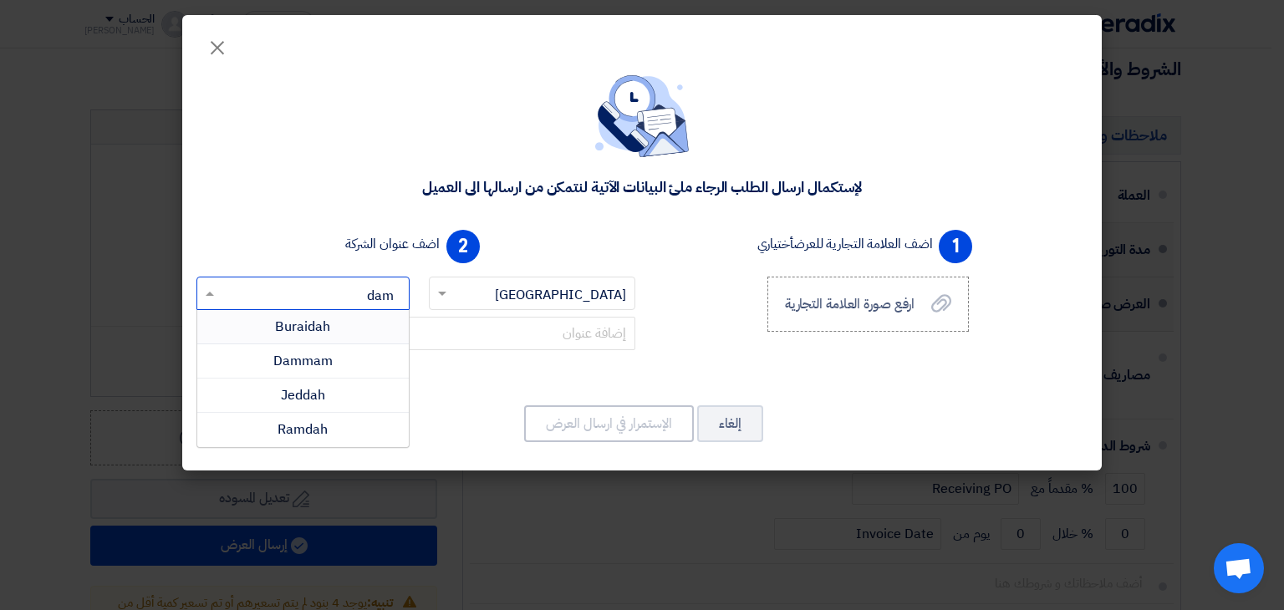
type input "damm"
click at [340, 332] on div "Dammam" at bounding box center [303, 326] width 212 height 33
click at [860, 367] on div "1 اضف العلامة التجارية للعرض أختياري ارفع صورة العلامة التجارية ارفع صورة العلا…" at bounding box center [868, 300] width 452 height 154
click at [709, 287] on div "1 اضف العلامة التجارية للعرض أختياري ارفع صورة العلامة التجارية ارفع صورة العلا…" at bounding box center [868, 300] width 452 height 154
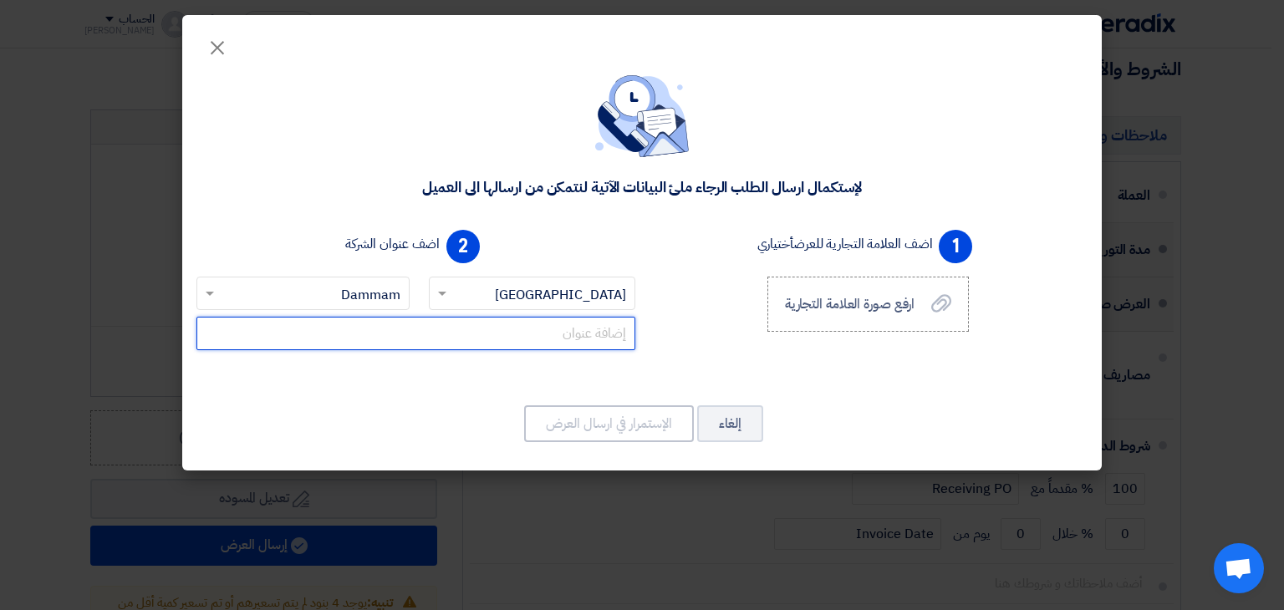
click at [562, 335] on input "text" at bounding box center [416, 333] width 439 height 33
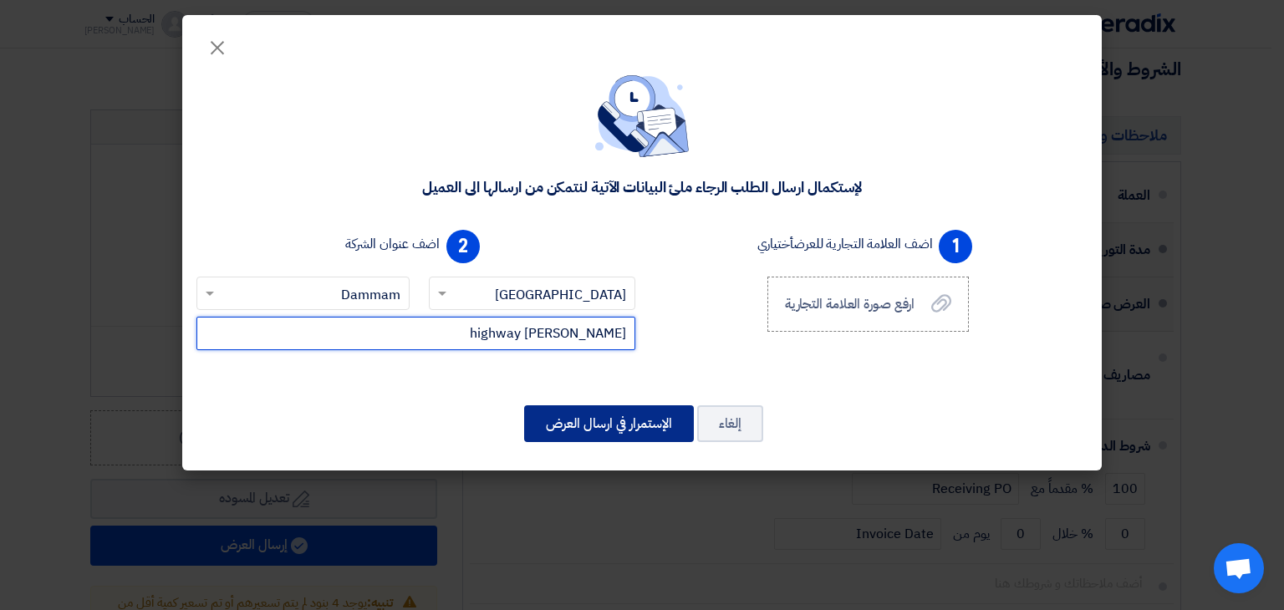
type input "king fahad highway"
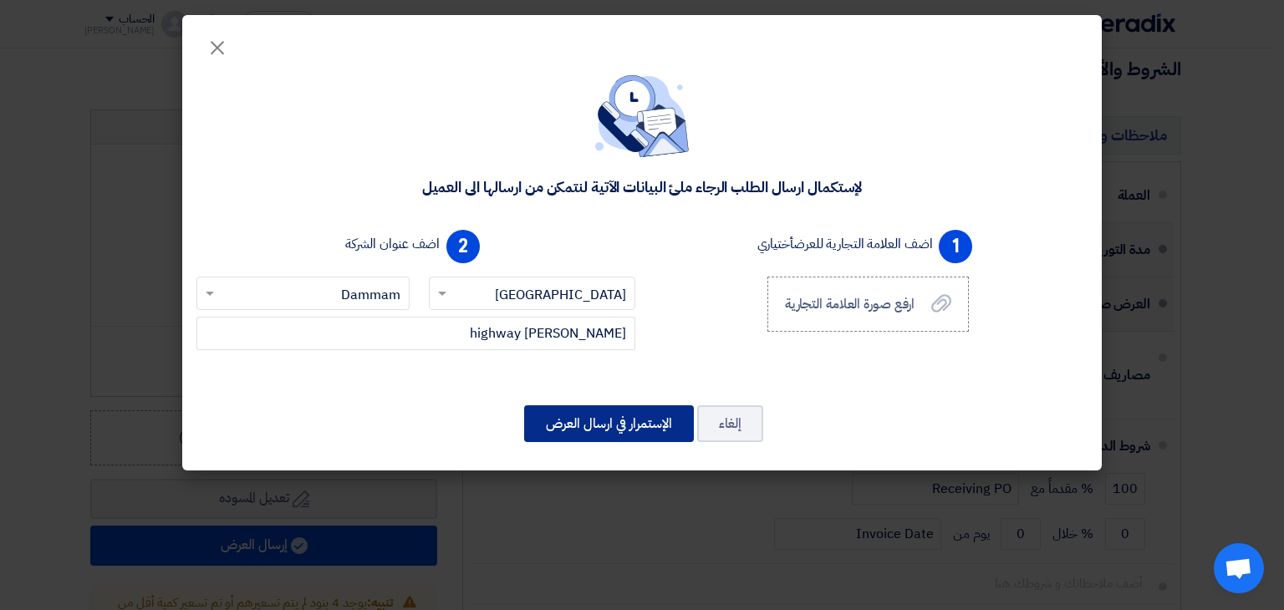
click at [645, 416] on button "الإستمرار في ارسال العرض" at bounding box center [609, 424] width 170 height 37
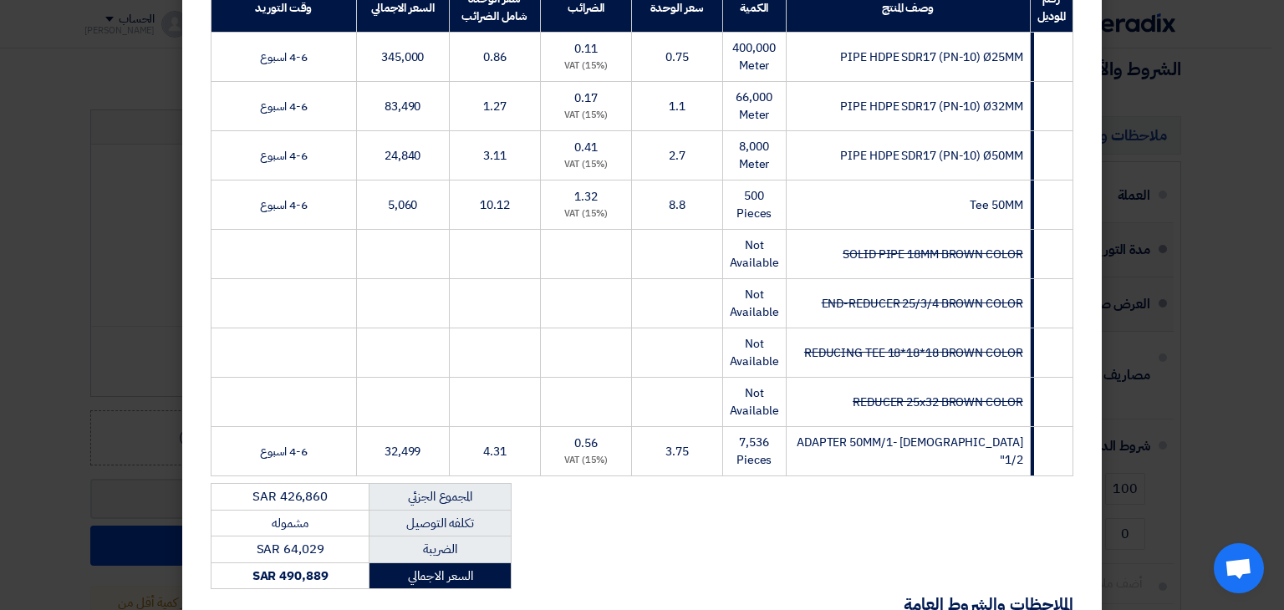
scroll to position [519, 0]
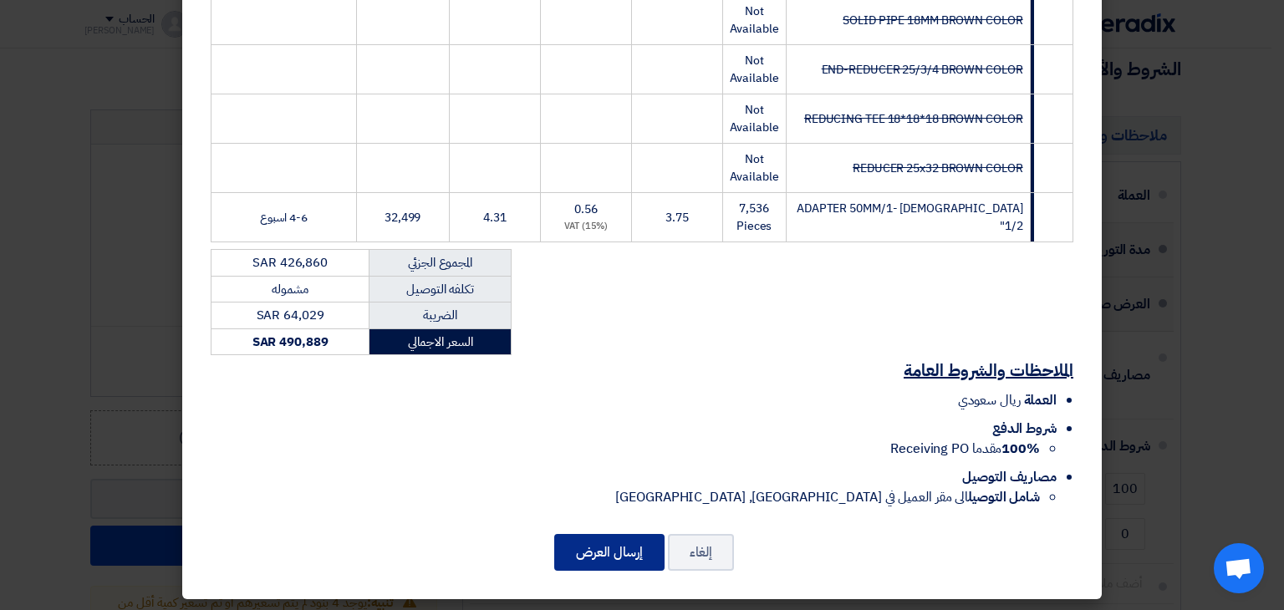
click at [624, 549] on button "إرسال العرض" at bounding box center [609, 552] width 110 height 37
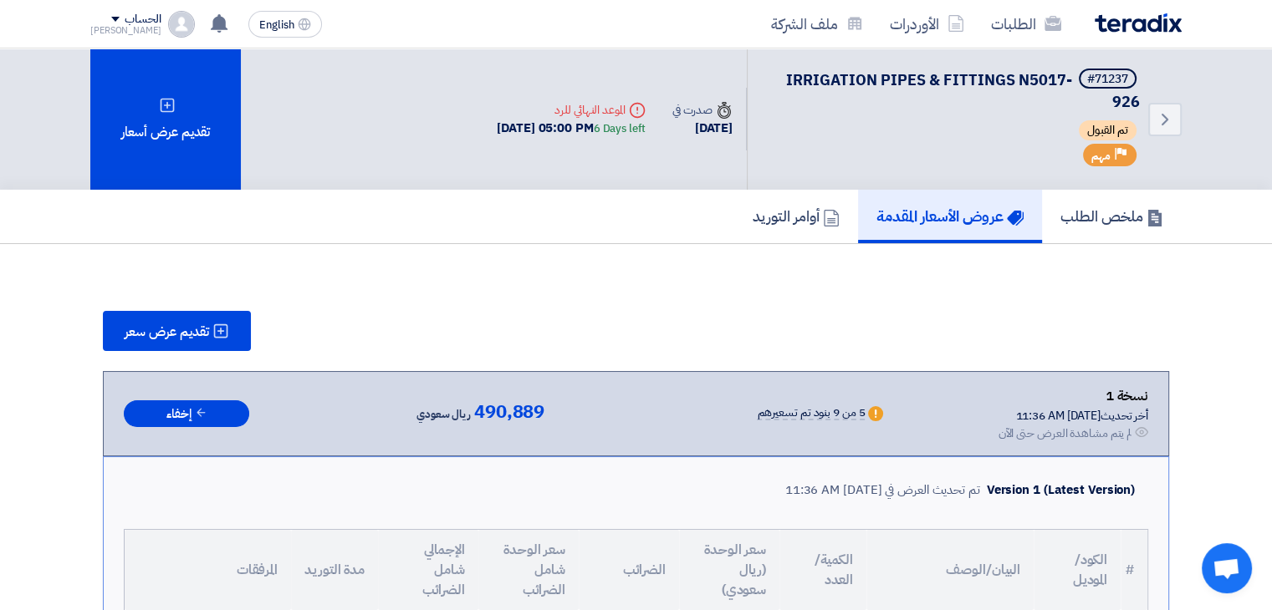
click at [1107, 13] on img at bounding box center [1138, 22] width 87 height 19
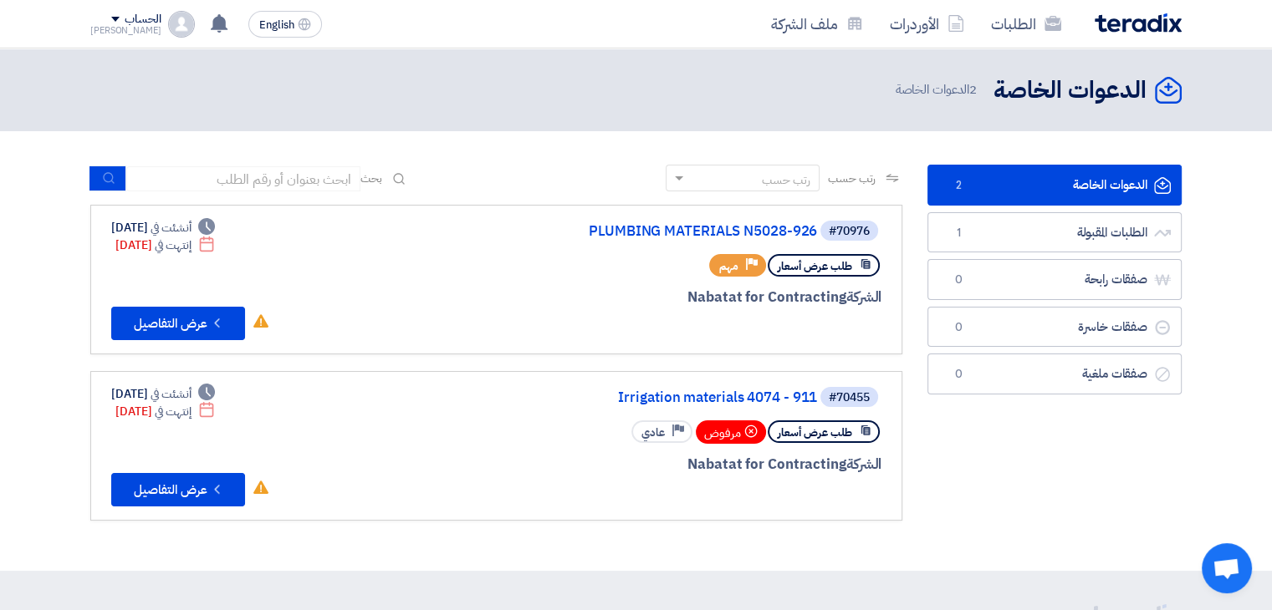
click at [88, 16] on div "الطلبات الأوردرات ملف الشركة English EN تم نشر طلب عروض أسعار جديد - شاهد التفا…" at bounding box center [636, 24] width 1116 height 48
click at [125, 18] on div "الحساب" at bounding box center [143, 20] width 36 height 14
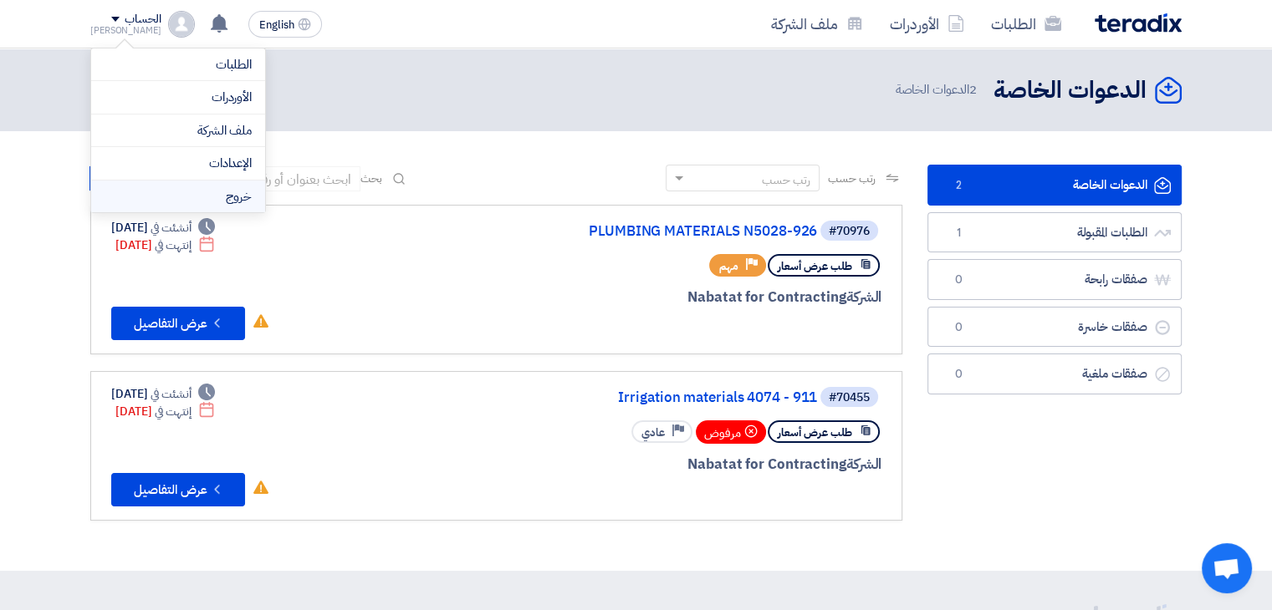
click at [174, 187] on li "خروج" at bounding box center [178, 197] width 174 height 33
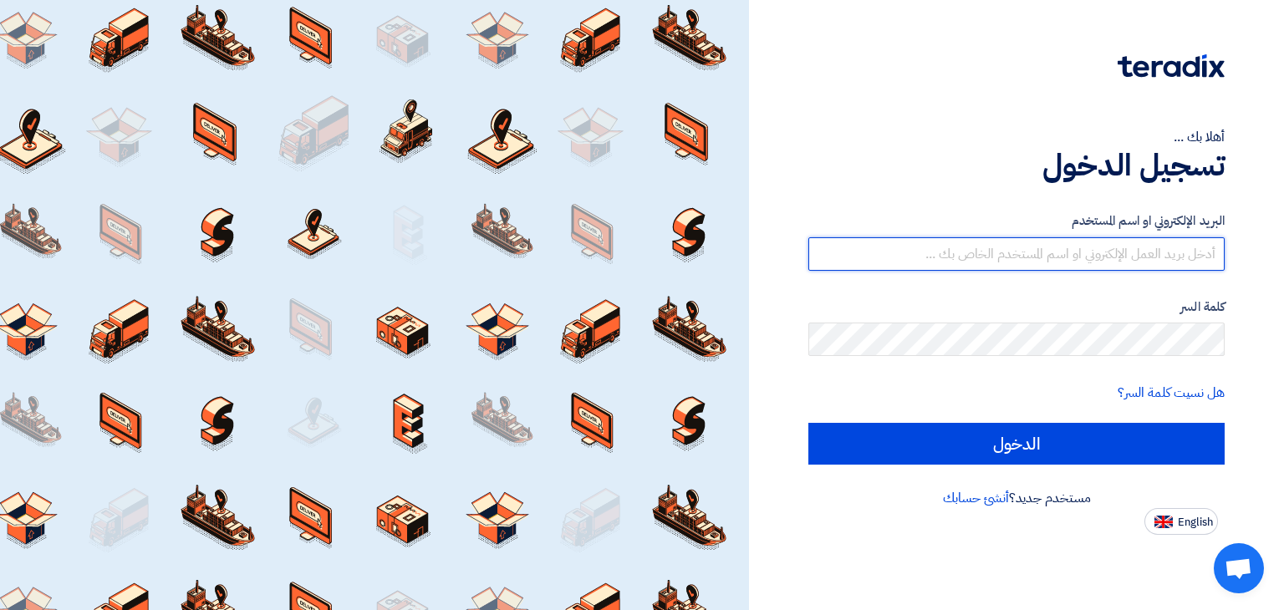
type input "[EMAIL_ADDRESS][DOMAIN_NAME]"
